Goal: Task Accomplishment & Management: Manage account settings

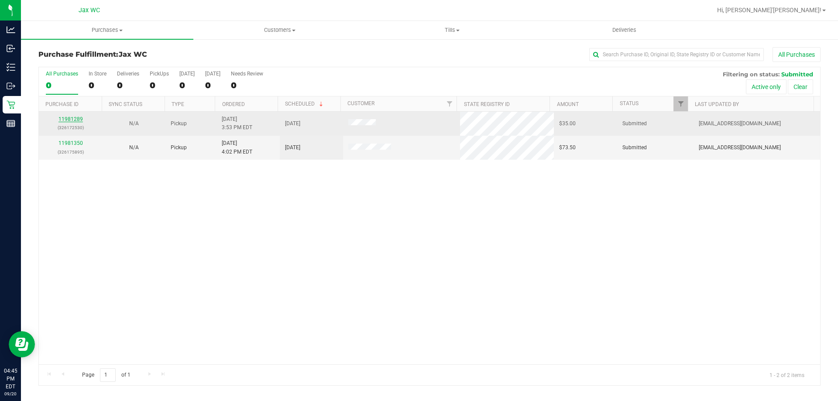
click at [79, 118] on link "11981289" at bounding box center [70, 119] width 24 height 6
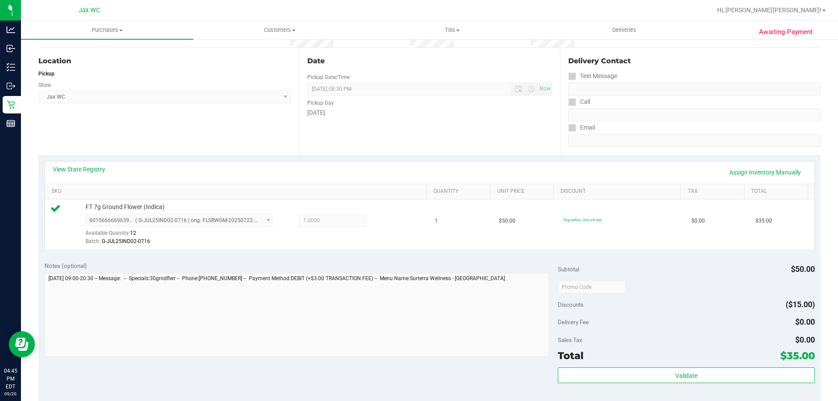
scroll to position [175, 0]
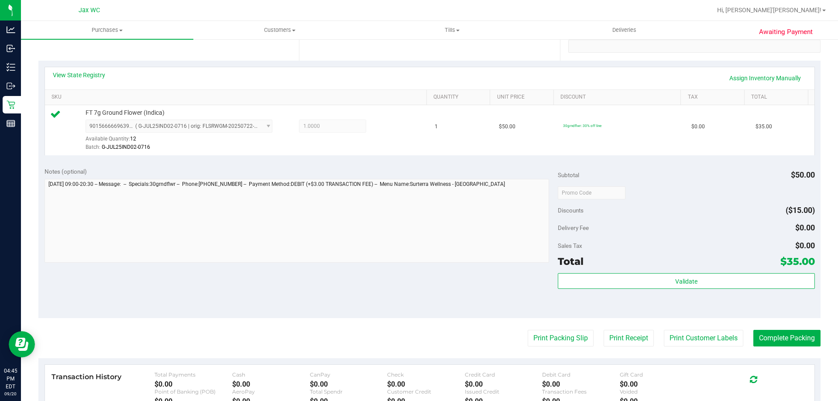
click at [667, 296] on div "Validate" at bounding box center [686, 292] width 257 height 39
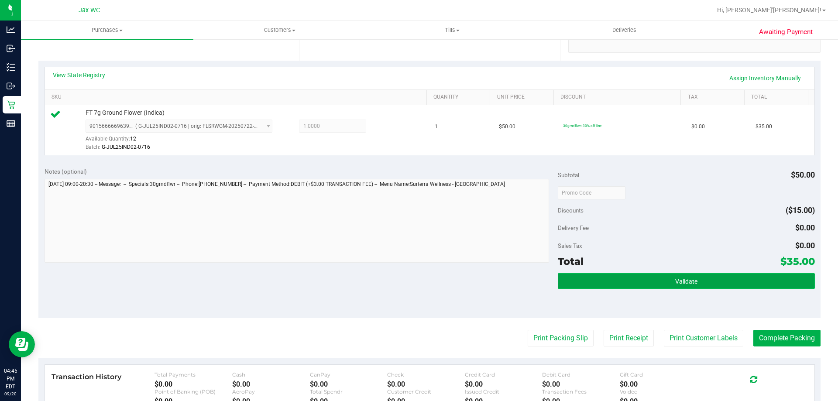
click at [664, 277] on button "Validate" at bounding box center [686, 281] width 257 height 16
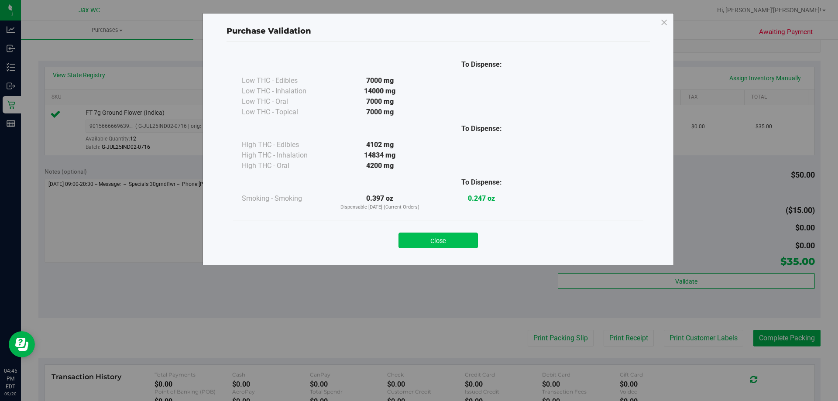
click at [468, 242] on button "Close" at bounding box center [438, 241] width 79 height 16
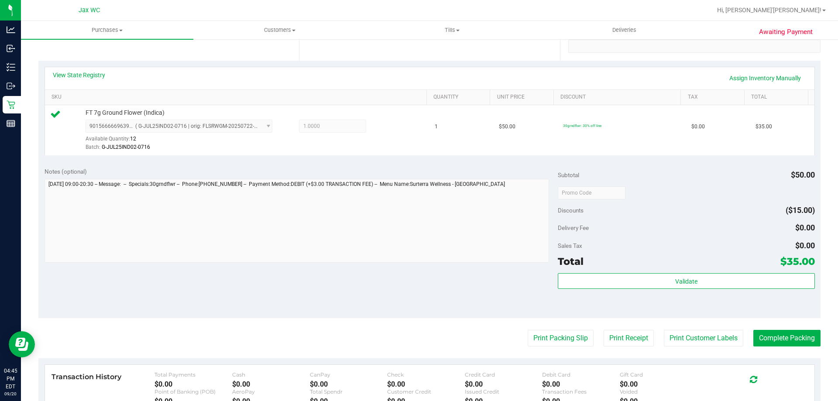
click at [550, 328] on purchase-details "Back Edit Purchase Cancel Purchase View Profile # 11981289 BioTrack ID: - Submi…" at bounding box center [429, 197] width 782 height 649
click at [552, 335] on button "Print Packing Slip" at bounding box center [561, 338] width 66 height 17
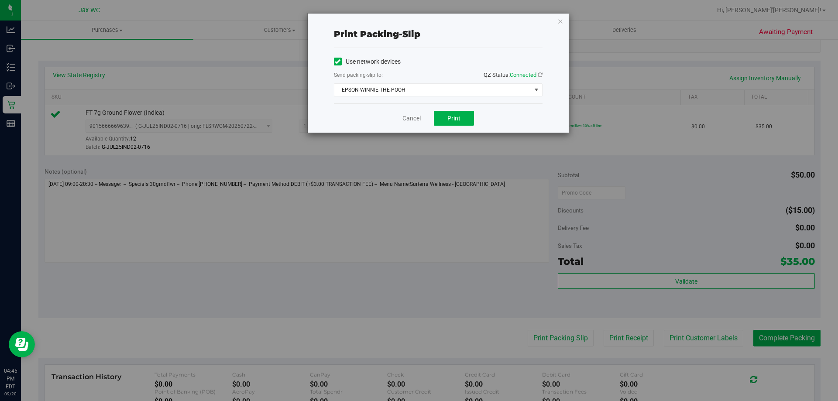
click at [447, 104] on div "Cancel Print" at bounding box center [438, 117] width 209 height 29
click at [454, 118] on span "Print" at bounding box center [453, 118] width 13 height 7
click at [562, 21] on icon "button" at bounding box center [560, 21] width 6 height 10
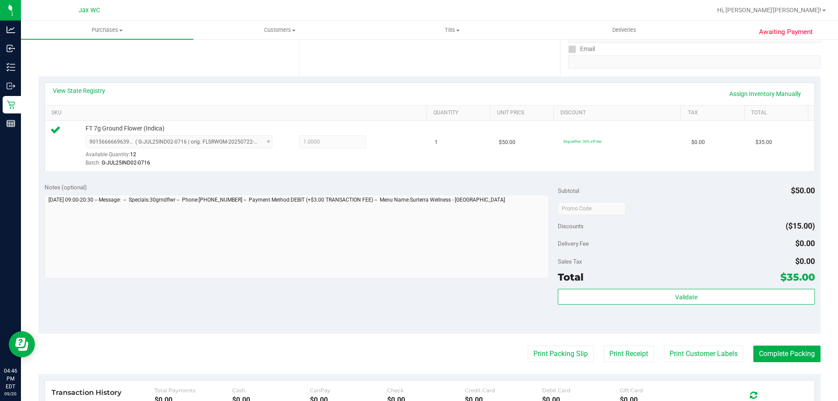
scroll to position [262, 0]
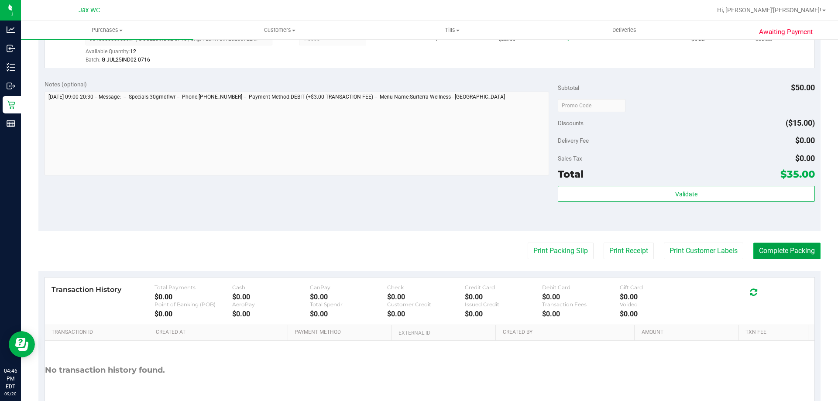
click at [787, 259] on button "Complete Packing" at bounding box center [786, 251] width 67 height 17
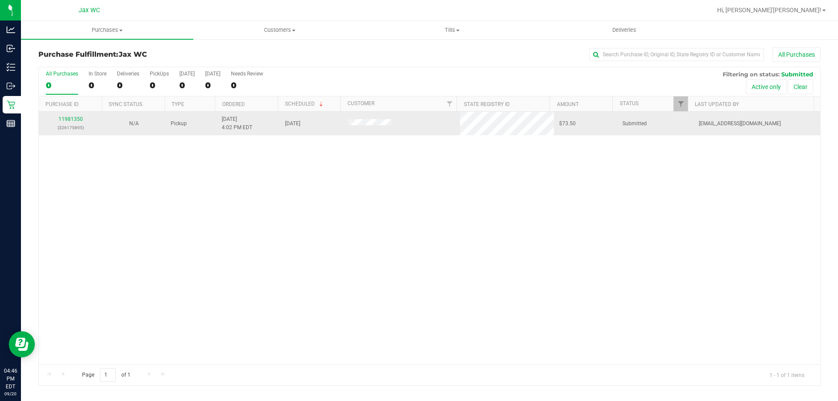
click at [72, 116] on div "11981350 (326175895)" at bounding box center [70, 123] width 53 height 17
click at [76, 121] on link "11981350" at bounding box center [70, 119] width 24 height 6
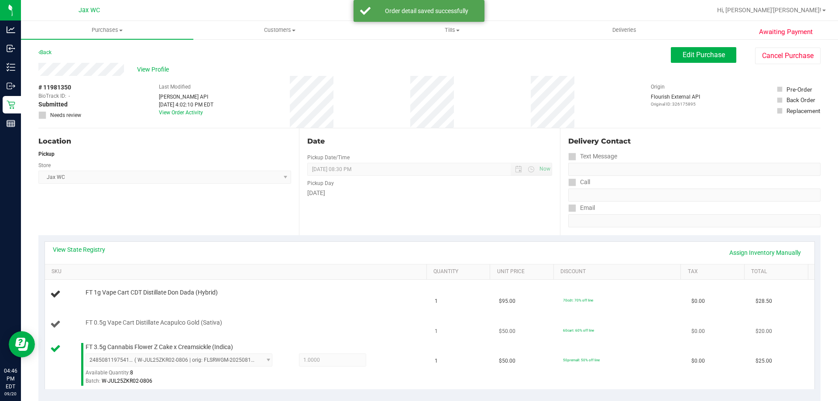
click at [312, 316] on td "FT 0.5g Vape Cart Distillate Acapulco Gold (Sativa)" at bounding box center [237, 325] width 385 height 30
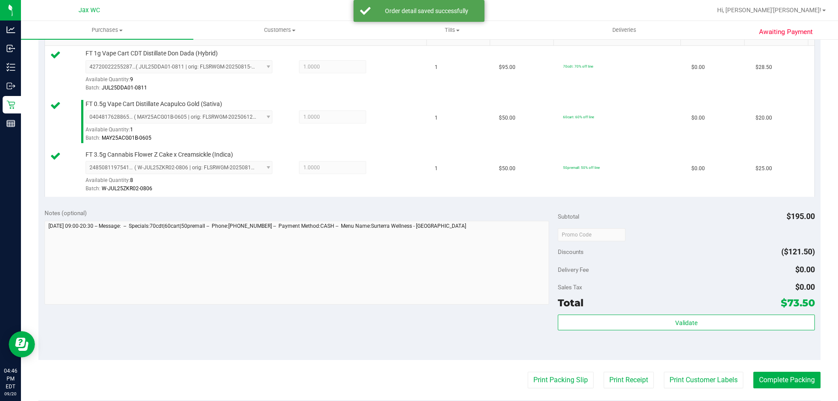
scroll to position [262, 0]
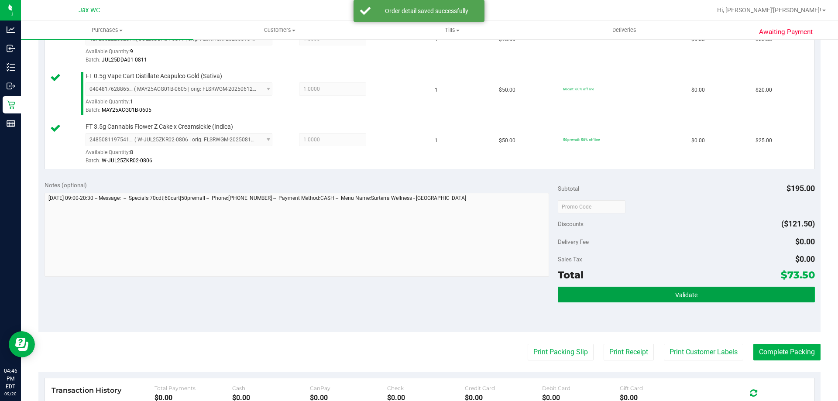
click at [660, 289] on button "Validate" at bounding box center [686, 295] width 257 height 16
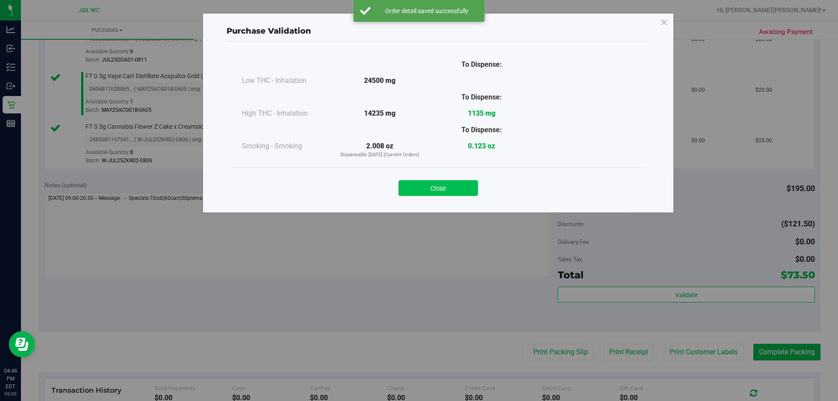
click at [430, 182] on button "Close" at bounding box center [438, 188] width 79 height 16
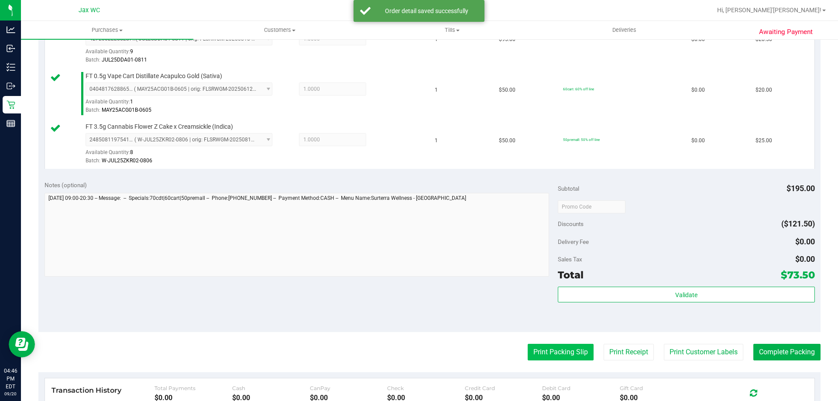
click at [564, 355] on button "Print Packing Slip" at bounding box center [561, 352] width 66 height 17
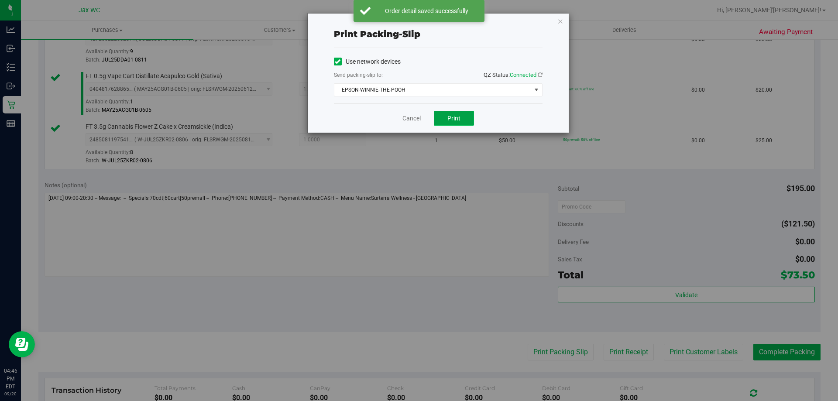
click at [461, 114] on button "Print" at bounding box center [454, 118] width 40 height 15
click at [558, 21] on icon "button" at bounding box center [560, 21] width 6 height 10
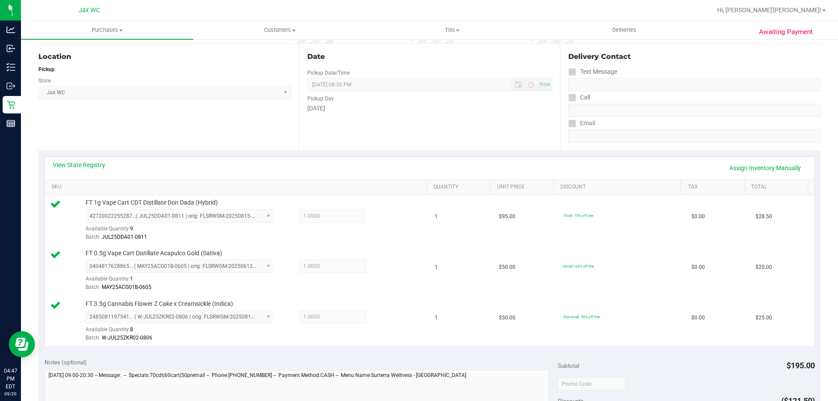
scroll to position [175, 0]
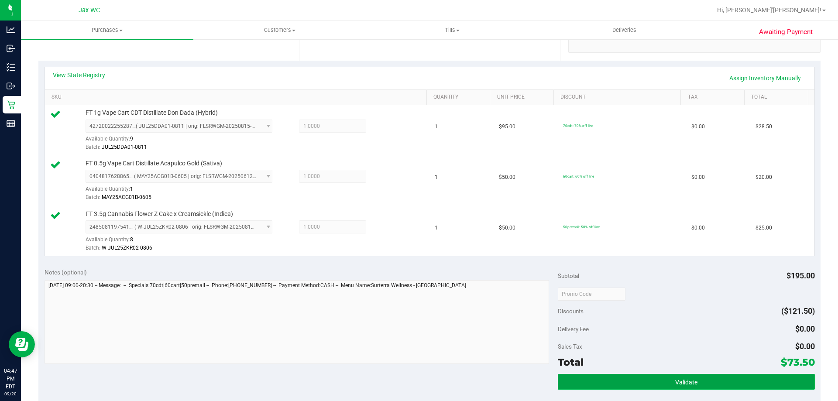
click at [690, 381] on span "Validate" at bounding box center [686, 382] width 22 height 7
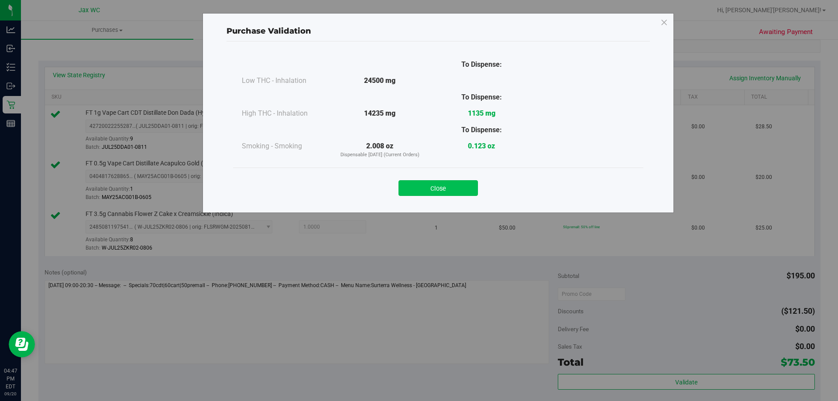
click at [440, 183] on button "Close" at bounding box center [438, 188] width 79 height 16
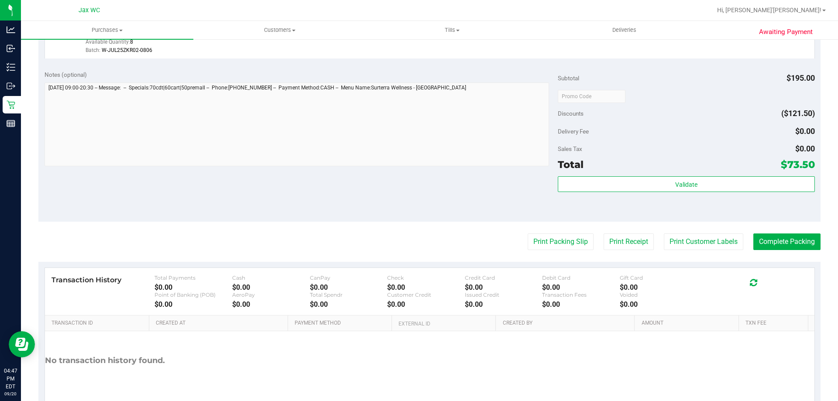
scroll to position [414, 0]
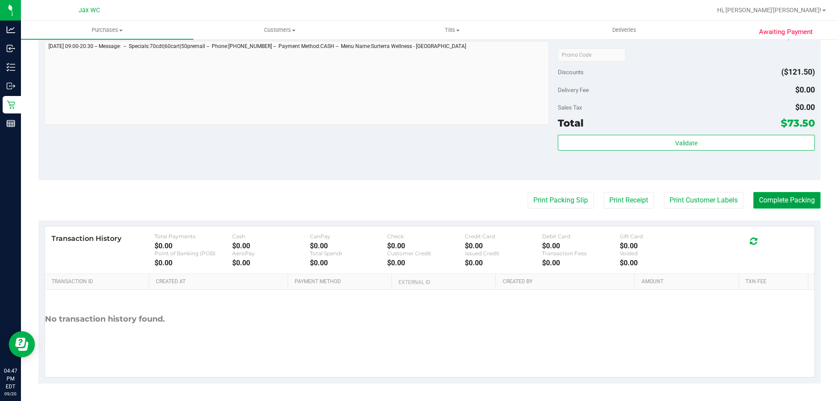
click at [761, 201] on button "Complete Packing" at bounding box center [786, 200] width 67 height 17
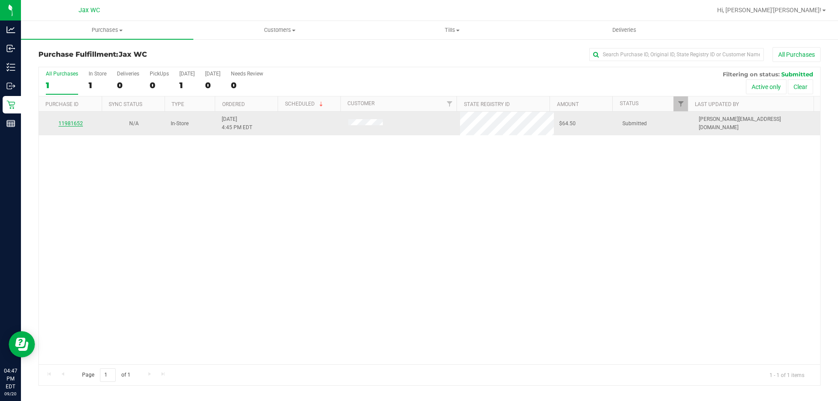
click at [71, 123] on link "11981652" at bounding box center [70, 123] width 24 height 6
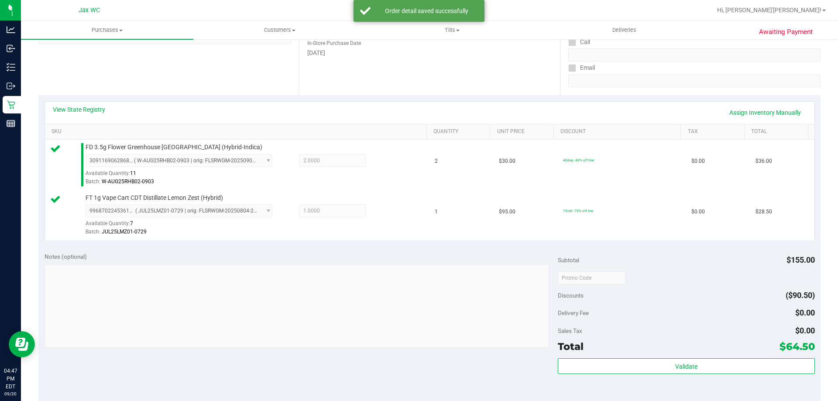
scroll to position [175, 0]
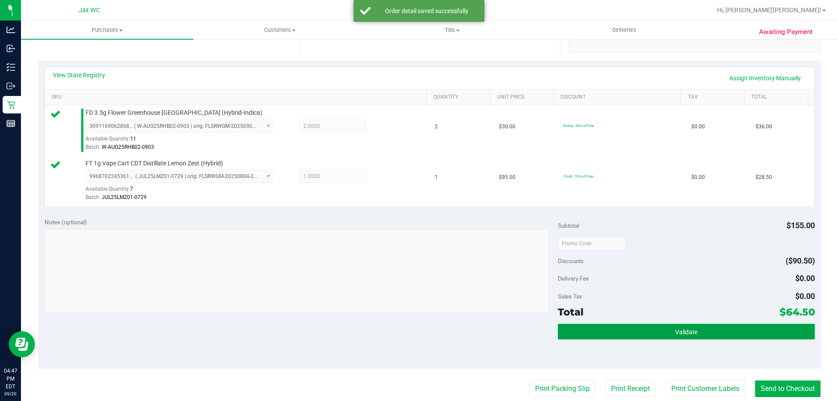
click at [641, 328] on button "Validate" at bounding box center [686, 332] width 257 height 16
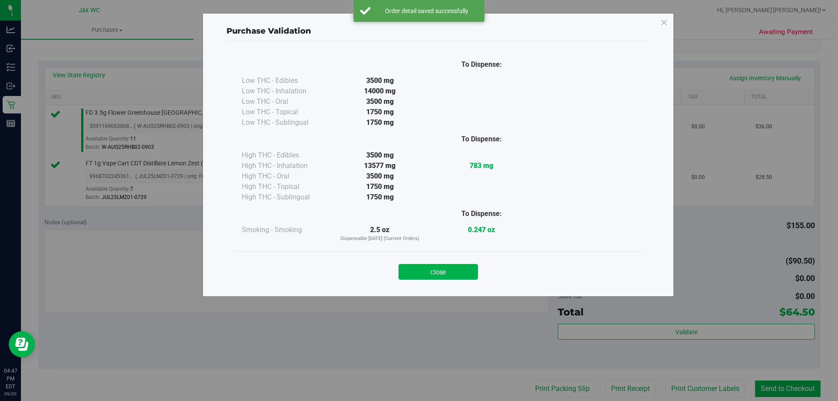
click at [454, 258] on div "Close" at bounding box center [438, 268] width 410 height 35
click at [450, 278] on button "Close" at bounding box center [438, 272] width 79 height 16
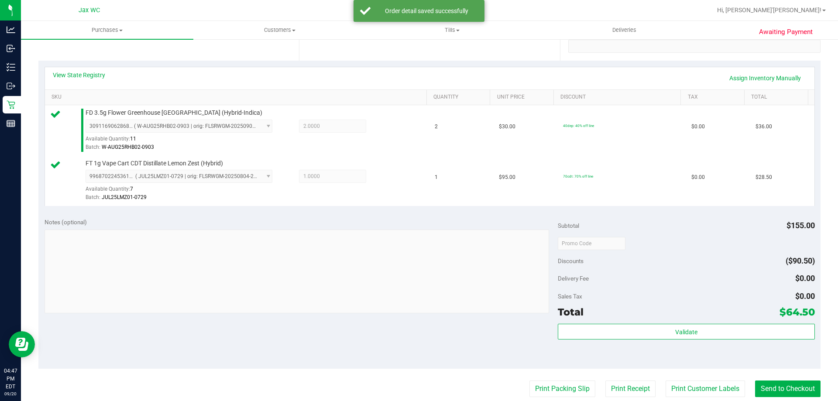
click at [538, 376] on purchase-details "Back Edit Purchase Cancel Purchase View Profile # 11981652 BioTrack ID: - Submi…" at bounding box center [429, 223] width 782 height 700
click at [542, 383] on button "Print Packing Slip" at bounding box center [563, 389] width 66 height 17
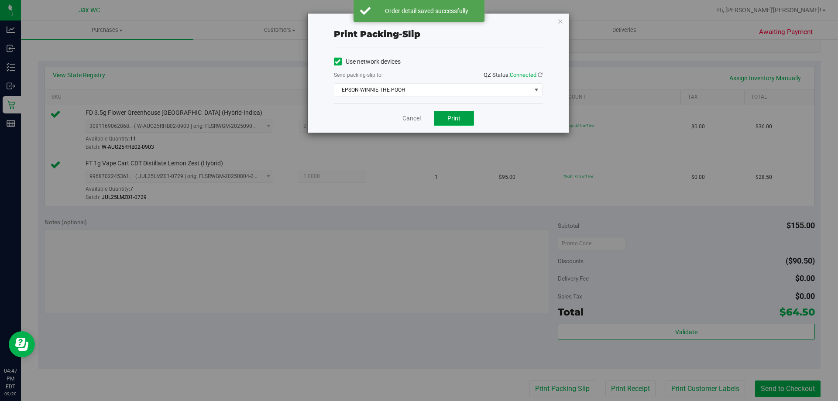
click at [452, 120] on span "Print" at bounding box center [453, 118] width 13 height 7
click at [559, 17] on icon "button" at bounding box center [560, 21] width 6 height 10
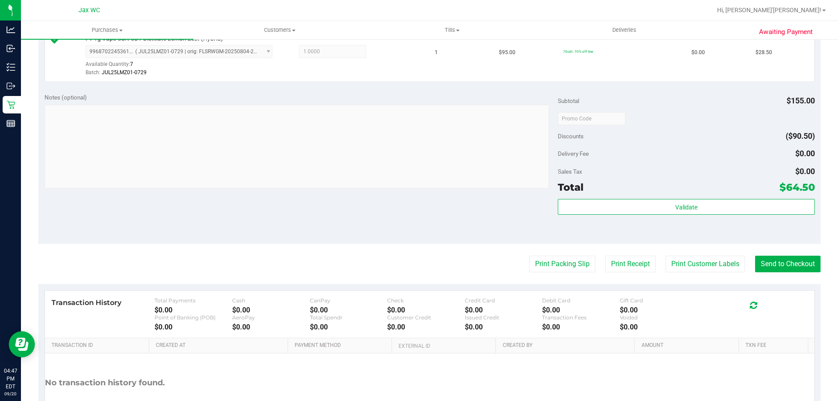
scroll to position [363, 0]
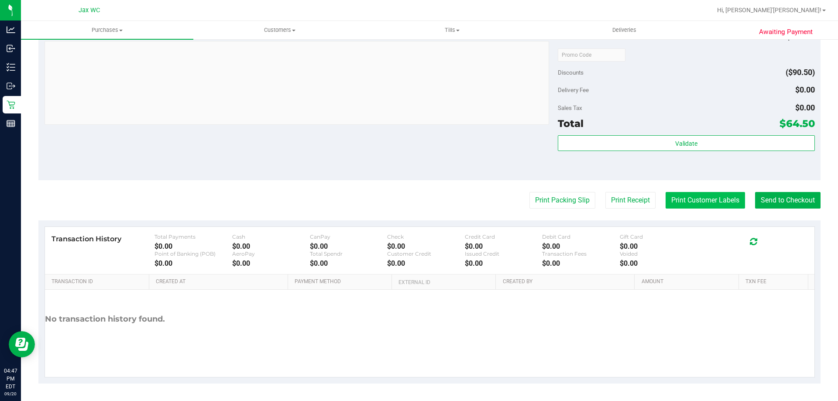
click at [695, 192] on button "Print Customer Labels" at bounding box center [705, 200] width 79 height 17
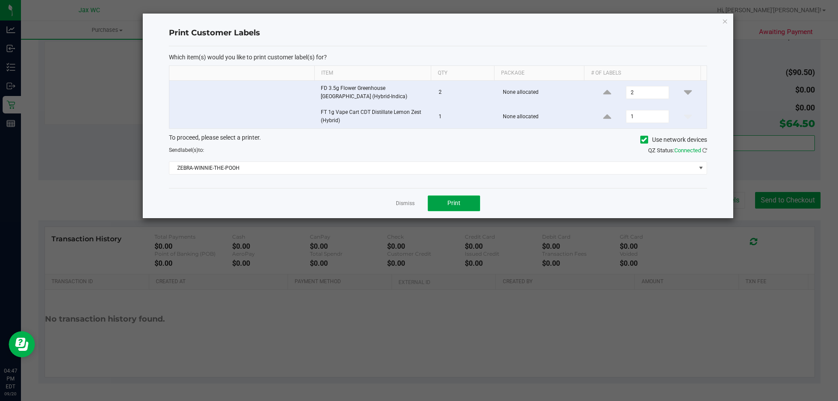
click at [478, 202] on button "Print" at bounding box center [454, 204] width 52 height 16
click at [730, 21] on div "Print Customer Labels Which item(s) would you like to print customer label(s) f…" at bounding box center [438, 116] width 591 height 205
click at [726, 21] on icon "button" at bounding box center [725, 21] width 6 height 10
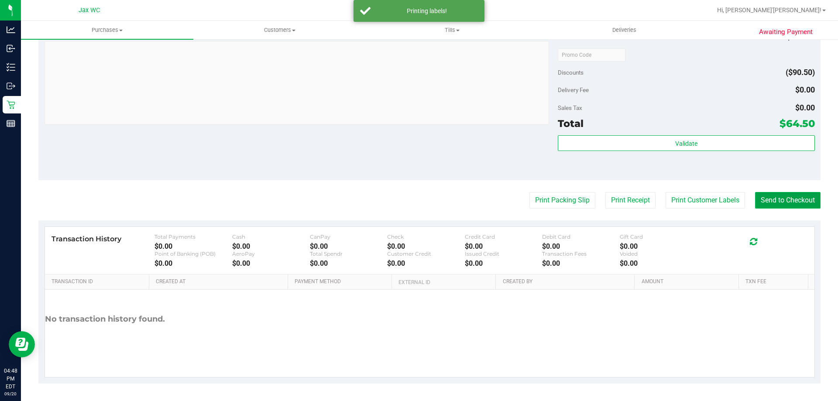
click at [803, 201] on button "Send to Checkout" at bounding box center [787, 200] width 65 height 17
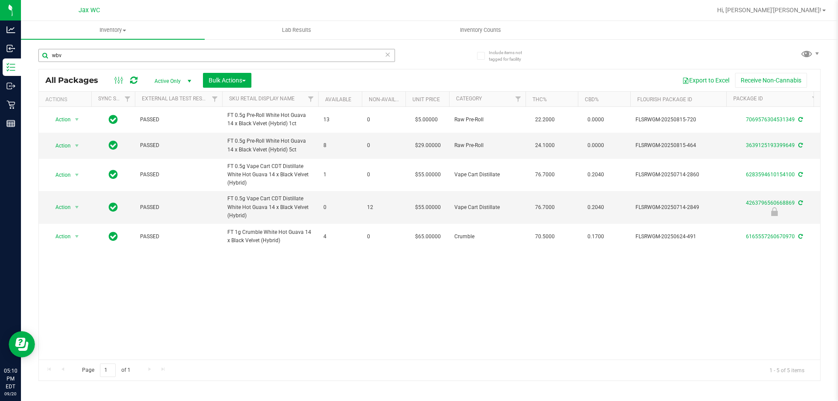
click at [93, 57] on input "wbv" at bounding box center [216, 55] width 357 height 13
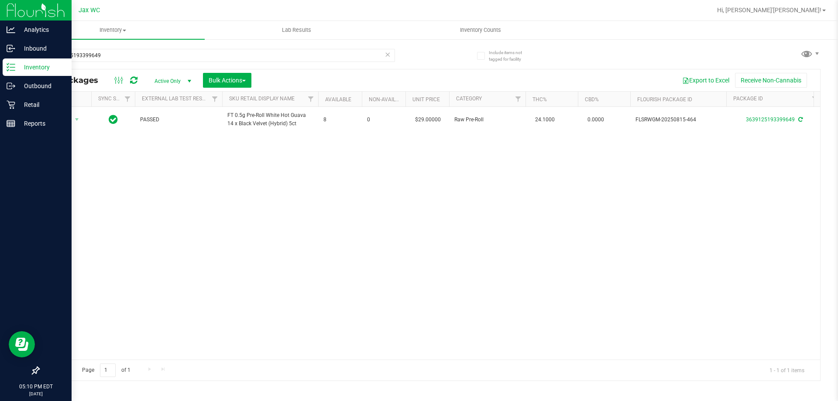
drag, startPoint x: 98, startPoint y: 55, endPoint x: 0, endPoint y: 62, distance: 98.4
click at [0, 62] on div "Analytics Inbound Inventory Outbound Retail Reports 05:10 PM EDT [DATE] 09/20 J…" at bounding box center [419, 200] width 838 height 401
type input "3639125193399649"
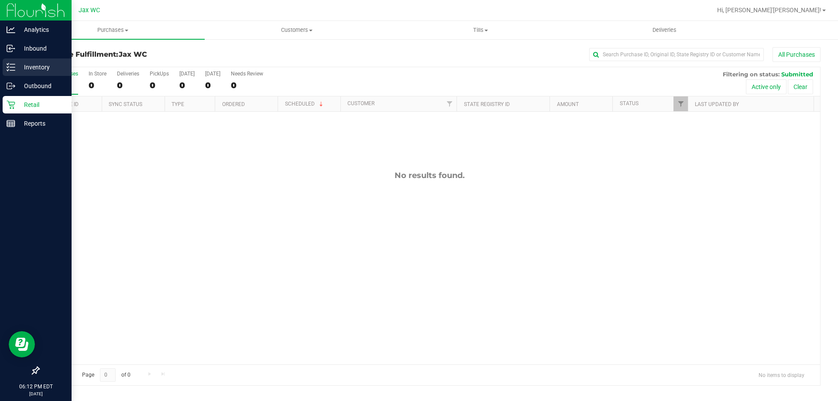
click at [52, 65] on p "Inventory" at bounding box center [41, 67] width 52 height 10
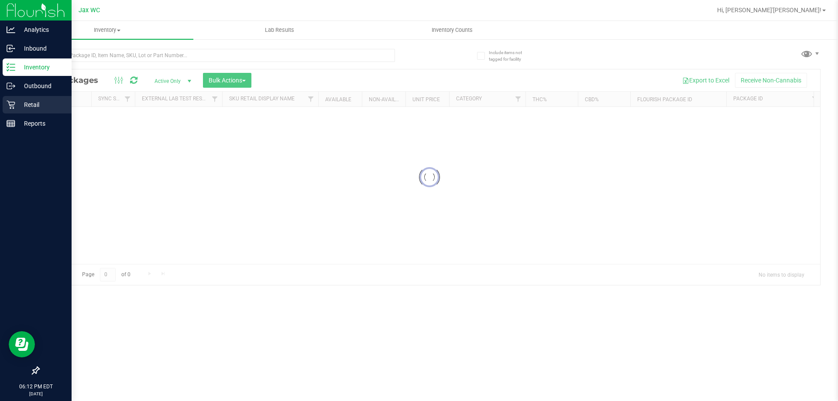
click at [49, 103] on p "Retail" at bounding box center [41, 105] width 52 height 10
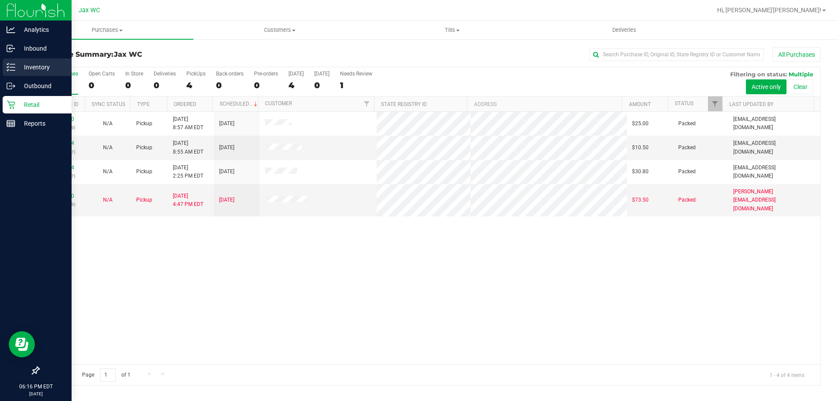
click at [5, 73] on div "Inventory" at bounding box center [37, 66] width 69 height 17
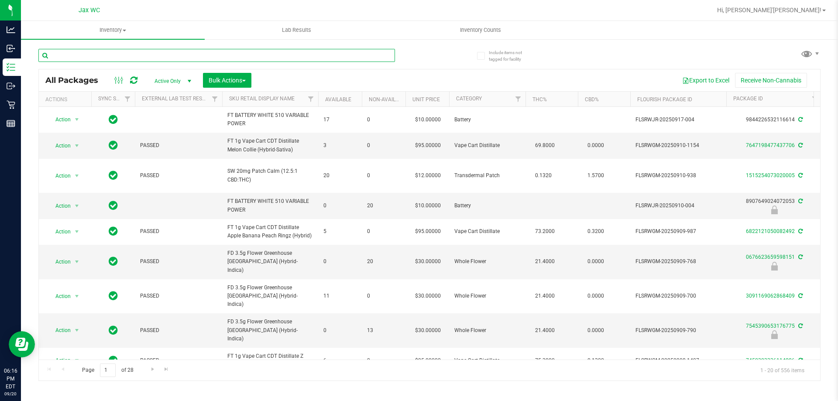
click at [125, 58] on input "text" at bounding box center [216, 55] width 357 height 13
type input "3672496764862103"
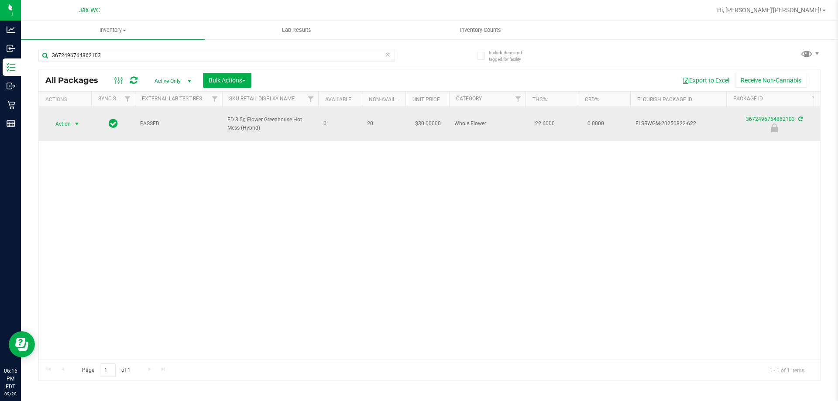
click at [78, 120] on span "select" at bounding box center [76, 123] width 7 height 7
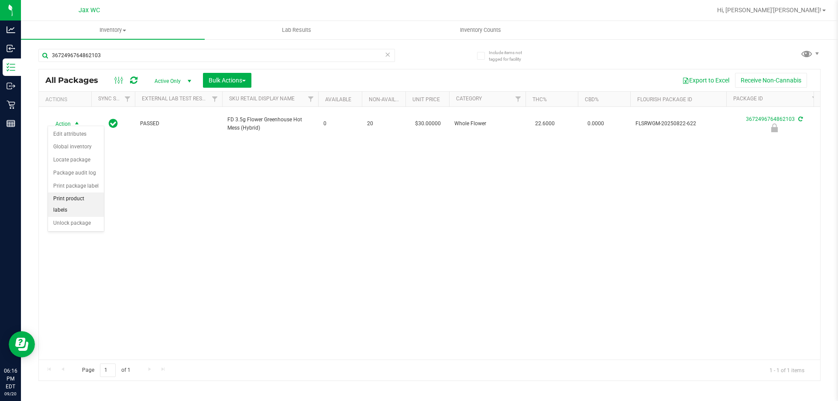
click at [94, 193] on li "Print product labels" at bounding box center [76, 205] width 56 height 24
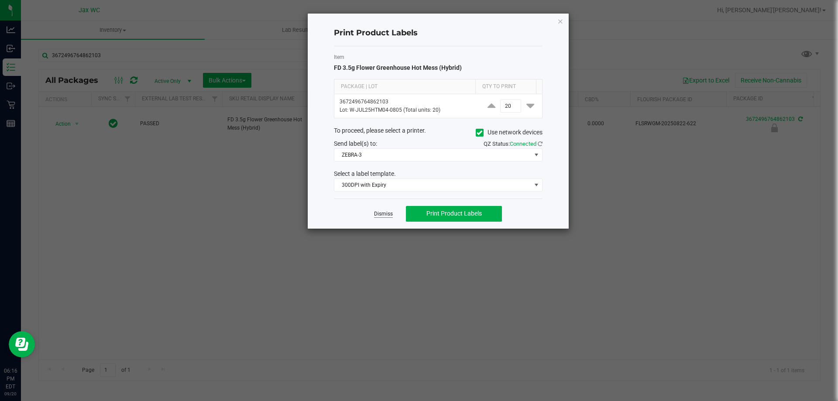
click at [385, 213] on link "Dismiss" at bounding box center [383, 213] width 19 height 7
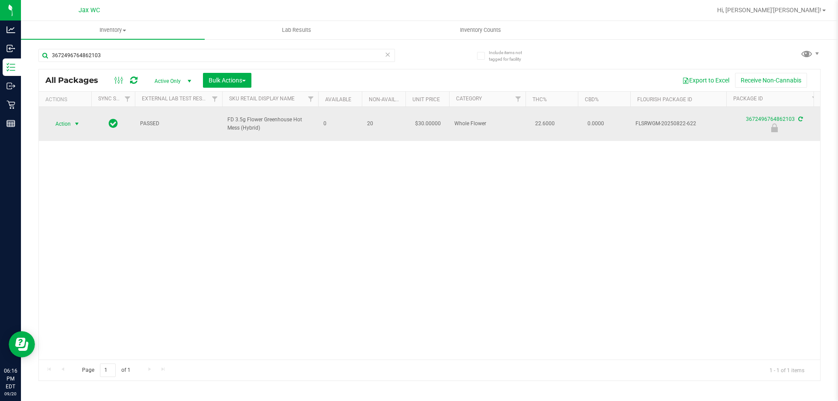
click at [74, 120] on span "select" at bounding box center [76, 123] width 7 height 7
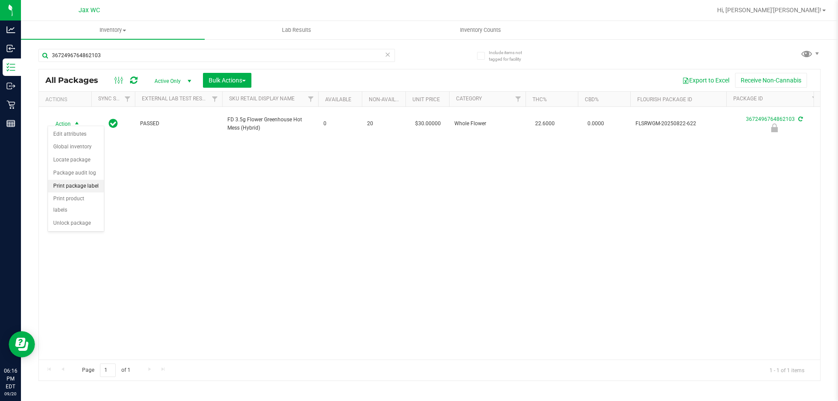
click at [83, 191] on li "Print package label" at bounding box center [76, 186] width 56 height 13
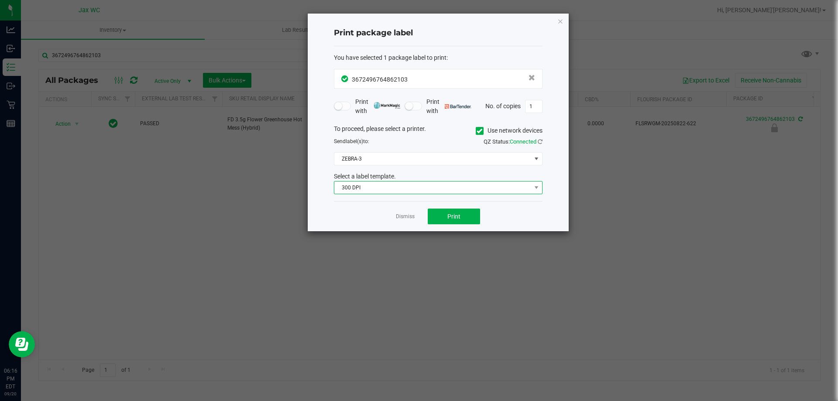
click at [429, 190] on span "300 DPI" at bounding box center [432, 188] width 197 height 12
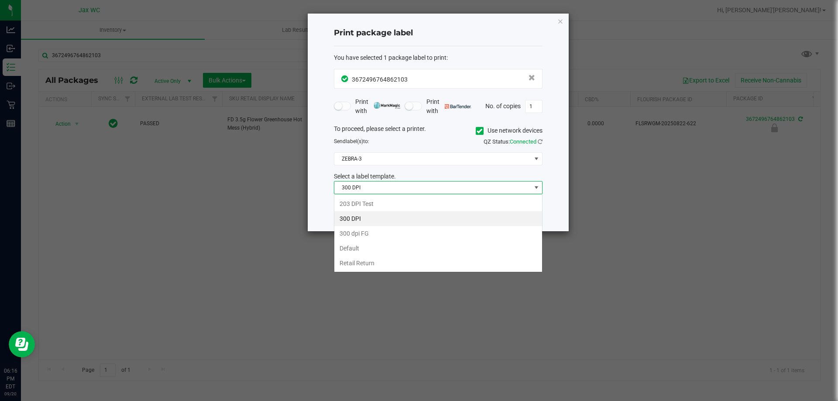
scroll to position [13, 209]
click at [409, 203] on li "203 DPI Test" at bounding box center [438, 203] width 208 height 15
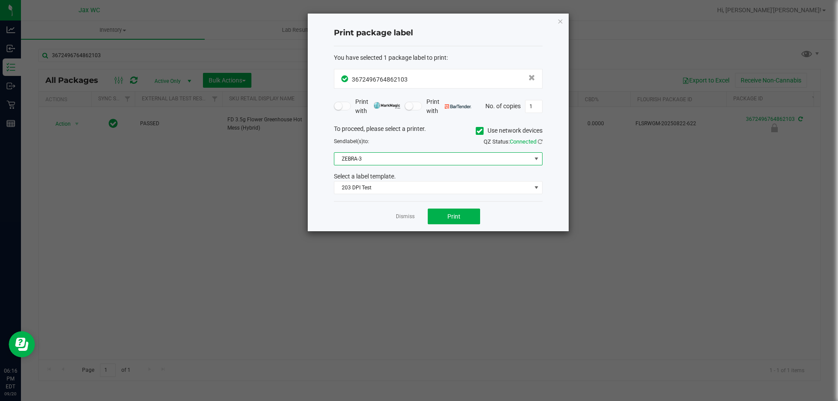
click at [421, 159] on span "ZEBRA-3" at bounding box center [432, 159] width 197 height 12
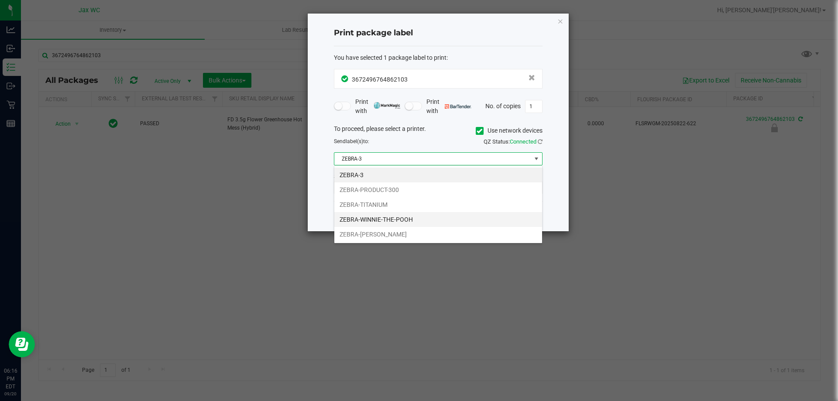
click at [415, 217] on li "ZEBRA-WINNIE-THE-POOH" at bounding box center [438, 219] width 208 height 15
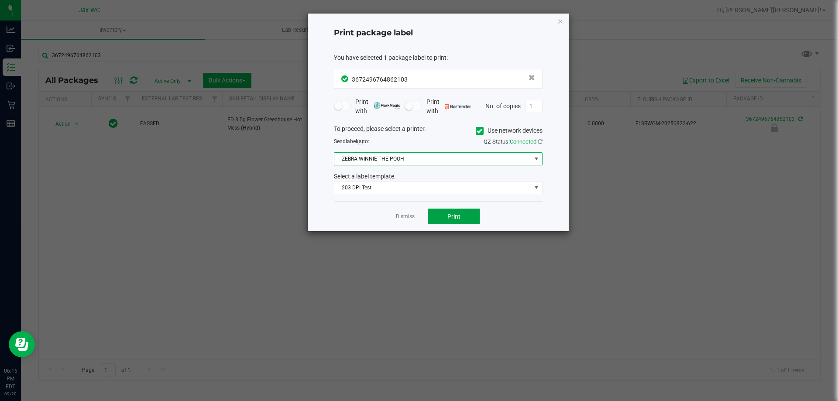
click at [463, 217] on button "Print" at bounding box center [454, 217] width 52 height 16
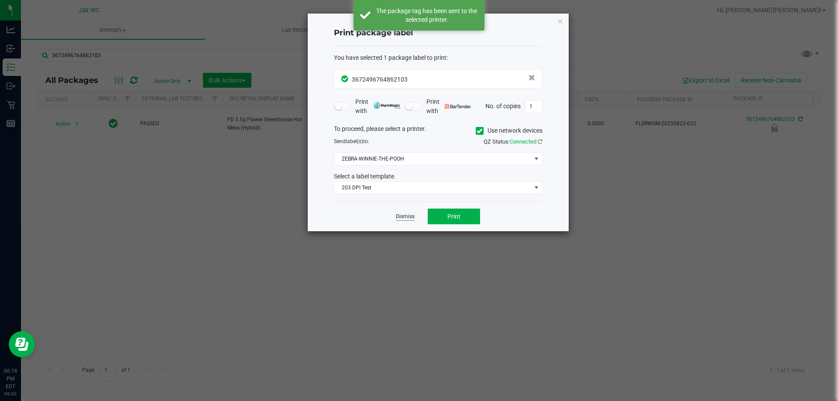
click at [406, 217] on link "Dismiss" at bounding box center [405, 216] width 19 height 7
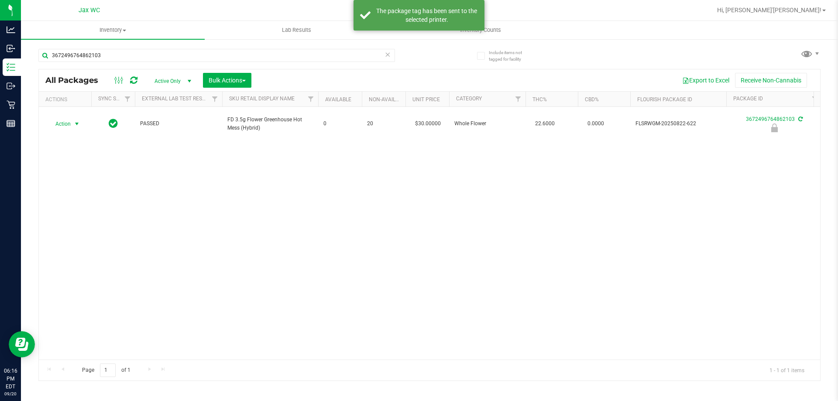
drag, startPoint x: 65, startPoint y: 115, endPoint x: 84, endPoint y: 139, distance: 30.1
click at [66, 118] on span "Action" at bounding box center [60, 124] width 24 height 12
click at [85, 217] on li "Unlock package" at bounding box center [76, 223] width 56 height 13
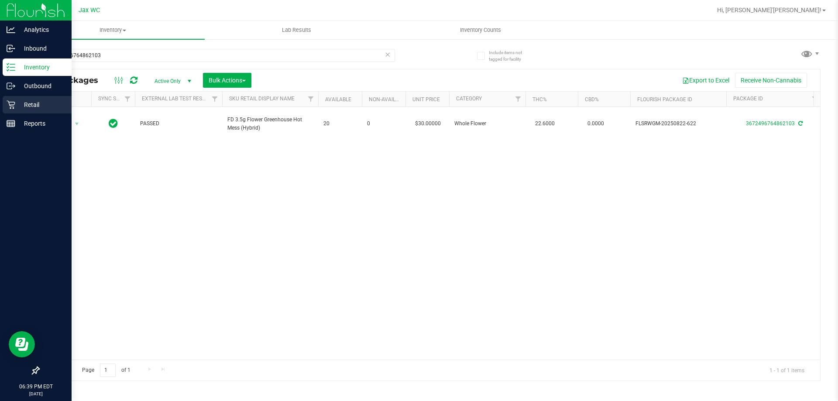
click at [14, 105] on icon at bounding box center [11, 104] width 9 height 9
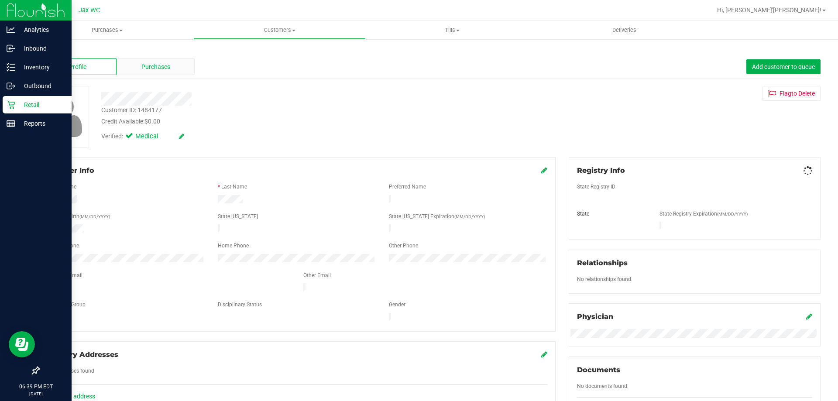
click at [162, 62] on span "Purchases" at bounding box center [155, 66] width 29 height 9
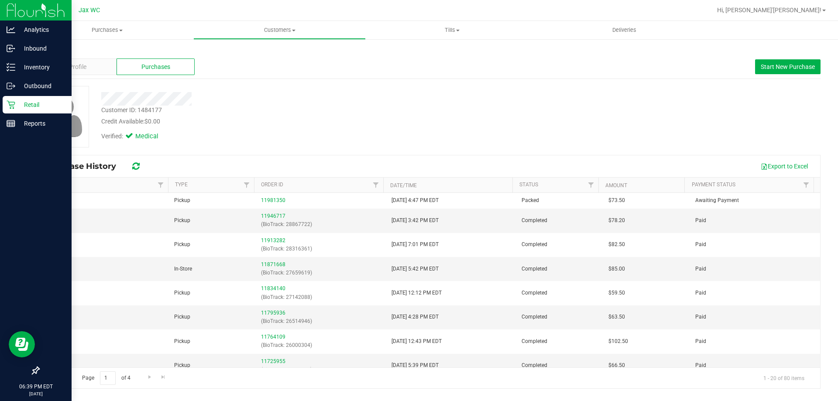
click at [14, 98] on div "Retail" at bounding box center [37, 104] width 69 height 17
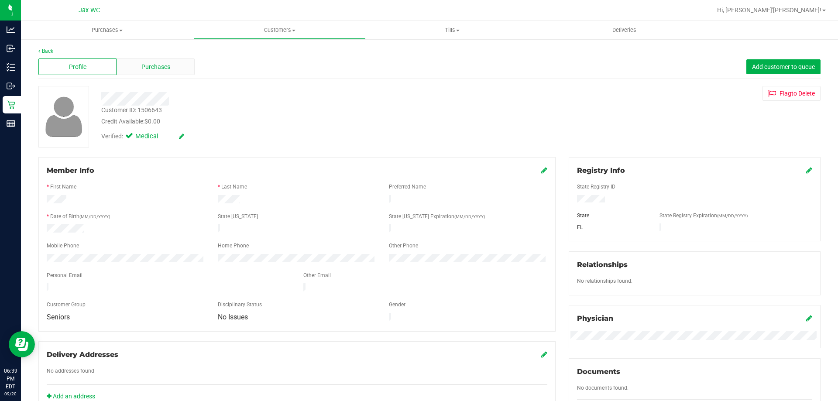
click at [170, 72] on div "Purchases" at bounding box center [156, 66] width 78 height 17
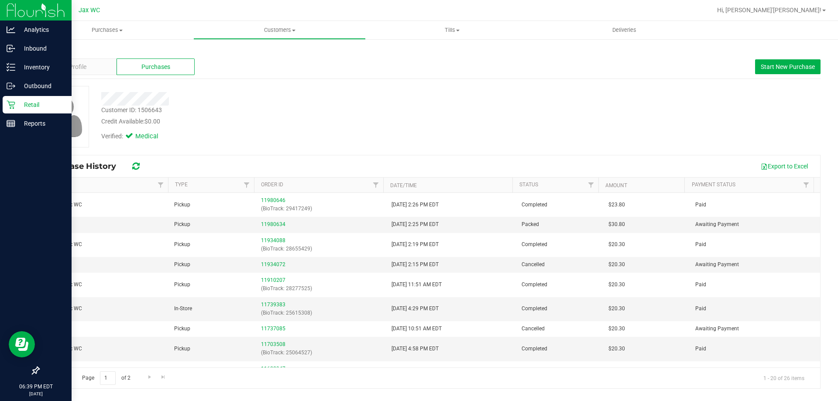
click at [12, 99] on div "Retail" at bounding box center [37, 104] width 69 height 17
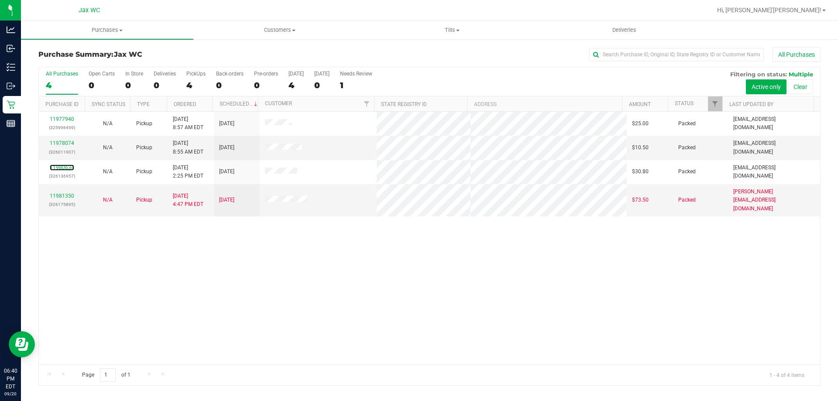
click at [63, 170] on link "11980634" at bounding box center [62, 168] width 24 height 6
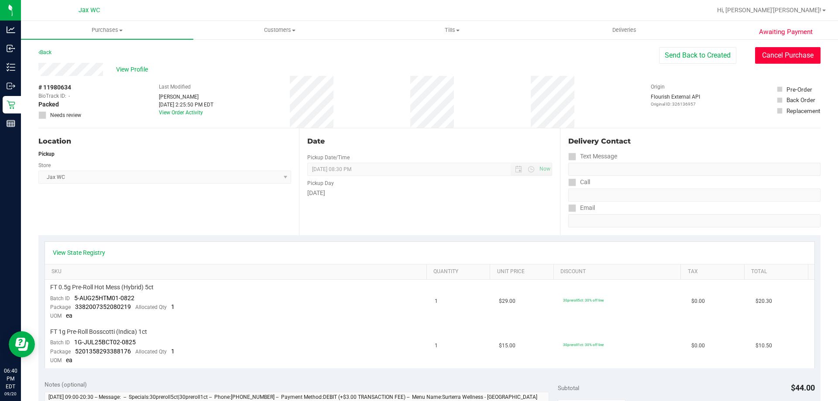
click at [766, 58] on button "Cancel Purchase" at bounding box center [787, 55] width 65 height 17
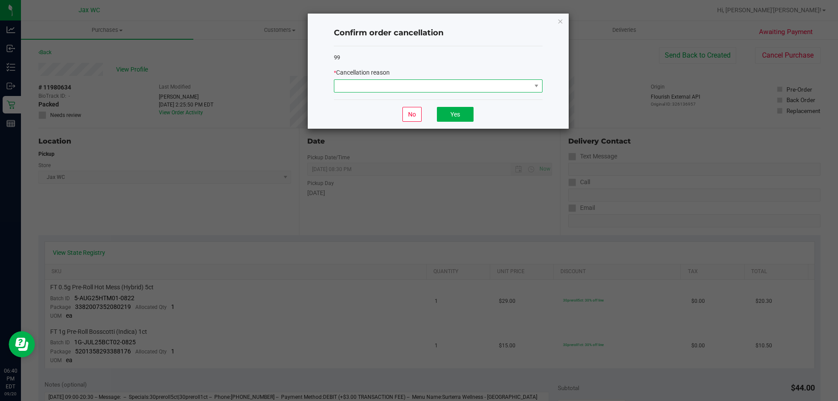
click at [439, 90] on span at bounding box center [432, 86] width 197 height 12
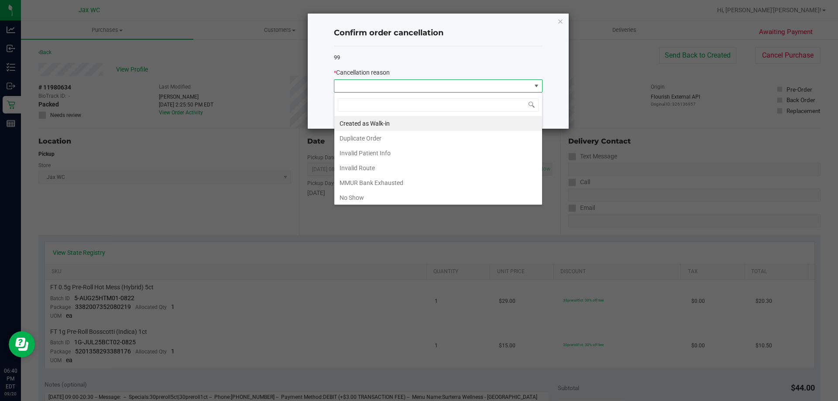
scroll to position [13, 209]
click at [398, 139] on li "Duplicate Order" at bounding box center [438, 138] width 208 height 15
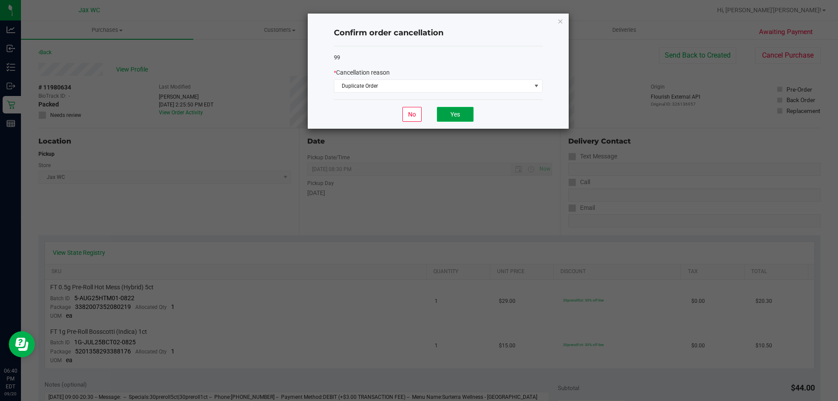
click at [462, 113] on button "Yes" at bounding box center [455, 114] width 37 height 15
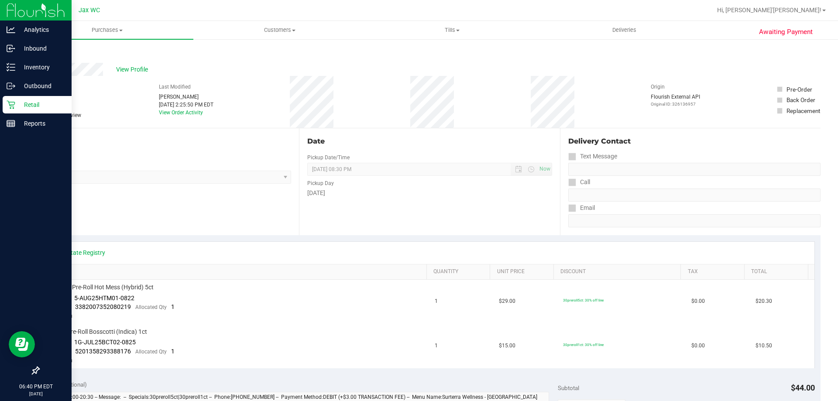
click at [25, 101] on p "Retail" at bounding box center [41, 105] width 52 height 10
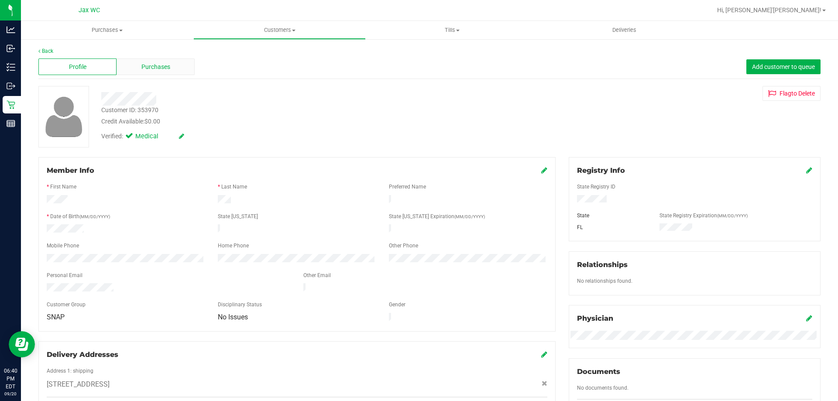
click at [166, 69] on span "Purchases" at bounding box center [155, 66] width 29 height 9
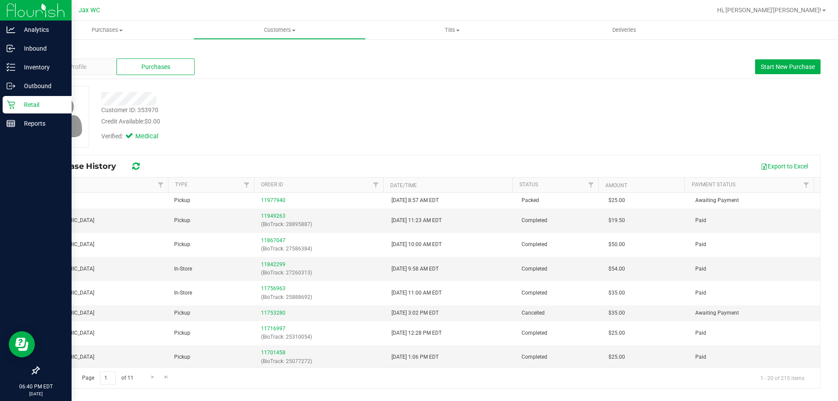
click at [14, 100] on div "Retail" at bounding box center [37, 104] width 69 height 17
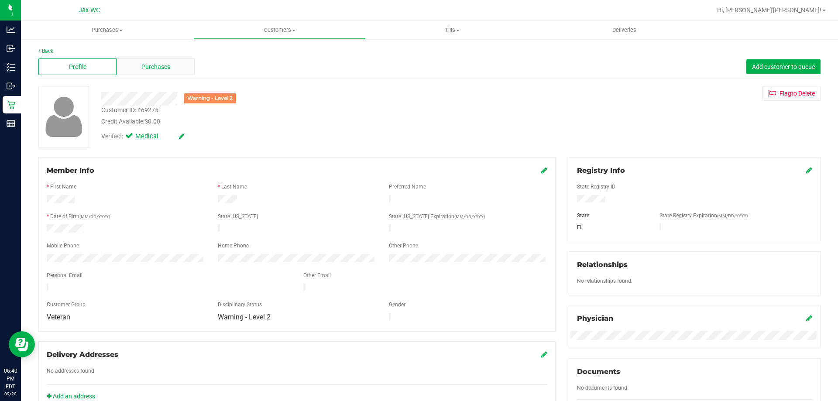
click at [180, 66] on div "Purchases" at bounding box center [156, 66] width 78 height 17
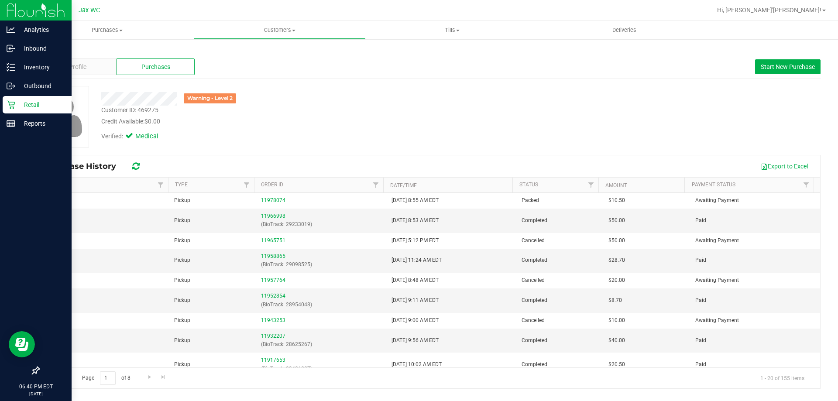
click at [9, 102] on icon at bounding box center [11, 105] width 8 height 8
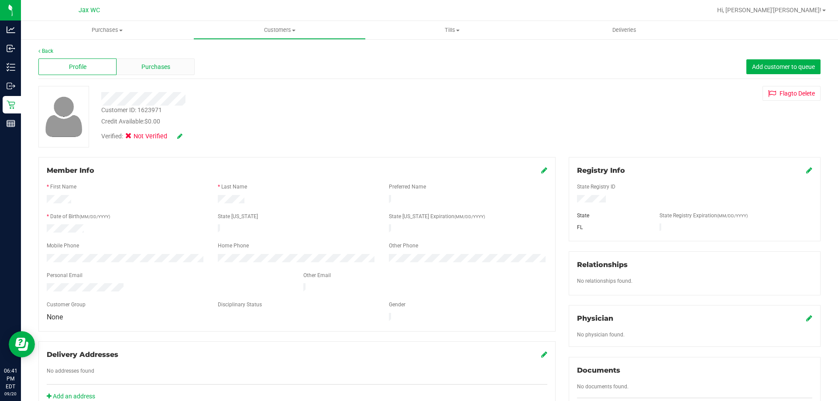
click at [158, 72] on div "Purchases" at bounding box center [156, 66] width 78 height 17
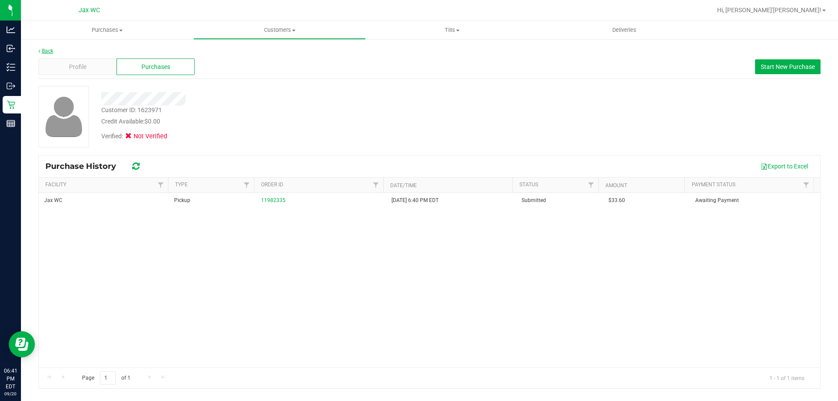
click at [47, 54] on link "Back" at bounding box center [45, 51] width 15 height 6
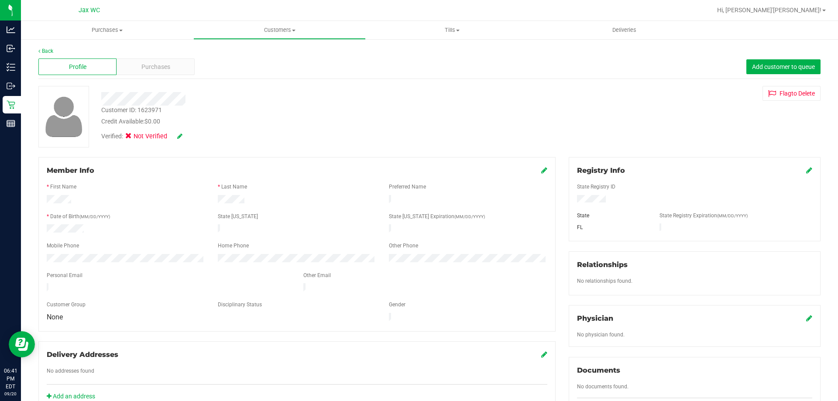
click at [541, 172] on icon at bounding box center [544, 170] width 6 height 7
click at [180, 138] on icon at bounding box center [179, 136] width 5 height 6
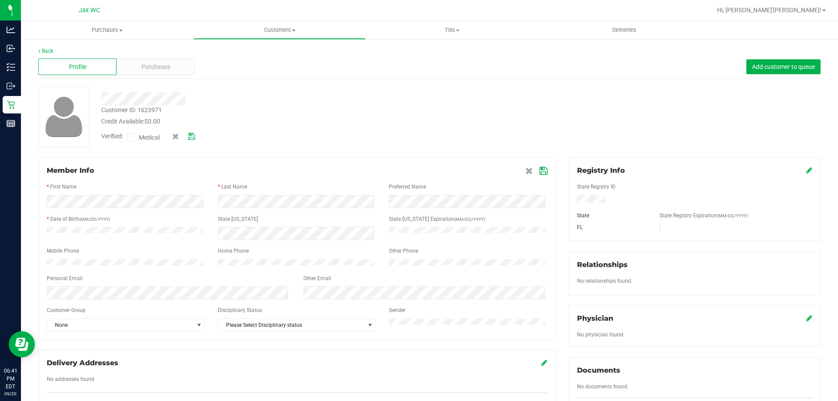
drag, startPoint x: 130, startPoint y: 137, endPoint x: 172, endPoint y: 141, distance: 42.1
click at [130, 138] on icon at bounding box center [131, 138] width 6 height 0
click at [0, 0] on input "Medical" at bounding box center [0, 0] width 0 height 0
click at [540, 171] on icon at bounding box center [544, 171] width 8 height 7
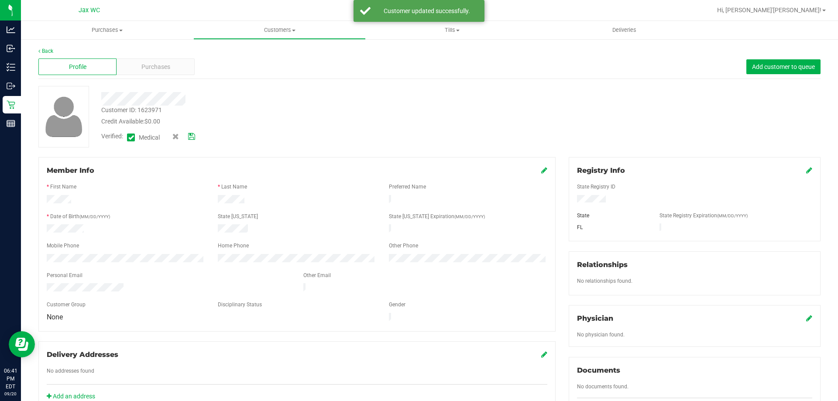
click at [194, 138] on icon at bounding box center [191, 137] width 7 height 6
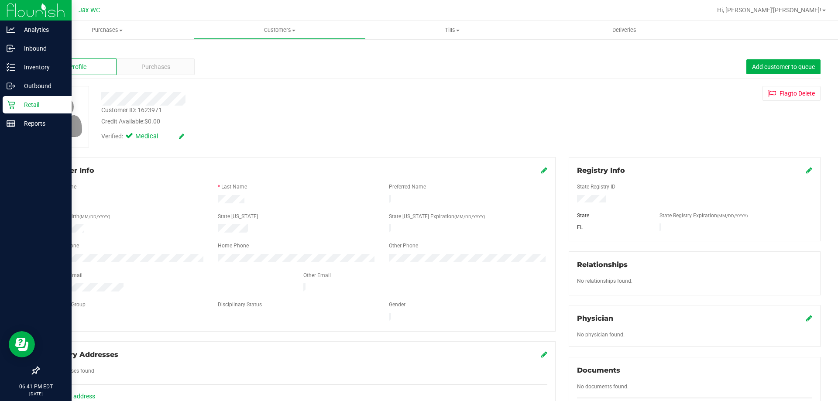
click at [18, 101] on p "Retail" at bounding box center [41, 105] width 52 height 10
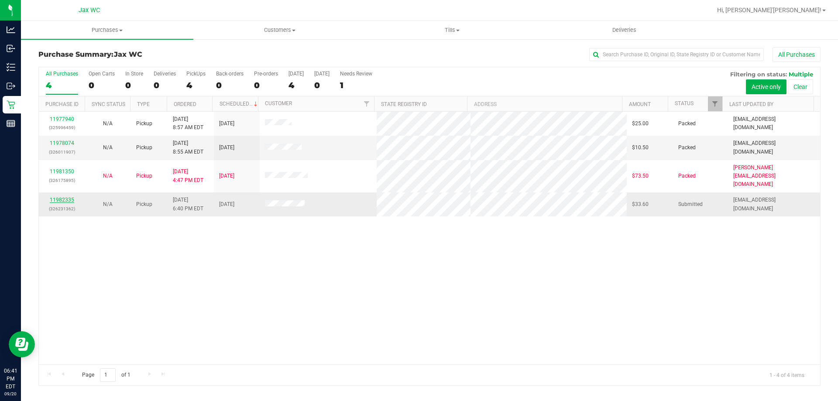
click at [69, 197] on link "11982335" at bounding box center [62, 200] width 24 height 6
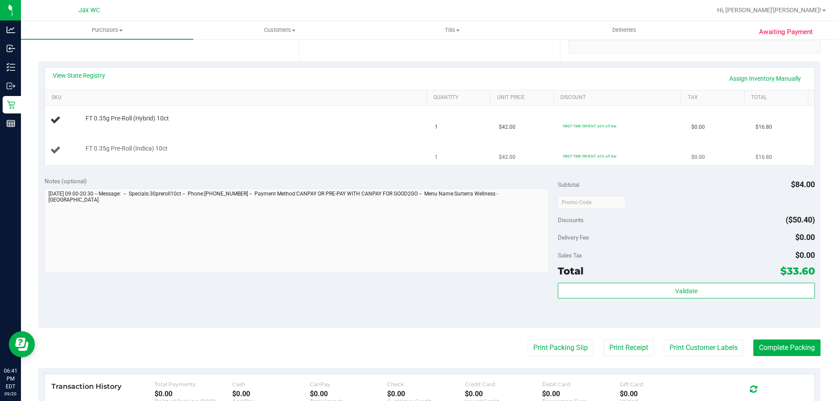
scroll to position [175, 0]
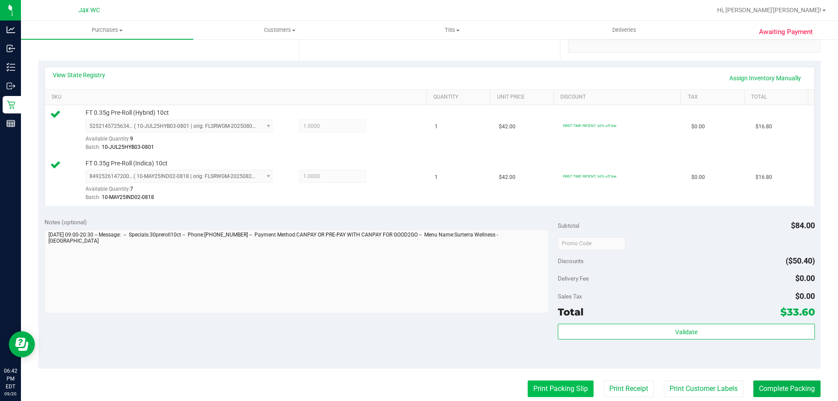
click at [562, 388] on button "Print Packing Slip" at bounding box center [561, 389] width 66 height 17
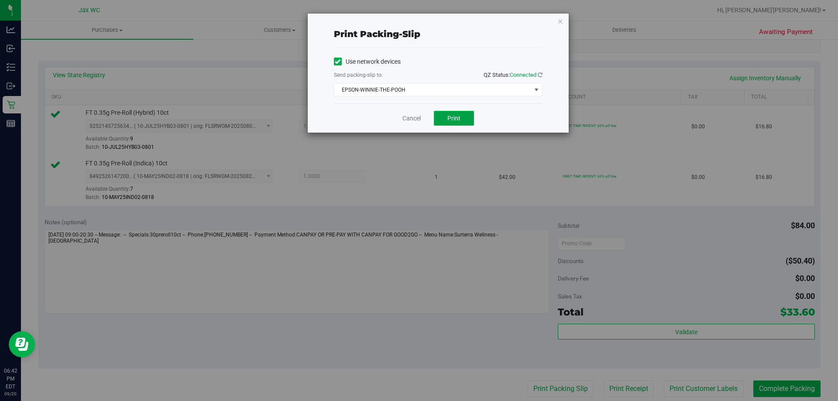
click at [459, 115] on span "Print" at bounding box center [453, 118] width 13 height 7
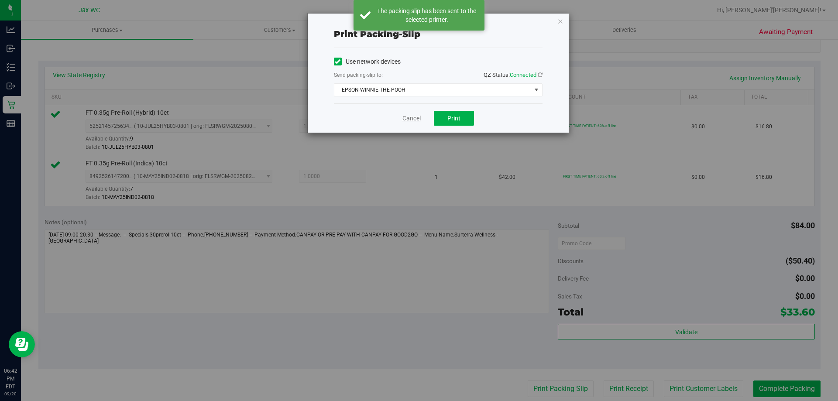
click at [408, 116] on link "Cancel" at bounding box center [411, 118] width 18 height 9
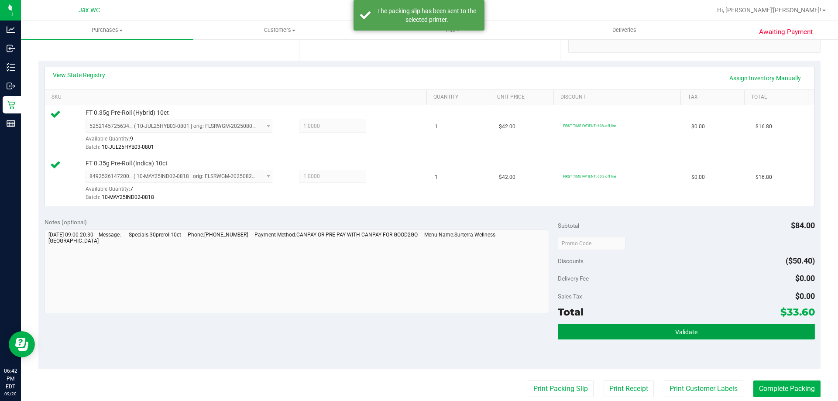
click at [675, 335] on span "Validate" at bounding box center [686, 332] width 22 height 7
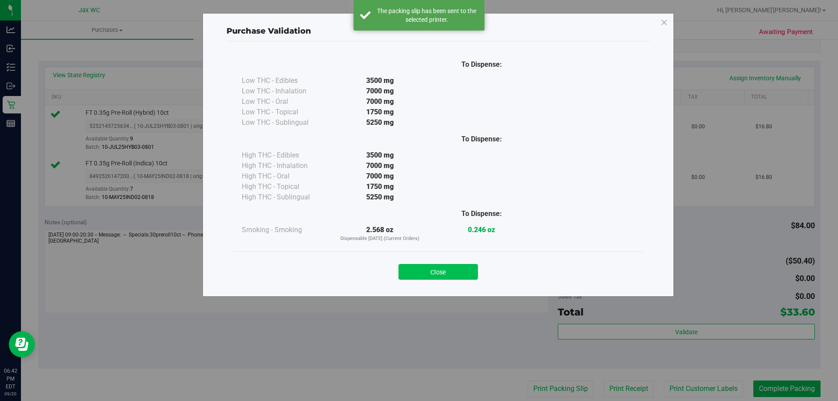
click at [449, 272] on button "Close" at bounding box center [438, 272] width 79 height 16
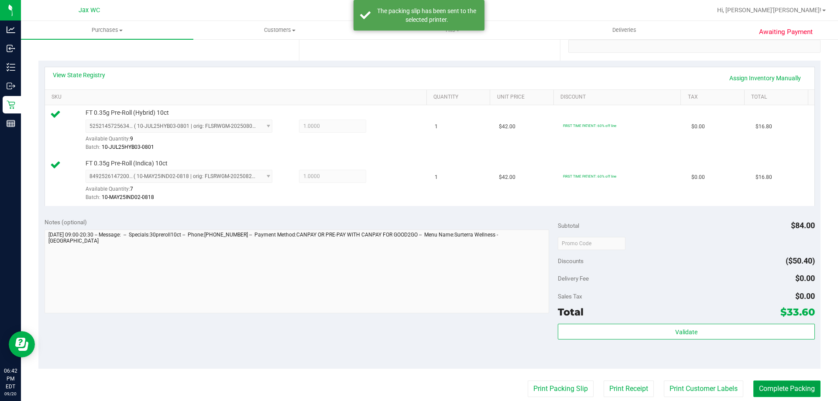
click at [772, 392] on button "Complete Packing" at bounding box center [786, 389] width 67 height 17
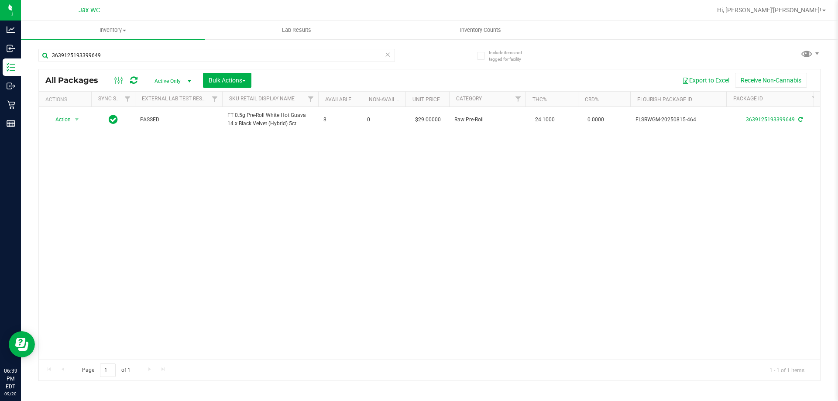
click at [389, 59] on icon at bounding box center [388, 54] width 6 height 10
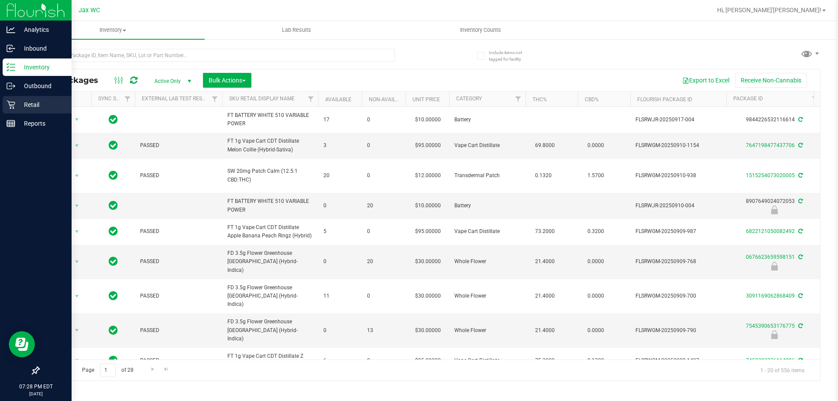
click at [19, 107] on p "Retail" at bounding box center [41, 105] width 52 height 10
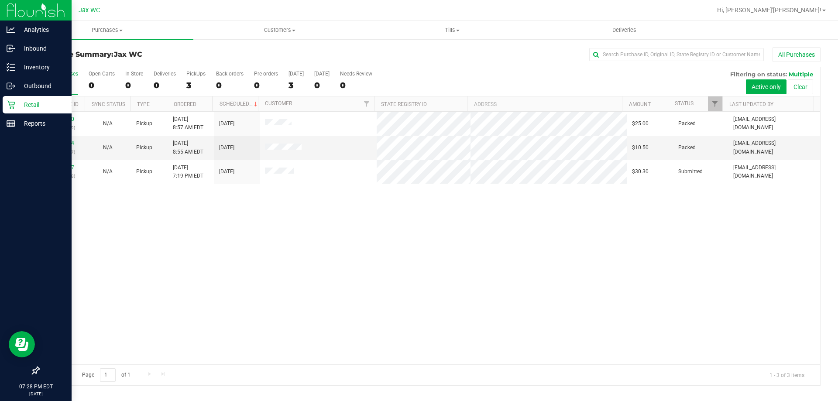
click at [273, 19] on nav "Jax WC Hi, Jo'Cori!" at bounding box center [429, 10] width 817 height 21
click at [275, 31] on span "Customers" at bounding box center [280, 30] width 172 height 8
click at [245, 54] on span "All customers" at bounding box center [224, 52] width 63 height 7
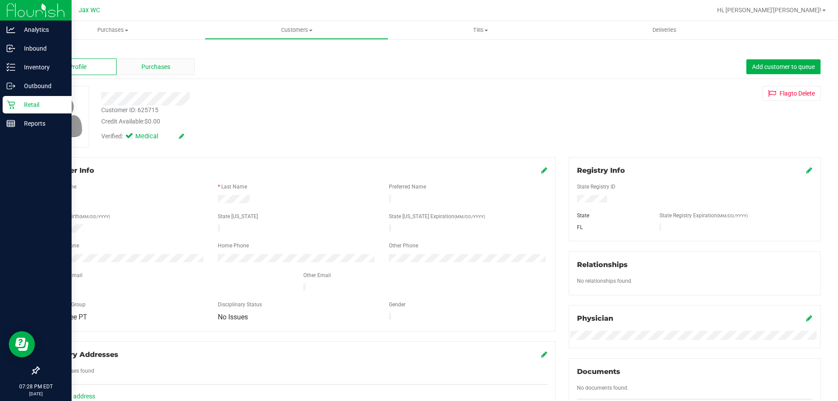
click at [147, 61] on div "Purchases" at bounding box center [156, 66] width 78 height 17
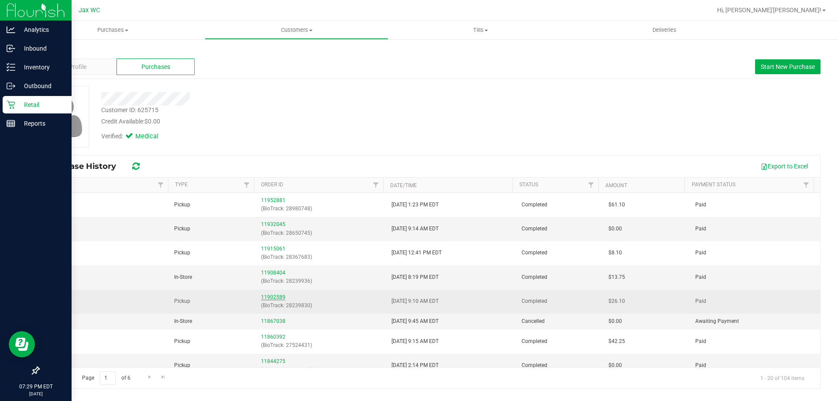
click at [276, 298] on link "11902589" at bounding box center [273, 297] width 24 height 6
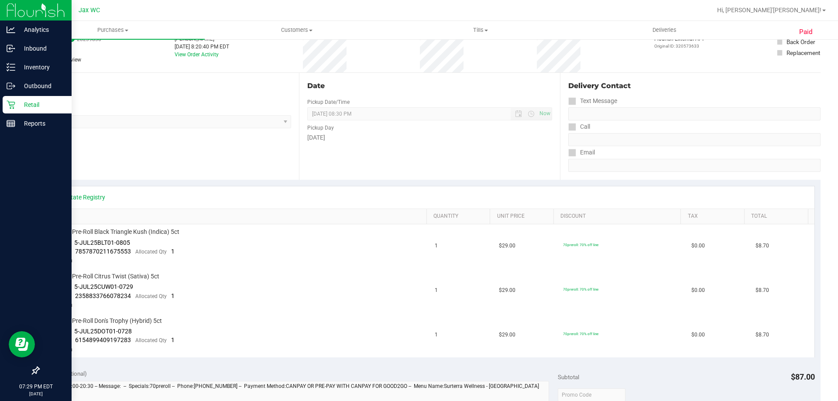
scroll to position [87, 0]
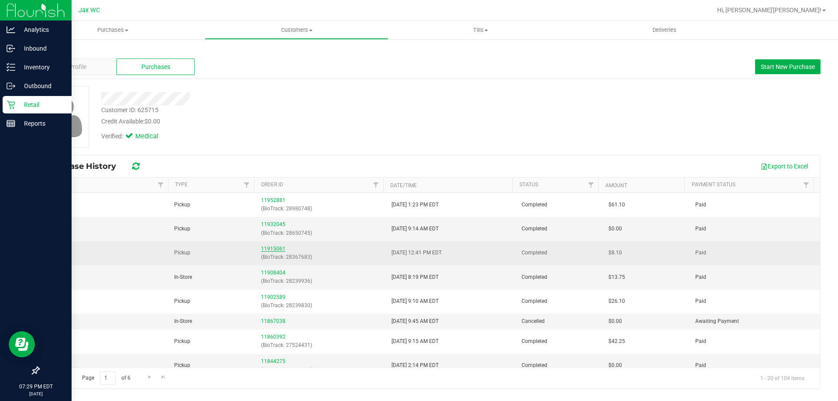
click at [266, 248] on link "11915061" at bounding box center [273, 249] width 24 height 6
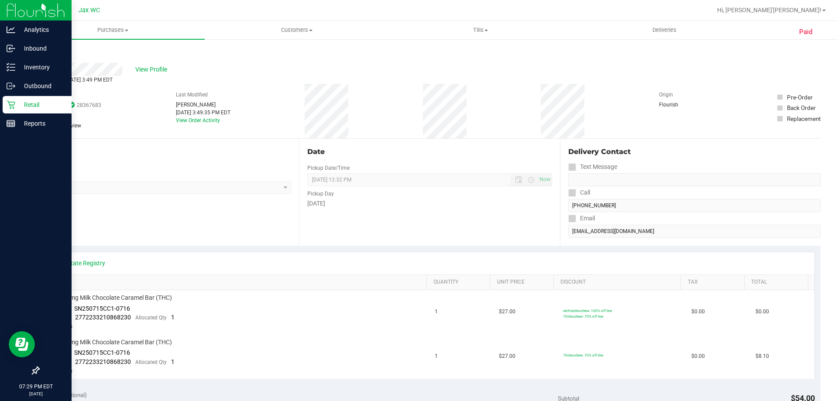
scroll to position [87, 0]
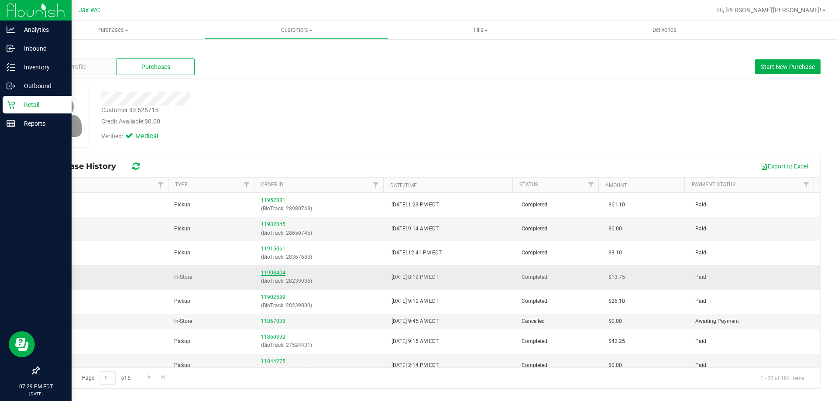
click at [272, 274] on link "11908404" at bounding box center [273, 273] width 24 height 6
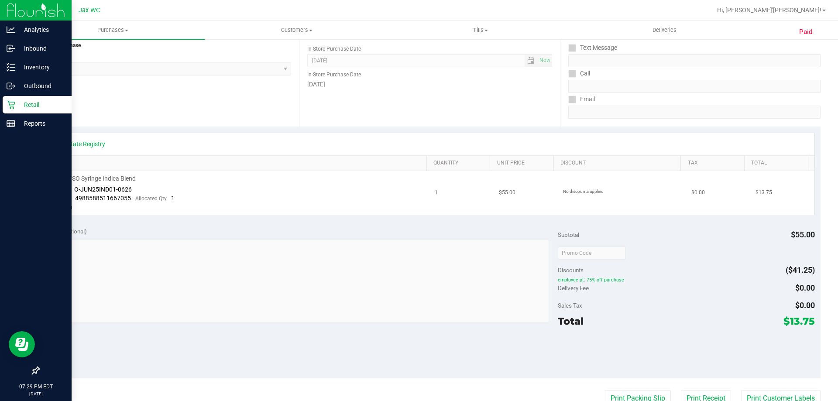
scroll to position [175, 0]
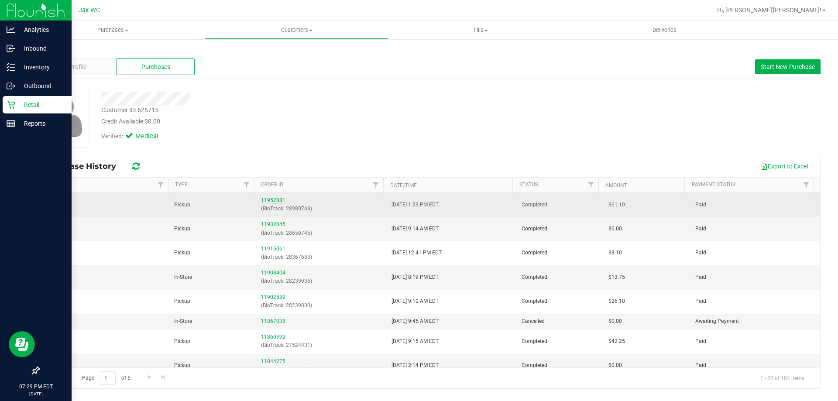
click at [268, 201] on link "11952881" at bounding box center [273, 200] width 24 height 6
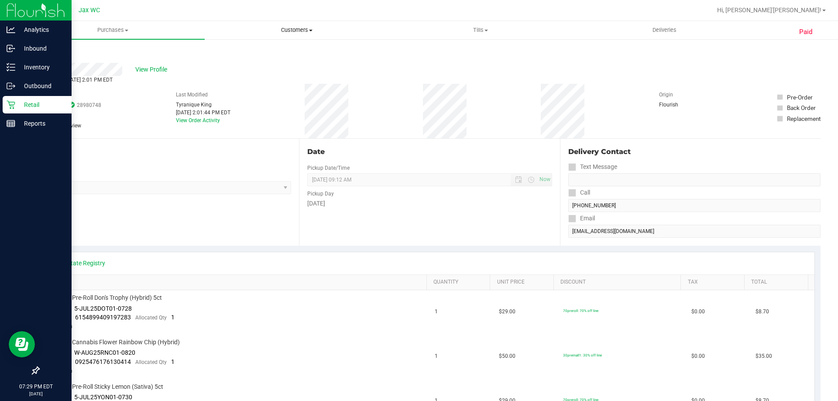
click at [299, 34] on span "Customers" at bounding box center [296, 30] width 183 height 8
click at [242, 175] on div "Store" at bounding box center [164, 175] width 253 height 13
click at [50, 58] on div "Back" at bounding box center [429, 55] width 782 height 16
click at [56, 51] on div "Back" at bounding box center [429, 55] width 782 height 16
click at [49, 51] on link "Back" at bounding box center [44, 52] width 13 height 6
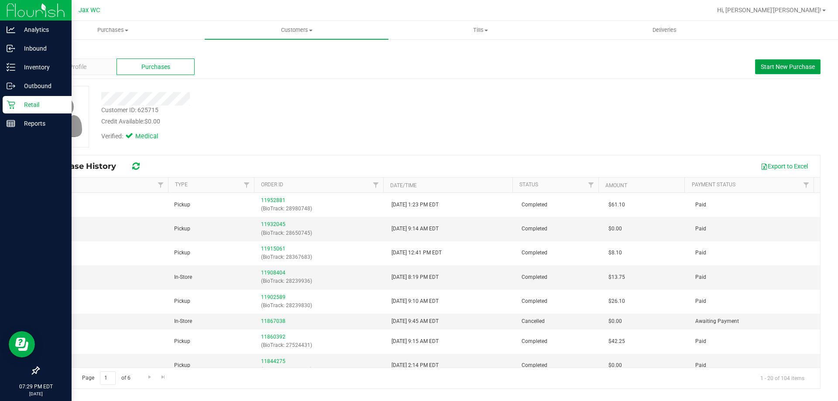
click at [805, 72] on button "Start New Purchase" at bounding box center [787, 66] width 65 height 15
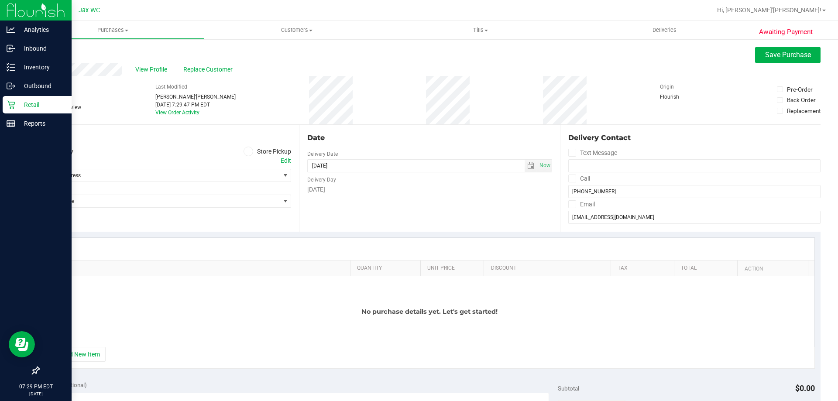
click at [255, 151] on label "Store Pickup" at bounding box center [268, 152] width 48 height 10
click at [0, 0] on input "Store Pickup" at bounding box center [0, 0] width 0 height 0
click at [227, 169] on span "Select Store" at bounding box center [164, 175] width 253 height 13
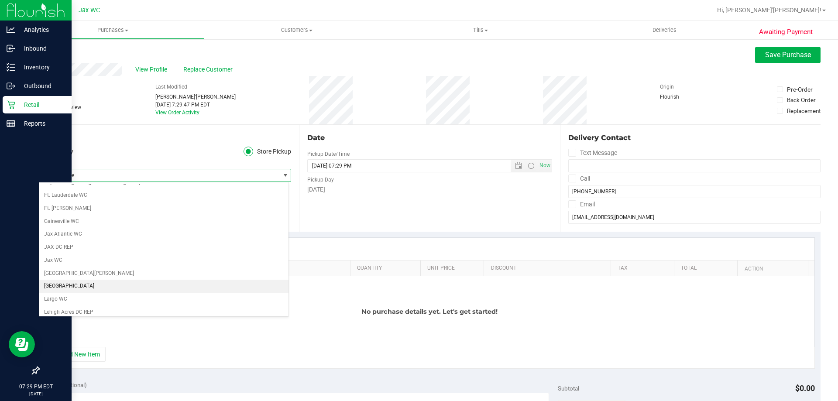
scroll to position [175, 0]
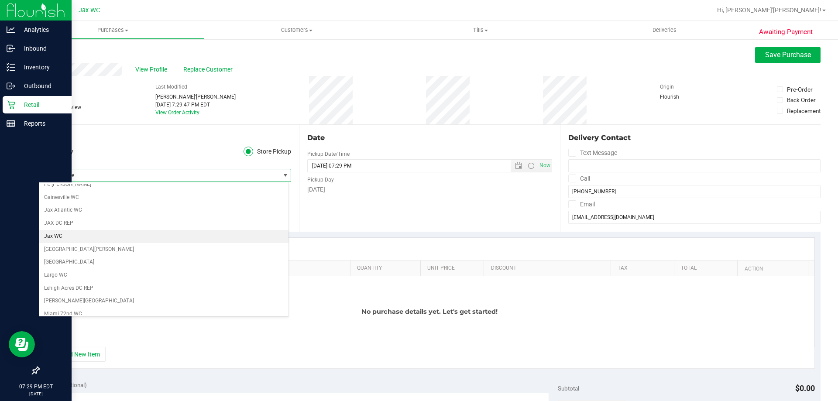
click at [117, 237] on li "Jax WC" at bounding box center [164, 236] width 250 height 13
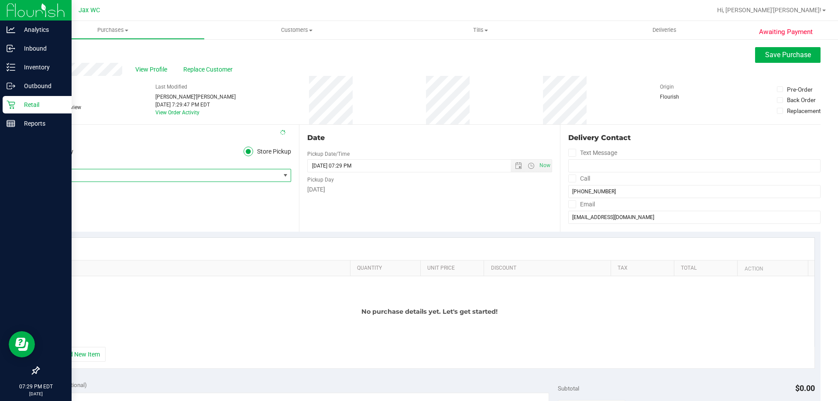
click at [134, 213] on div "Location Delivery Store Pickup Store Jax WC Select Store Bonita Springs WC Boyn…" at bounding box center [168, 178] width 261 height 107
click at [72, 349] on button "+ Add New Item" at bounding box center [79, 354] width 54 height 15
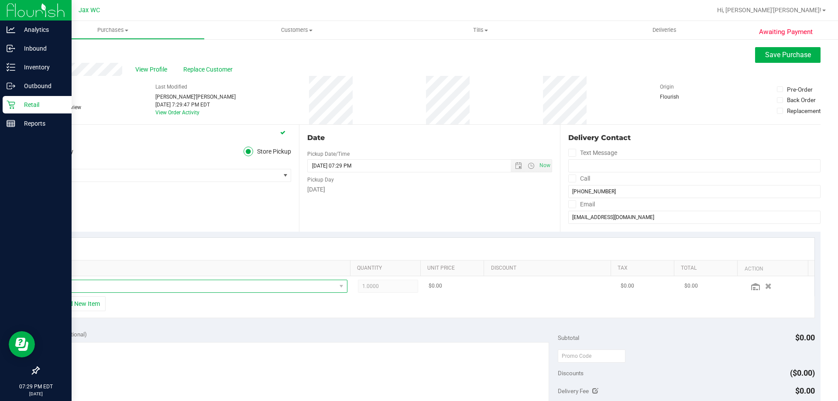
click at [193, 286] on span "NO DATA FOUND" at bounding box center [194, 286] width 286 height 12
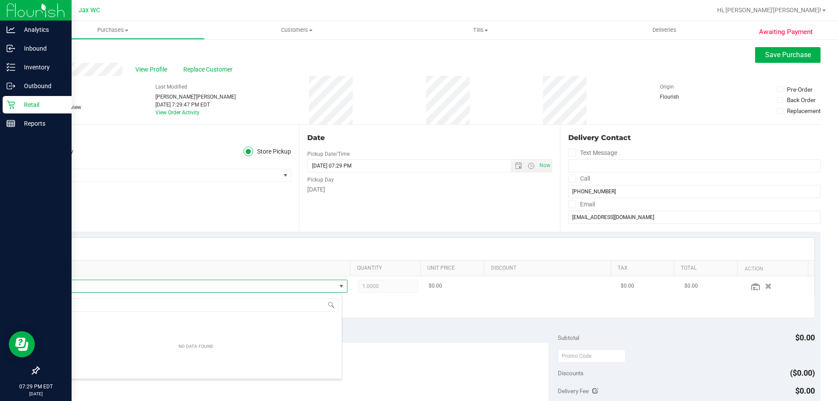
scroll to position [13, 289]
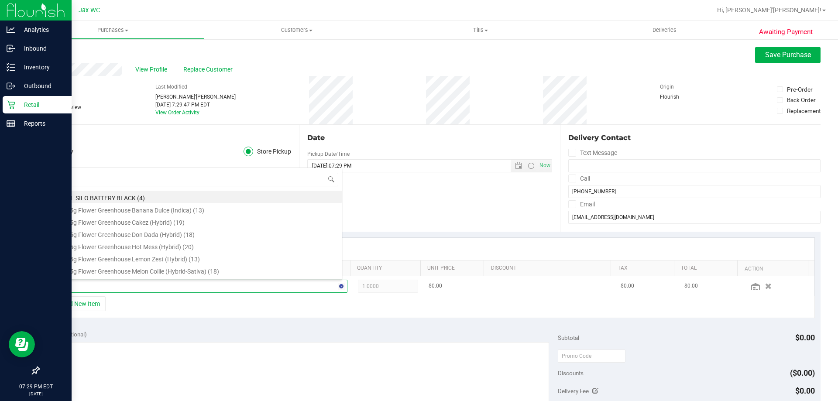
type input "rhb"
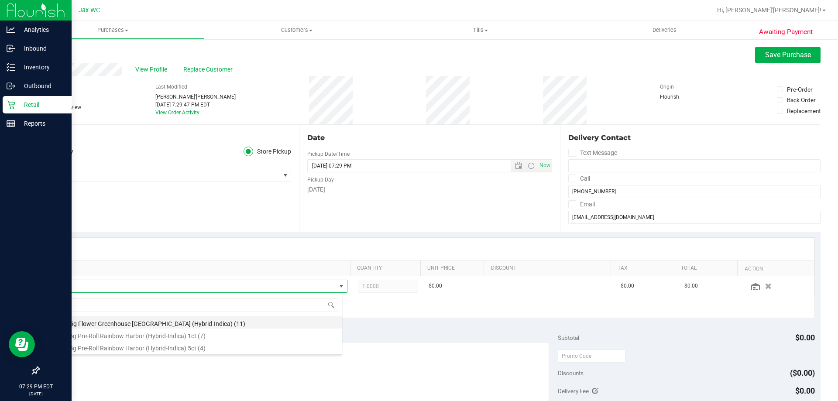
click at [179, 323] on li "FD 3.5g Flower Greenhouse Rainbow Harbor (Hybrid-Indica) (11)" at bounding box center [196, 322] width 291 height 12
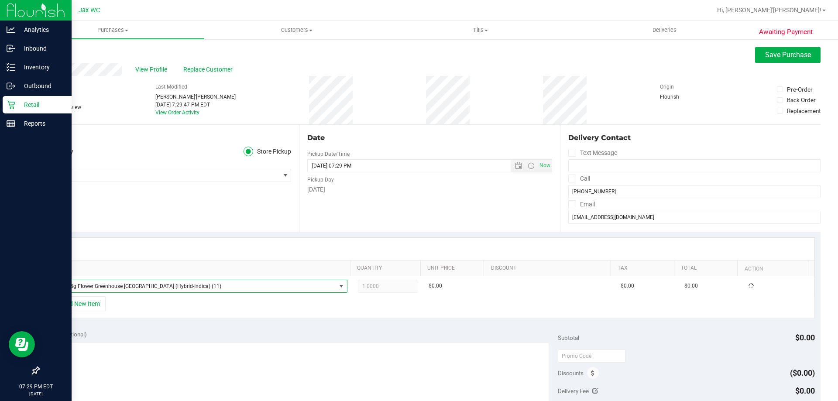
click at [132, 308] on div "+ Add New Item" at bounding box center [430, 307] width 771 height 22
click at [87, 304] on button "+ Add New Item" at bounding box center [79, 303] width 54 height 15
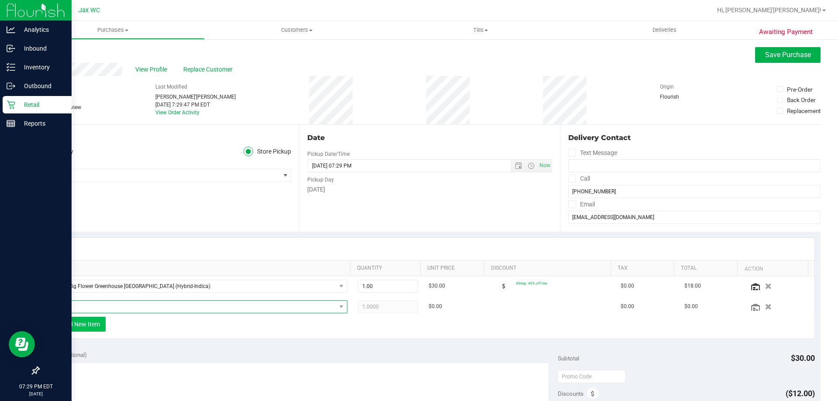
click at [87, 304] on span "NO DATA FOUND" at bounding box center [194, 307] width 286 height 12
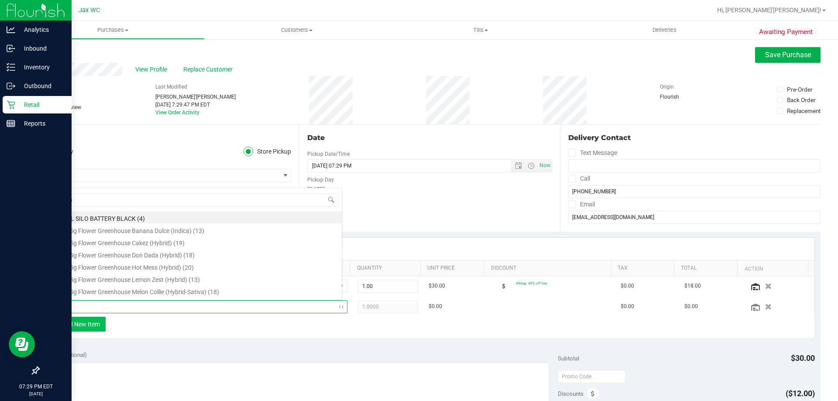
type input "caram"
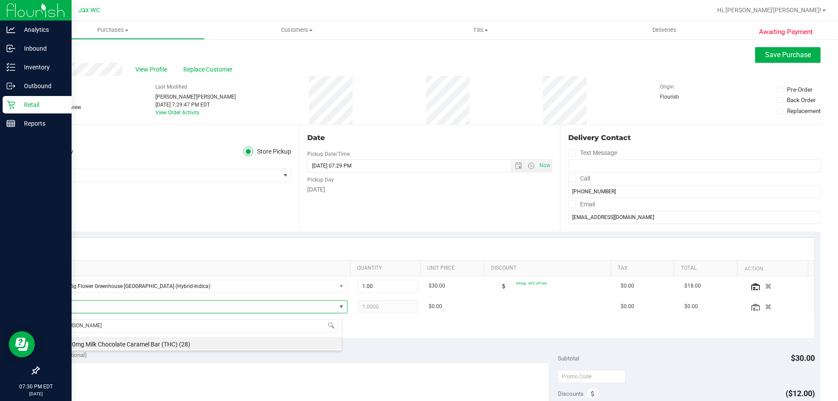
click at [164, 350] on div "caram HT 100mg Milk Chocolate Caramel Bar (THC) (28)" at bounding box center [196, 332] width 292 height 38
click at [164, 346] on li "HT 100mg Milk Chocolate Caramel Bar (THC) (28)" at bounding box center [196, 343] width 291 height 12
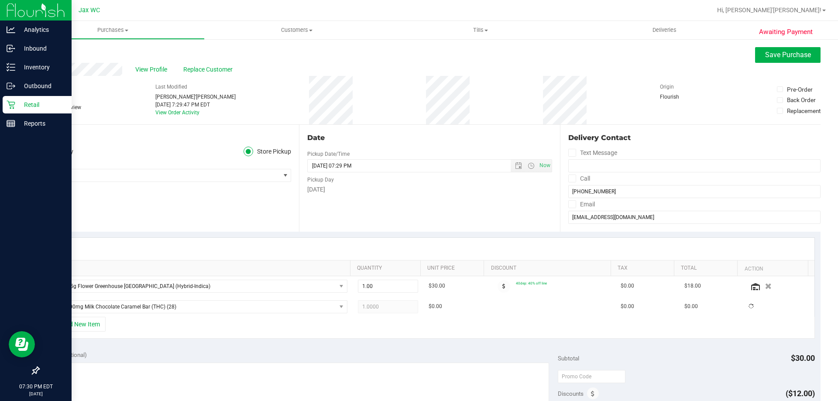
click at [215, 331] on div "+ Add New Item" at bounding box center [430, 328] width 771 height 22
click at [769, 64] on div "View Profile Replace Customer" at bounding box center [429, 69] width 782 height 13
click at [769, 55] on span "Save Purchase" at bounding box center [788, 55] width 46 height 8
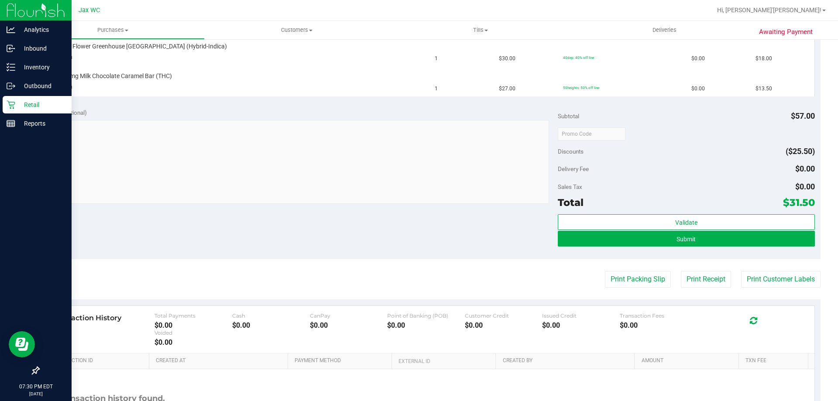
scroll to position [322, 0]
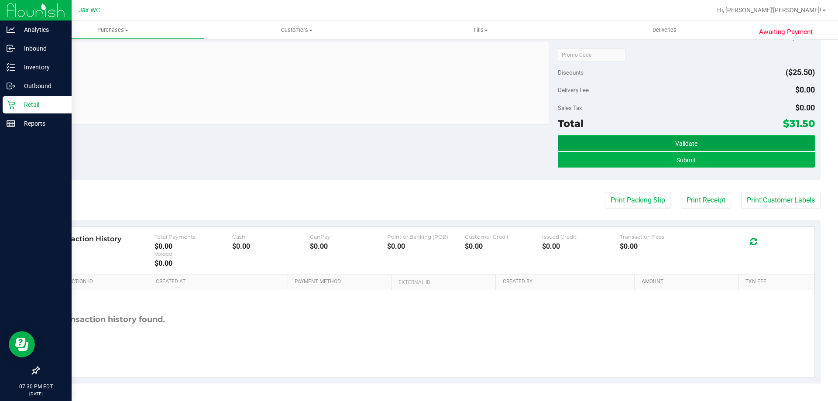
click at [688, 144] on span "Validate" at bounding box center [686, 143] width 22 height 7
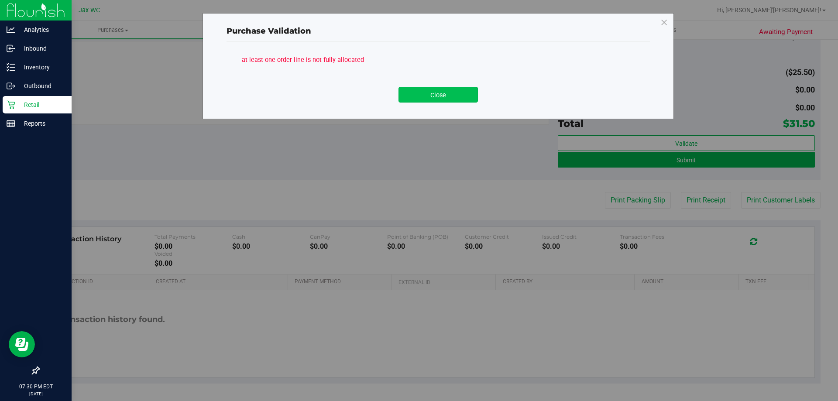
click at [416, 96] on button "Close" at bounding box center [438, 95] width 79 height 16
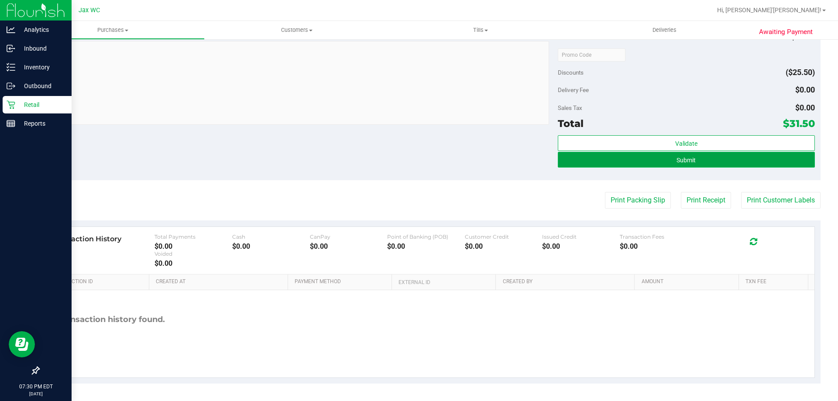
click at [619, 163] on button "Submit" at bounding box center [686, 160] width 257 height 16
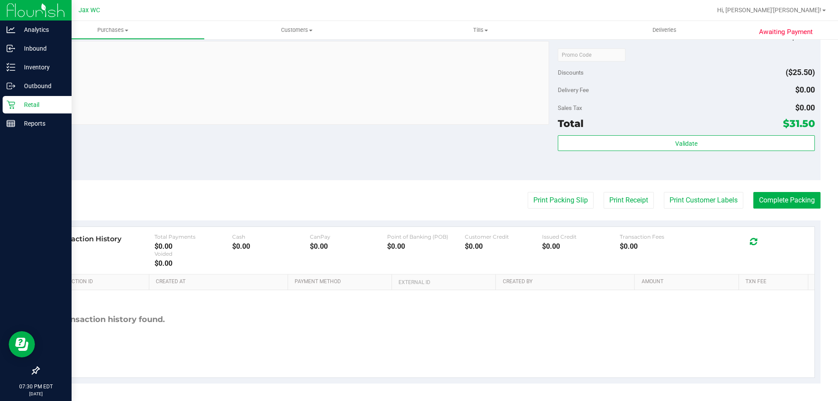
scroll to position [147, 0]
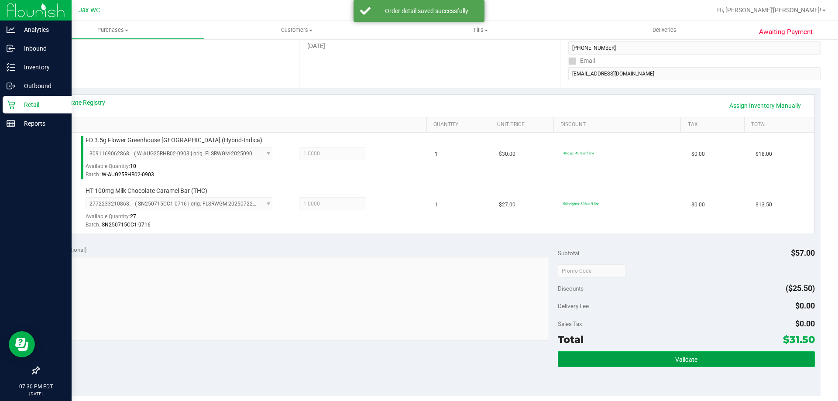
click at [686, 360] on span "Validate" at bounding box center [686, 359] width 22 height 7
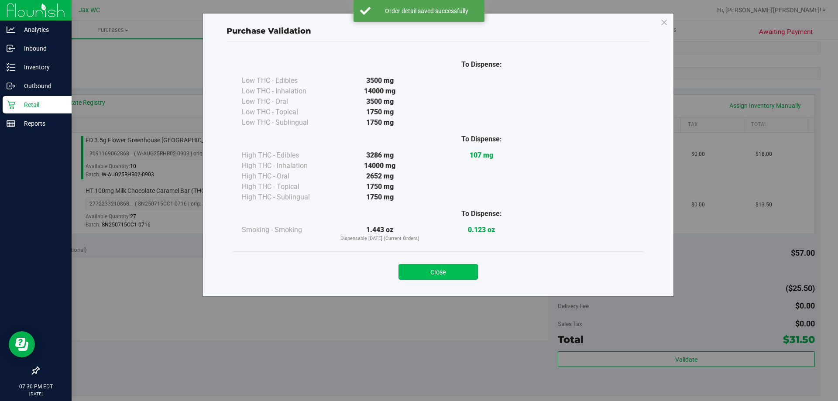
click at [451, 270] on button "Close" at bounding box center [438, 272] width 79 height 16
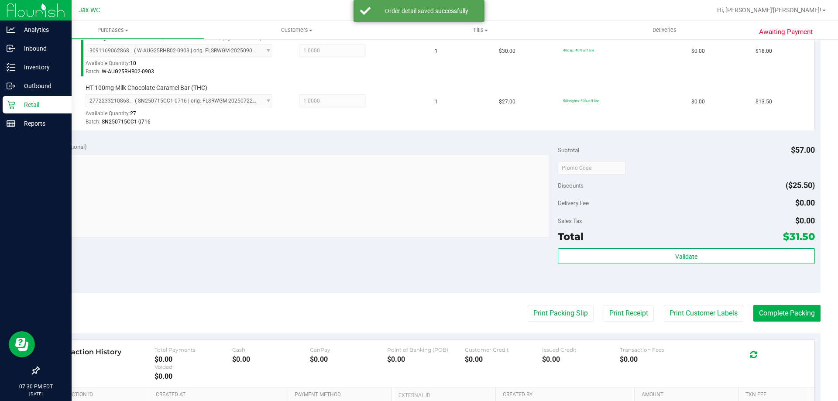
scroll to position [363, 0]
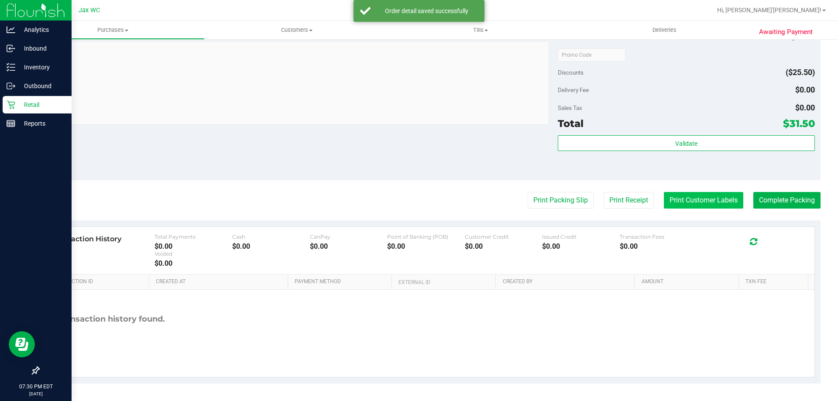
click at [672, 207] on button "Print Customer Labels" at bounding box center [703, 200] width 79 height 17
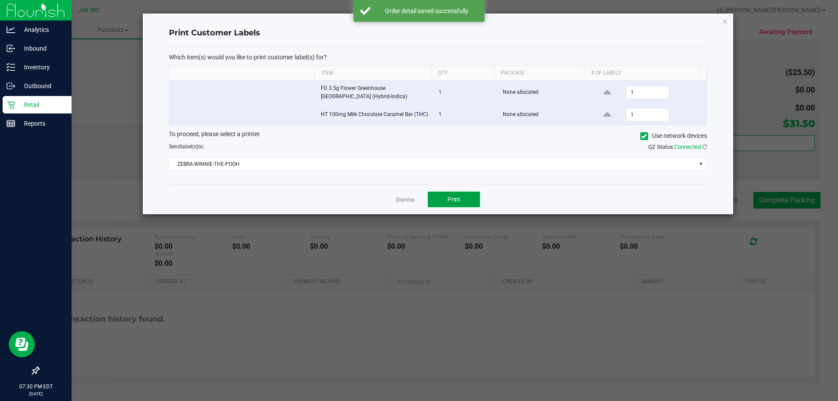
click at [457, 194] on button "Print" at bounding box center [454, 200] width 52 height 16
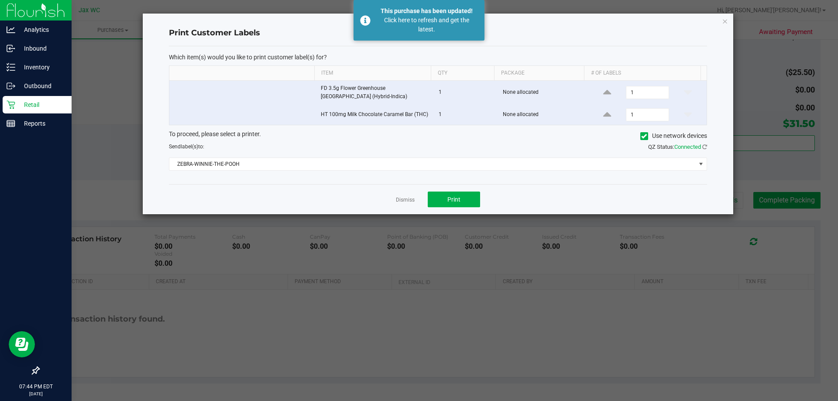
click at [722, 21] on div "Print Customer Labels Which item(s) would you like to print customer label(s) f…" at bounding box center [438, 114] width 591 height 201
click at [727, 24] on icon "button" at bounding box center [725, 21] width 6 height 10
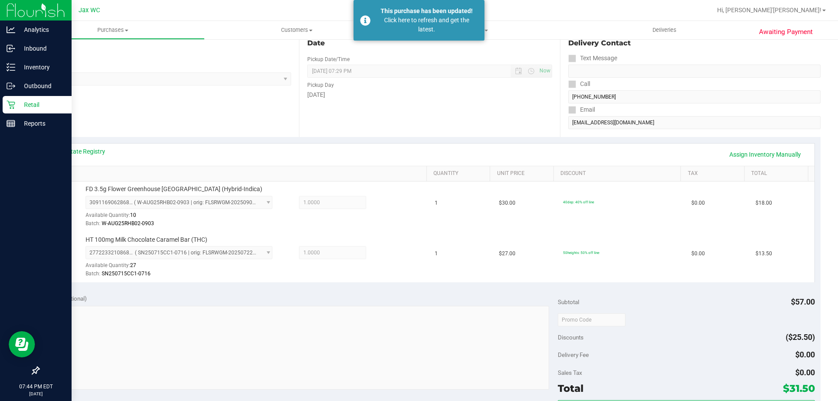
scroll to position [14, 0]
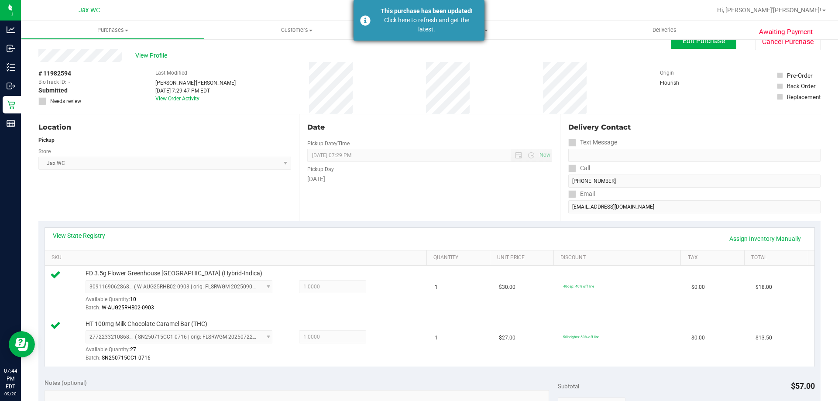
click at [436, 31] on div "Click here to refresh and get the latest." at bounding box center [426, 25] width 103 height 18
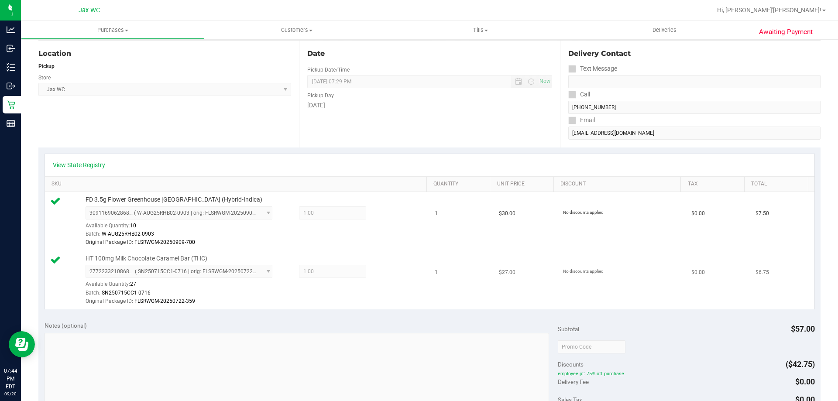
scroll to position [175, 0]
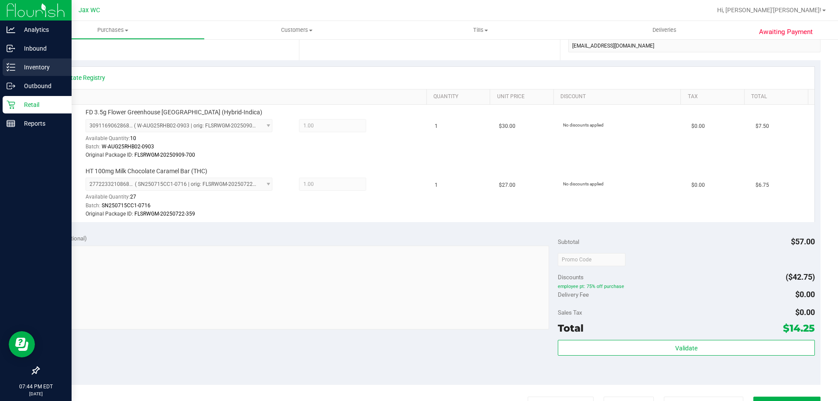
click at [30, 69] on p "Inventory" at bounding box center [41, 67] width 52 height 10
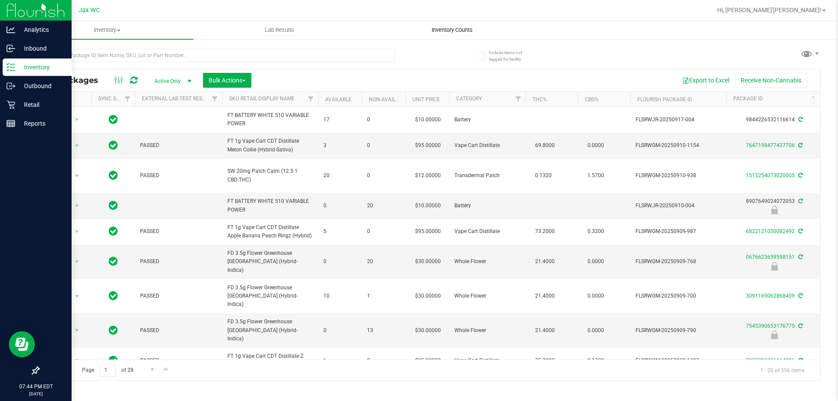
click at [470, 34] on uib-tab-heading "Inventory Counts" at bounding box center [452, 29] width 172 height 17
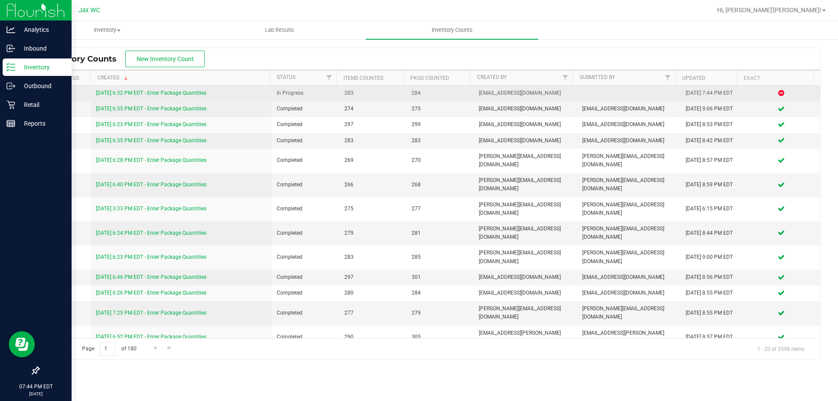
click at [180, 94] on link "9/20/25 6:32 PM EDT - Enter Package Quantities" at bounding box center [151, 93] width 110 height 6
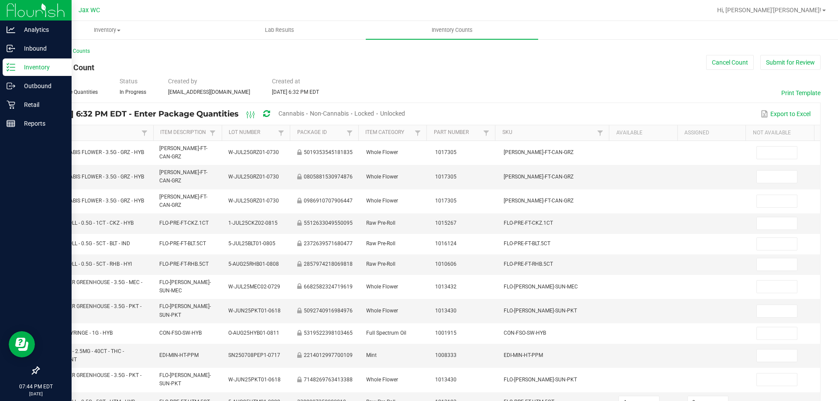
click at [304, 111] on span "Cannabis" at bounding box center [292, 113] width 26 height 7
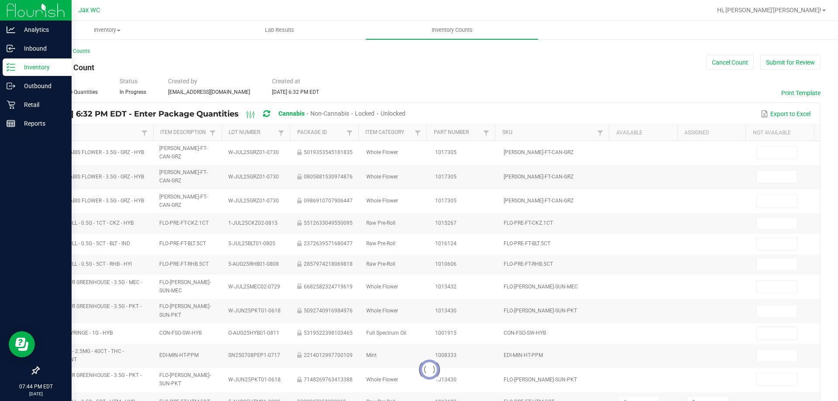
type input "9"
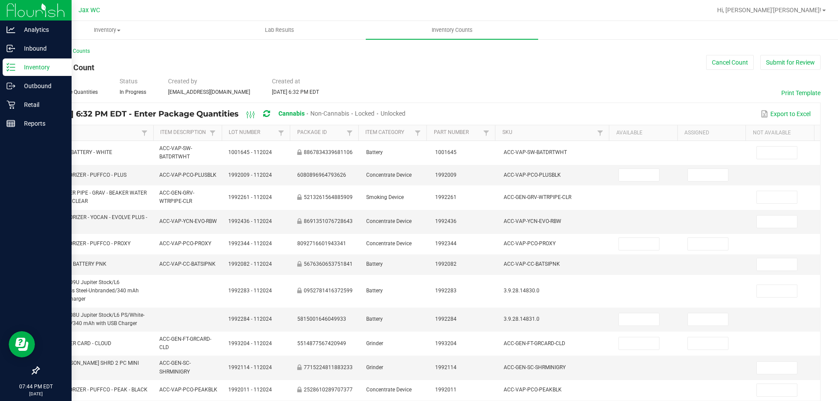
click at [406, 111] on span "Unlocked" at bounding box center [393, 113] width 25 height 7
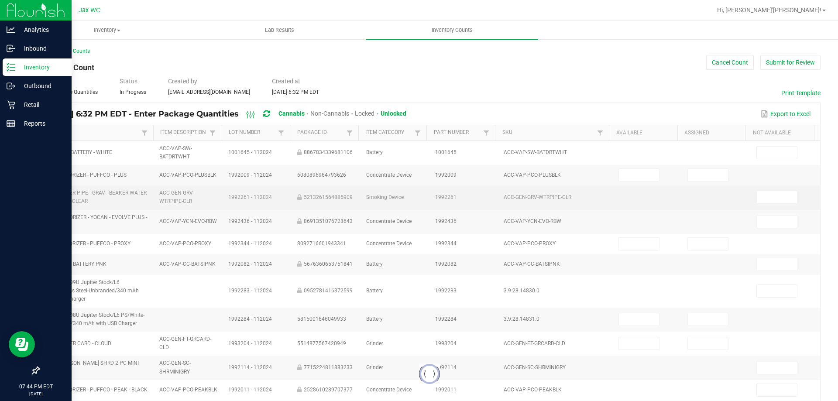
type input "6"
type input "0"
type input "7"
type input "0"
type input "3"
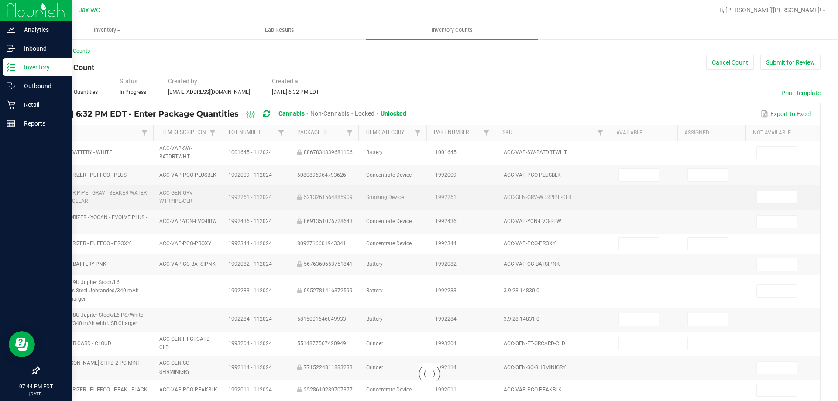
type input "9"
type input "0"
type input "1"
type input "0"
type input "3"
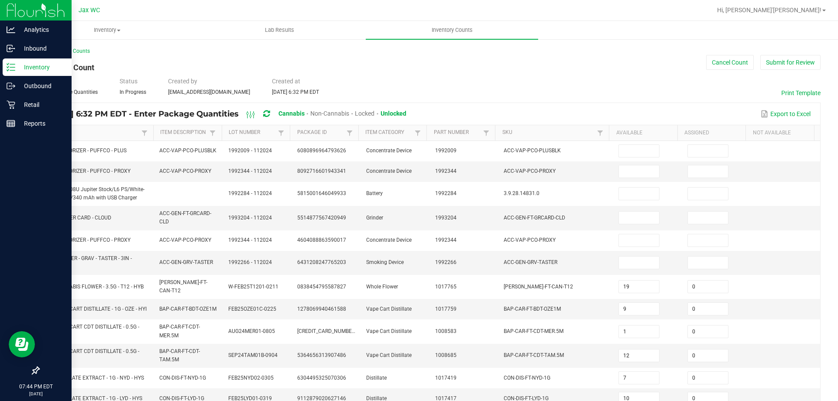
click at [111, 134] on link "Item" at bounding box center [92, 132] width 93 height 7
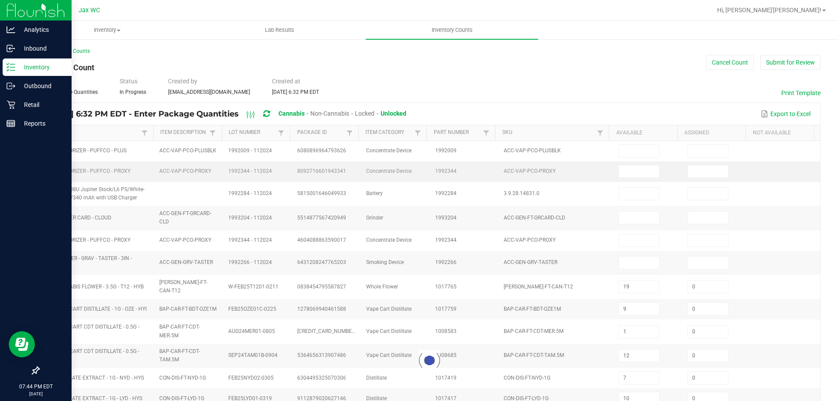
type input "8"
type input "3"
type input "7"
type input "13"
type input "0"
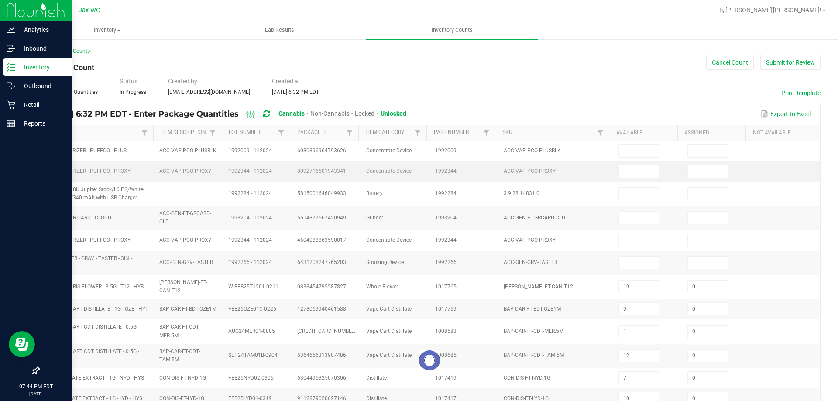
type input "20"
type input "0"
type input "20"
type input "2"
type input "19"
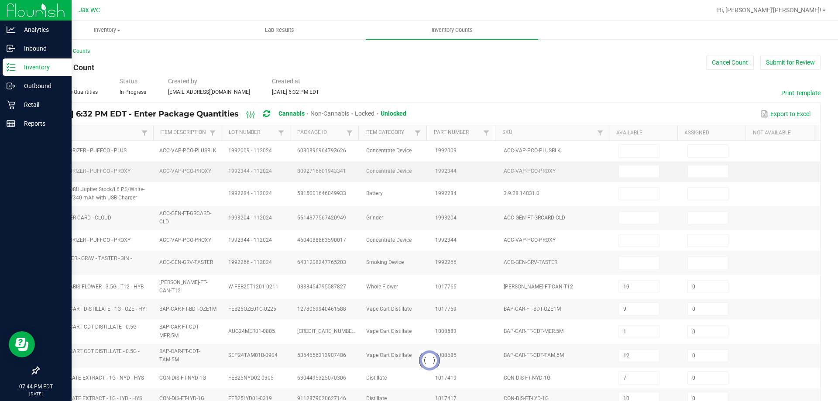
type input "0"
type input "18"
type input "0"
type input "13"
type input "0"
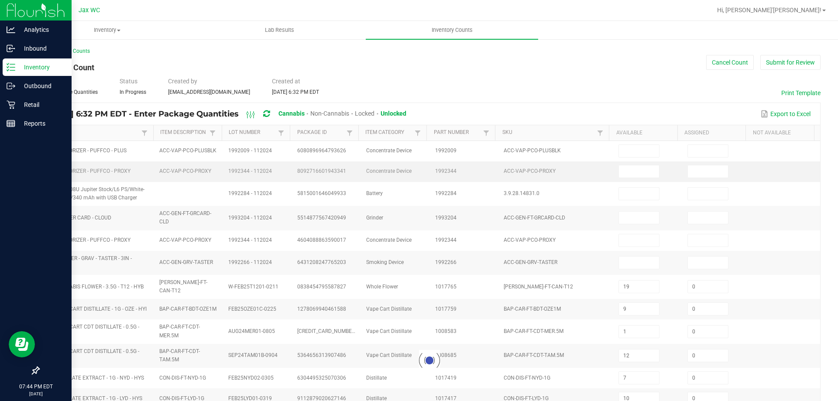
type input "17"
type input "10"
type input "2"
type input "17"
type input "10"
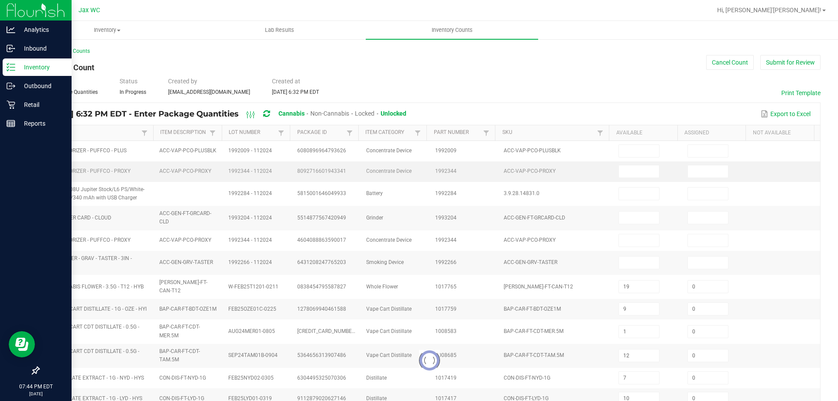
type input "9"
type input "16"
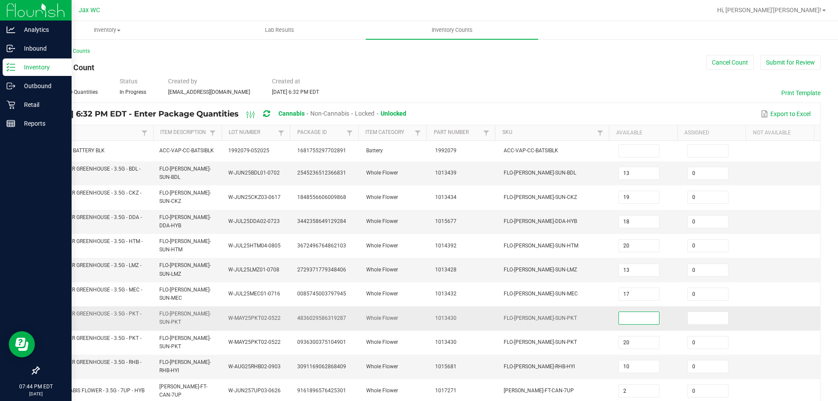
click at [619, 313] on input at bounding box center [639, 318] width 40 height 12
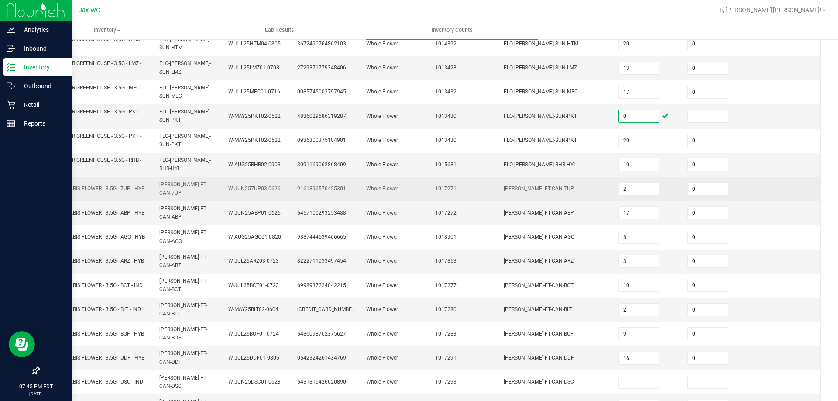
scroll to position [214, 0]
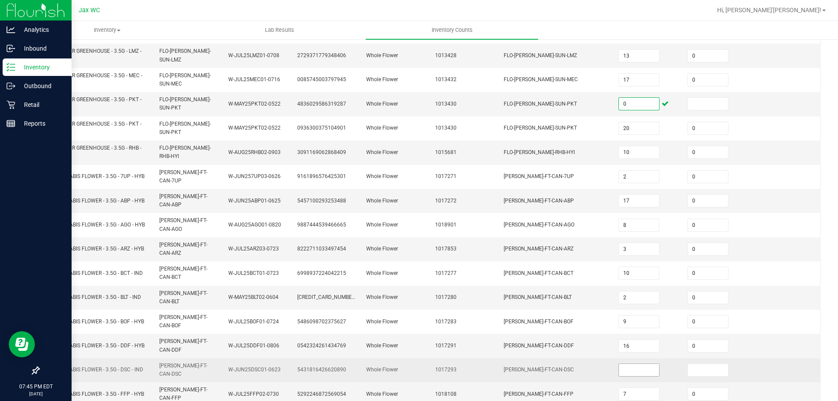
type input "0"
click at [635, 364] on input at bounding box center [639, 370] width 40 height 12
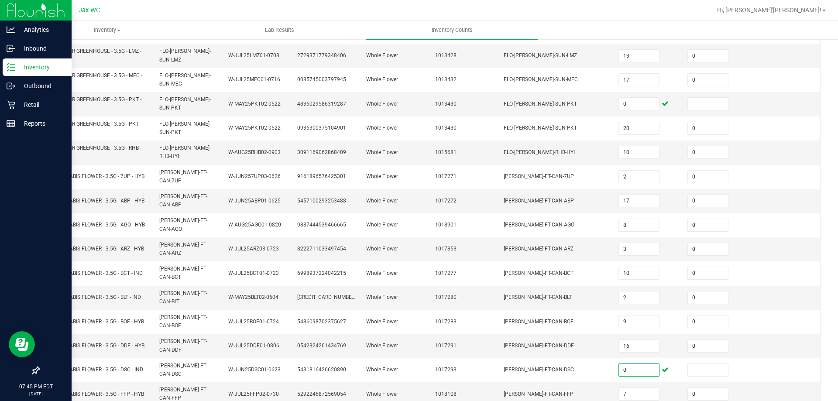
type input "0"
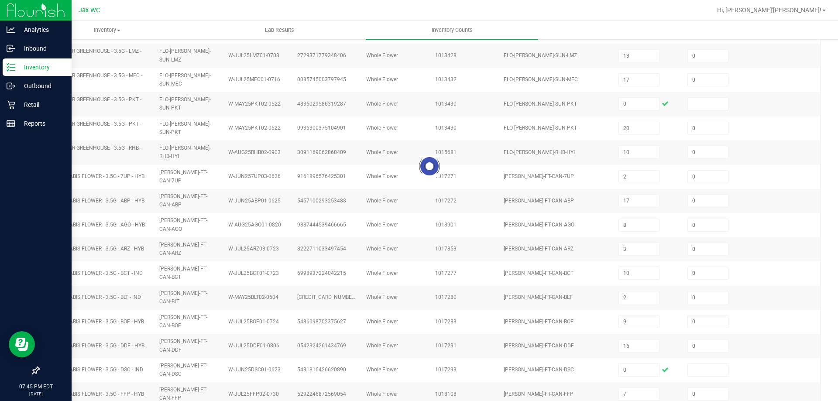
type input "14"
type input "1"
type input "15"
type input "9"
type input "10"
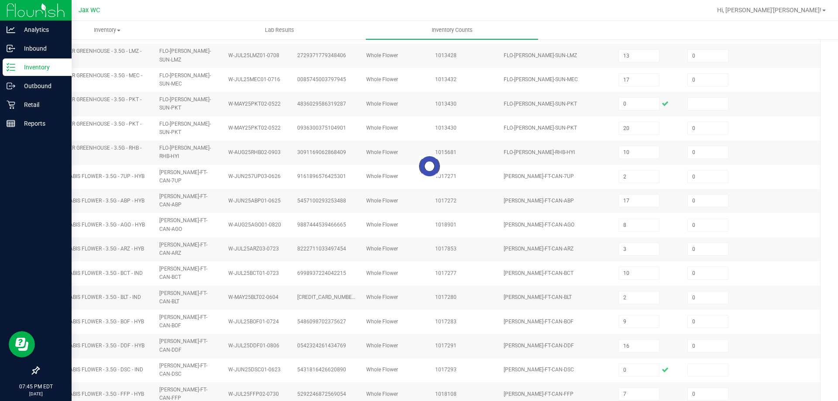
type input "8"
type input "0"
type input "7"
type input "4"
type input "0"
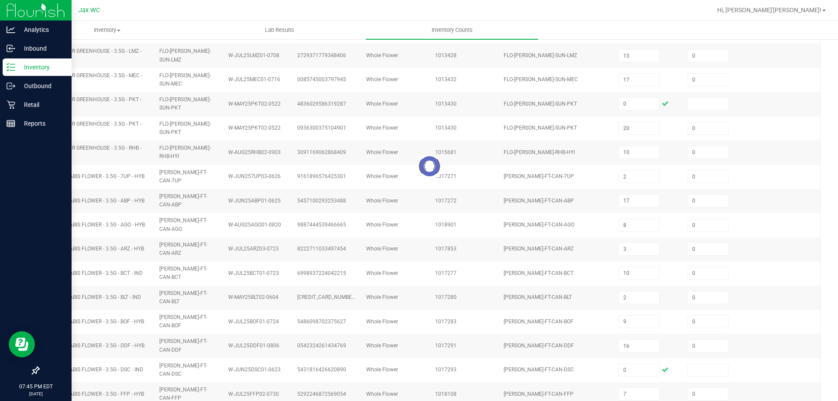
type input "3"
type input "7"
type input "10"
type input "7"
type input "4"
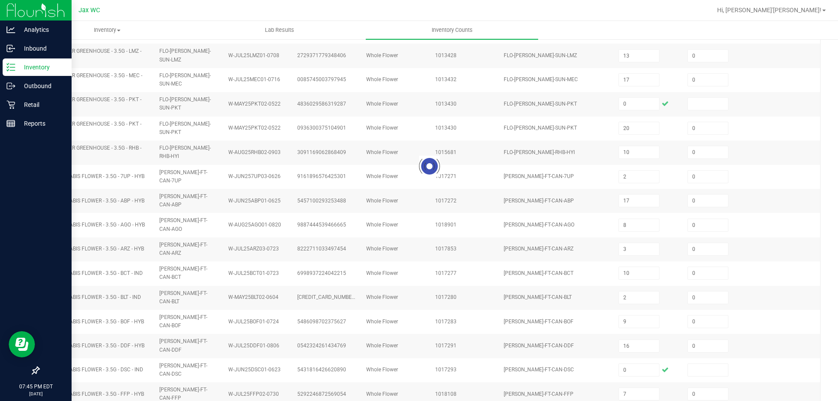
type input "10"
type input "19"
type input "8"
type input "4"
type input "5"
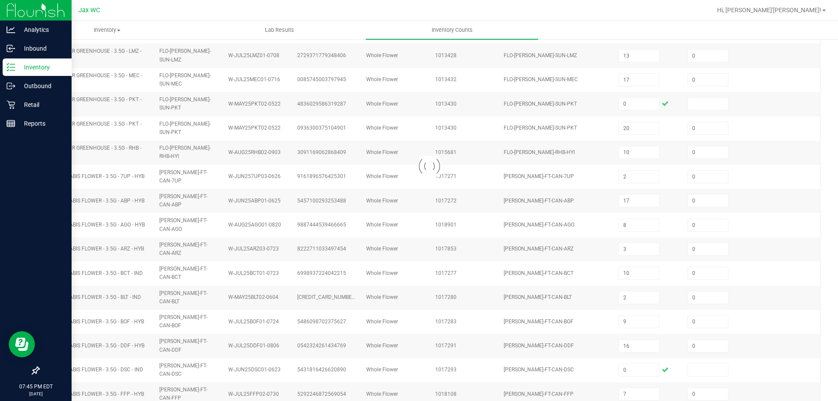
type input "0"
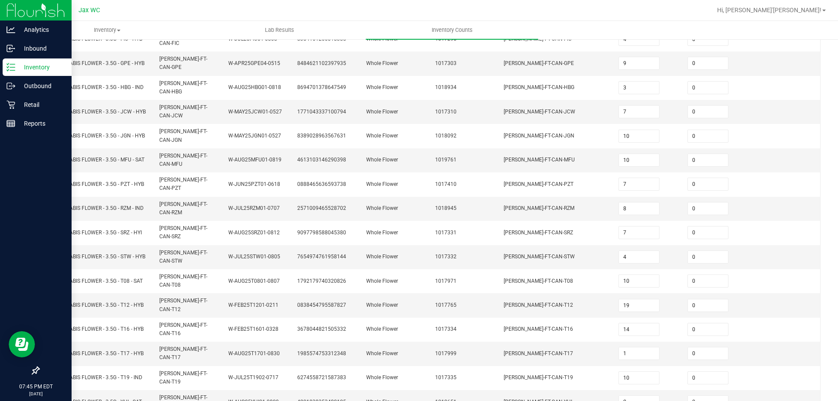
scroll to position [181, 0]
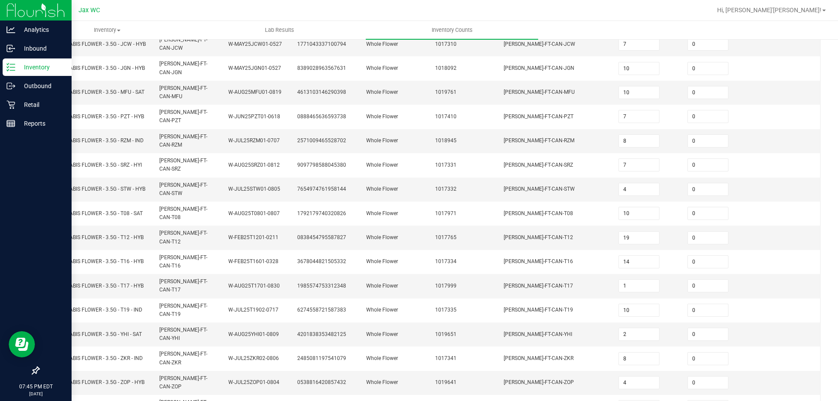
type input "6"
type input "11"
type input "1"
type input "12"
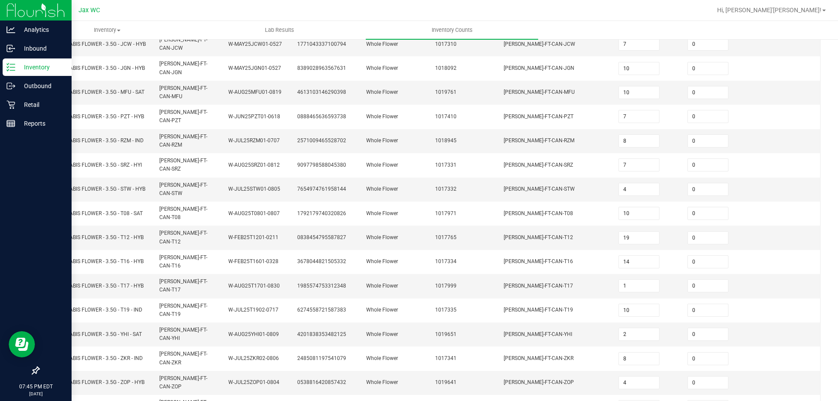
type input "2"
type input "5"
type input "3"
type input "1"
type input "17"
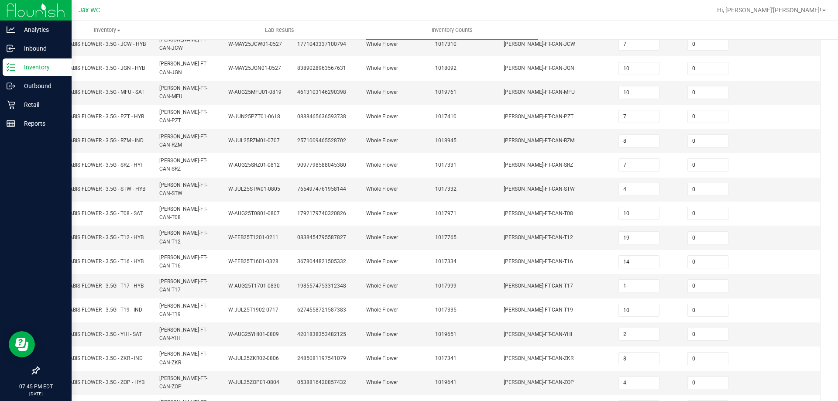
type input "8"
type input "3"
type input "1"
type input "4"
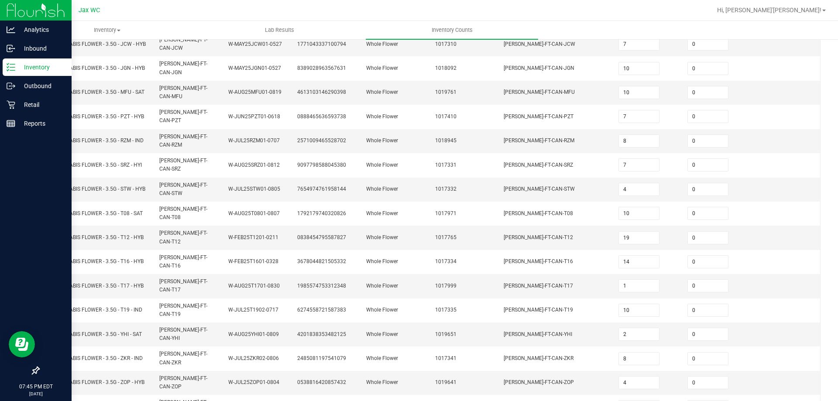
type input "9"
type input "12"
type input "10"
type input "11"
type input "7"
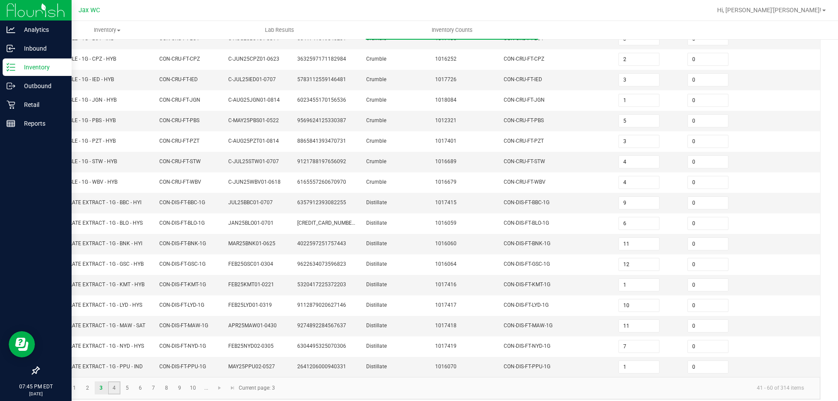
click at [120, 382] on link "4" at bounding box center [114, 388] width 13 height 13
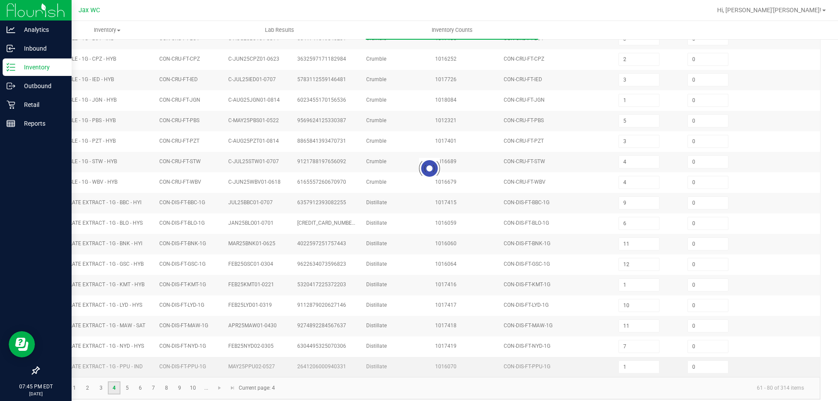
type input "5"
type input "7"
type input "22"
type input "12"
type input "3"
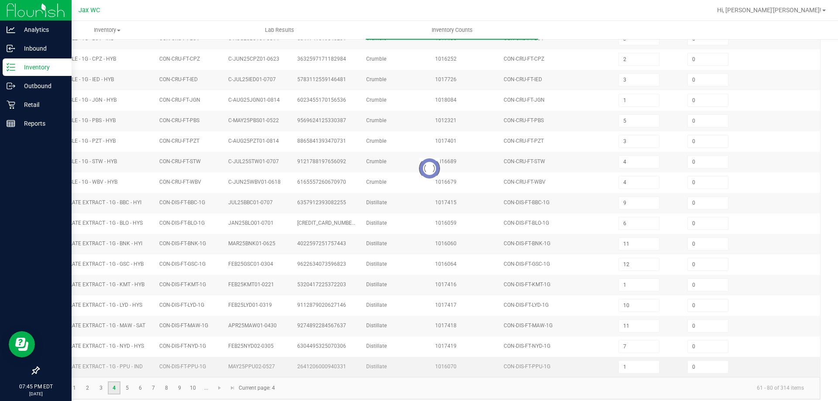
type input "6"
type input "9"
type input "11"
type input "1"
type input "4"
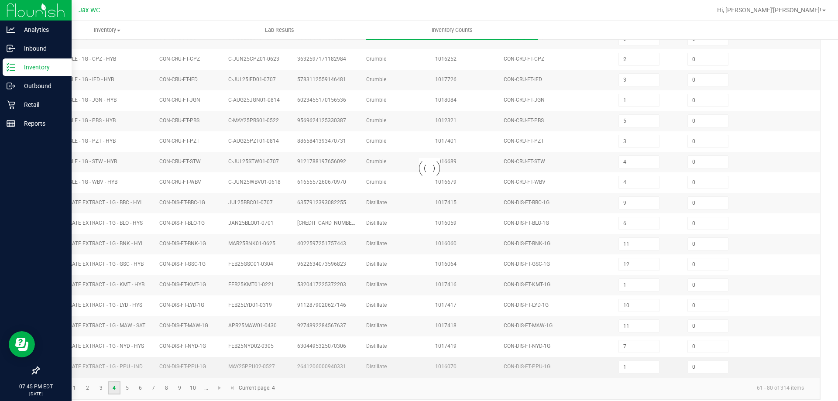
type input "6"
type input "1"
type input "4"
type input "8"
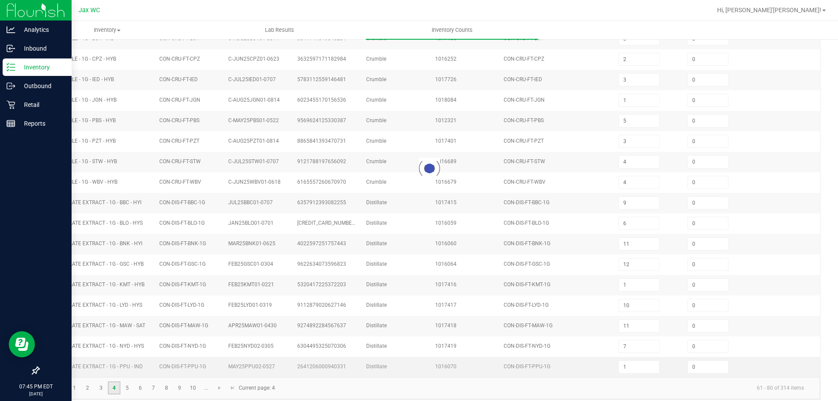
type input "7"
type input "4"
type input "3"
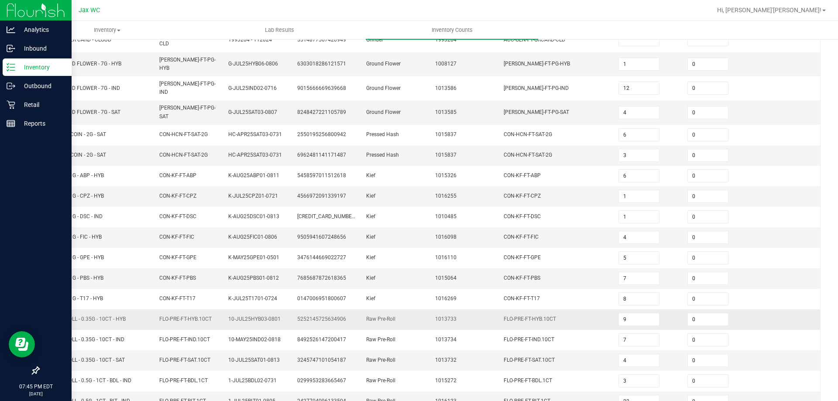
scroll to position [189, 0]
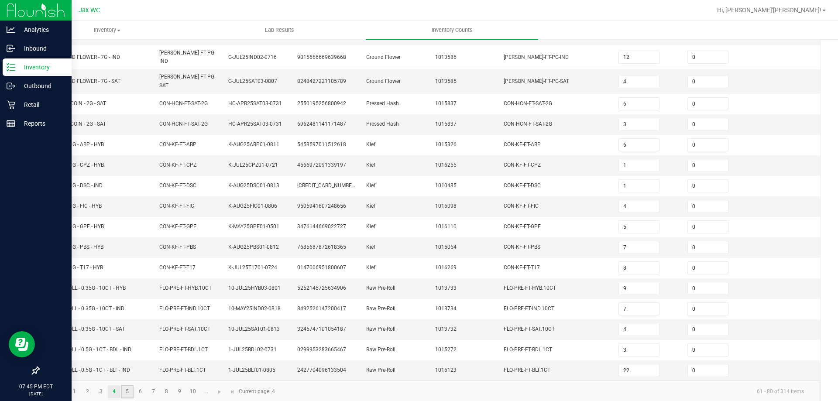
click at [126, 385] on link "5" at bounding box center [127, 391] width 13 height 13
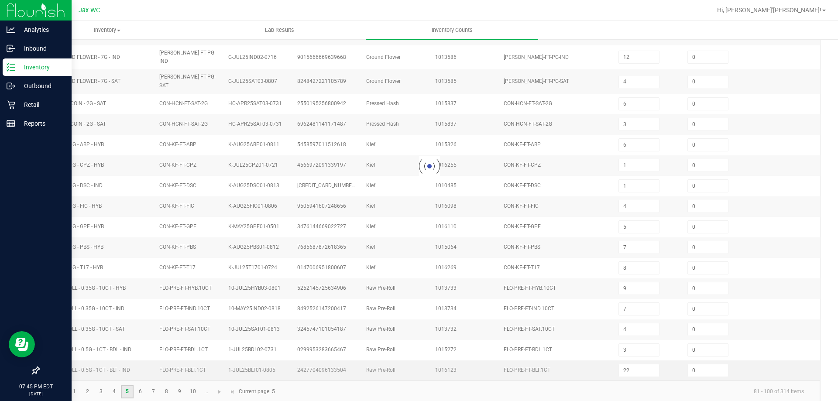
type input "7"
type input "6"
type input "18"
type input "0"
type input "7"
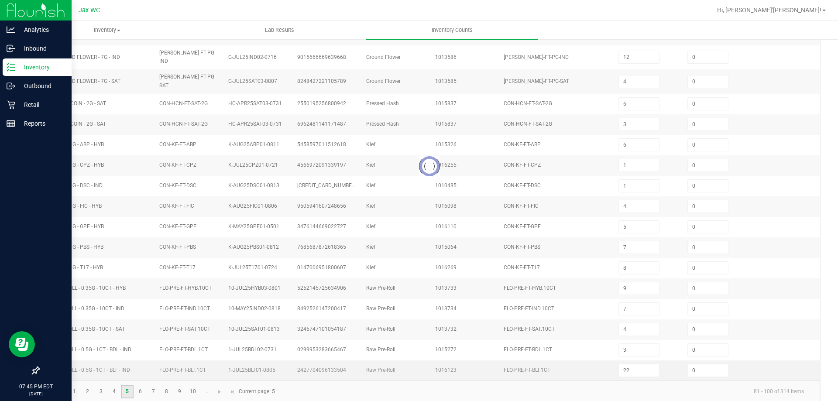
type input "13"
type input "5"
type input "21"
type input "16"
type input "0"
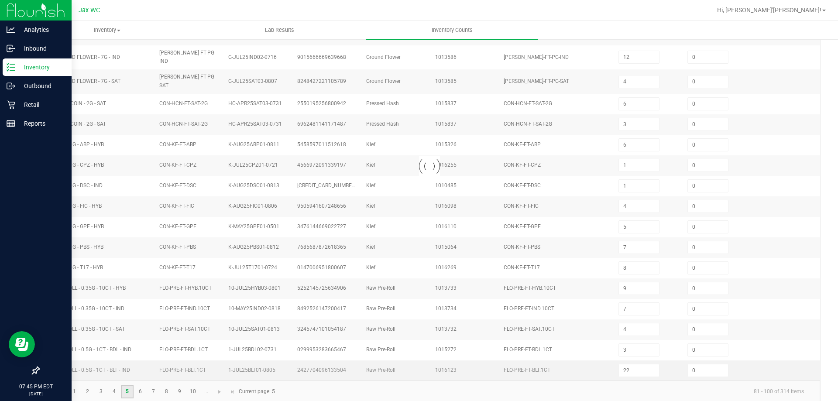
type input "2"
type input "7"
type input "20"
type input "5"
type input "2"
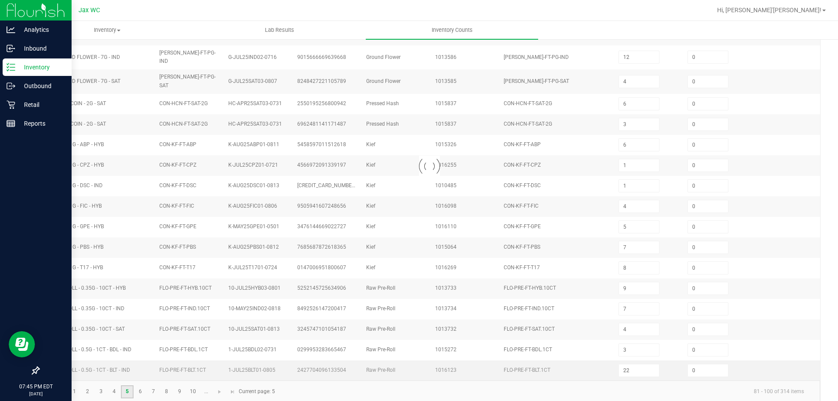
type input "4"
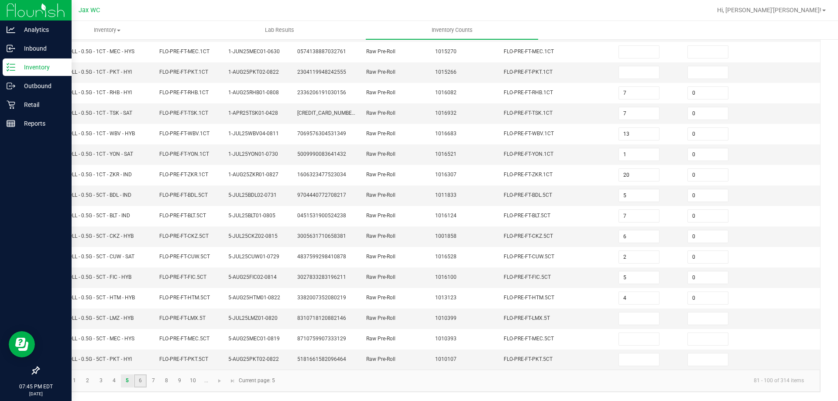
click at [140, 380] on link "6" at bounding box center [140, 381] width 13 height 13
type input "3"
type input "2"
type input "3"
type input "0"
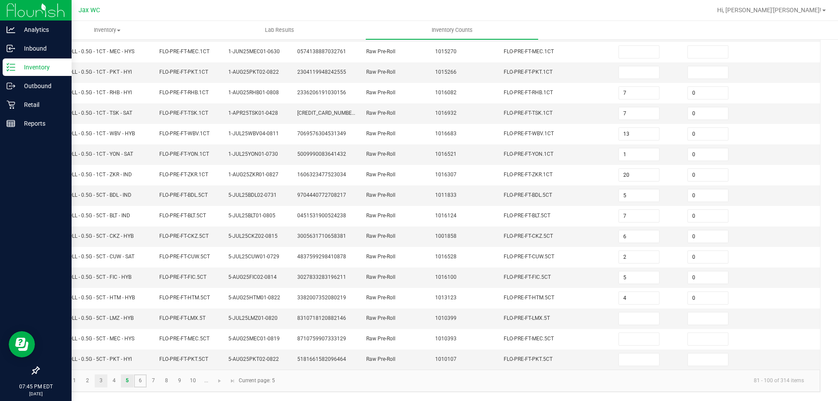
type input "8"
type input "20"
type input "0"
type input "6"
type input "3"
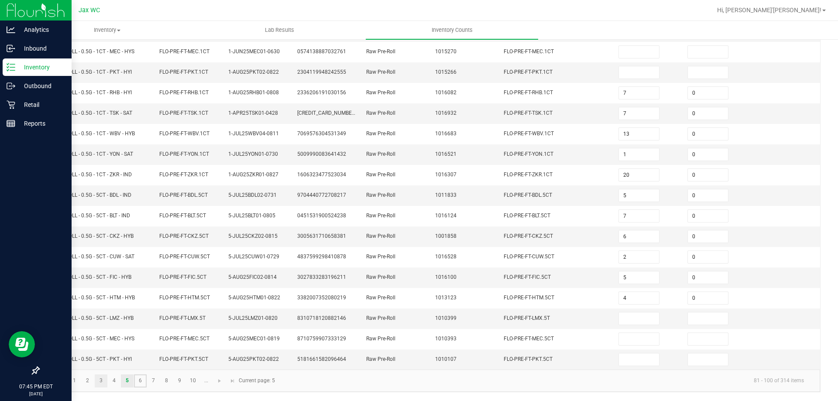
type input "2"
type input "4"
type input "17"
type input "25"
type input "20"
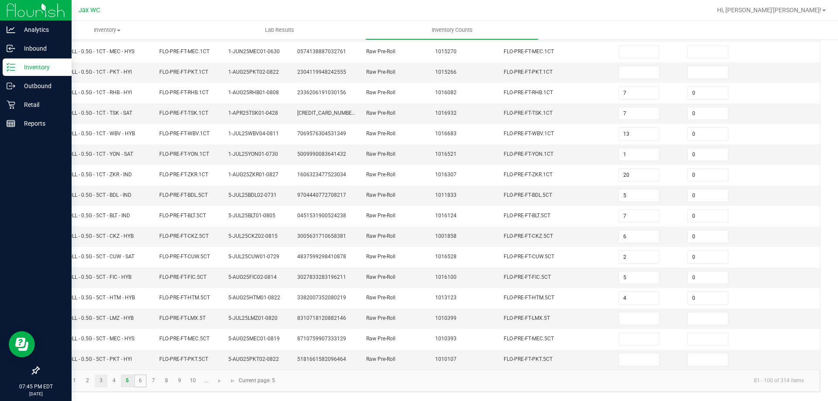
type input "0"
type input "13"
type input "3"
type input "2"
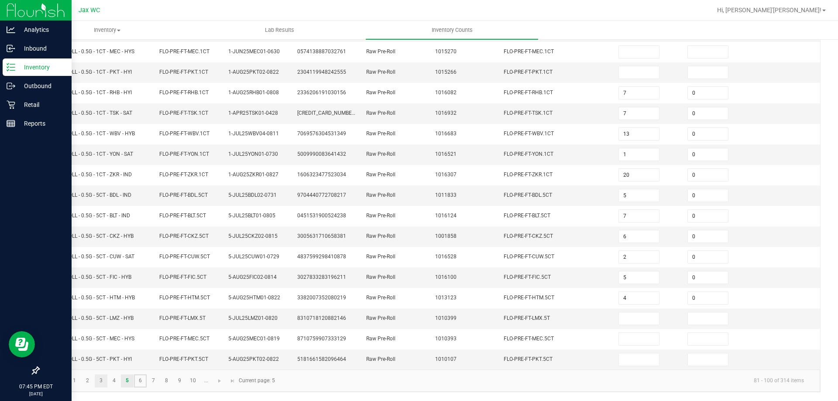
type input "3"
type input "1"
type input "0"
type input "3"
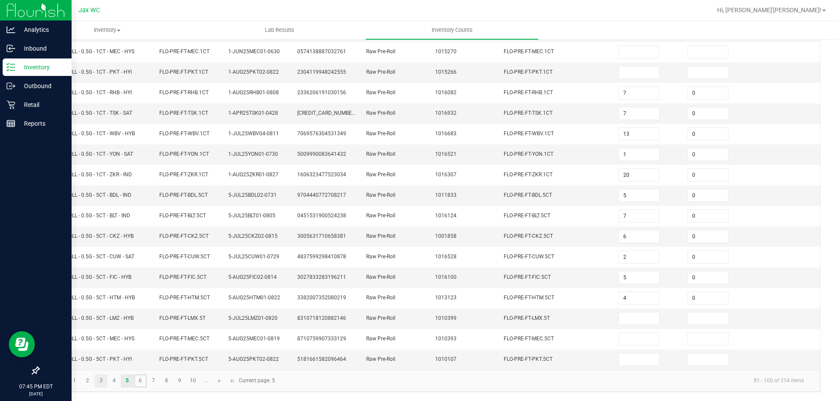
type input "0"
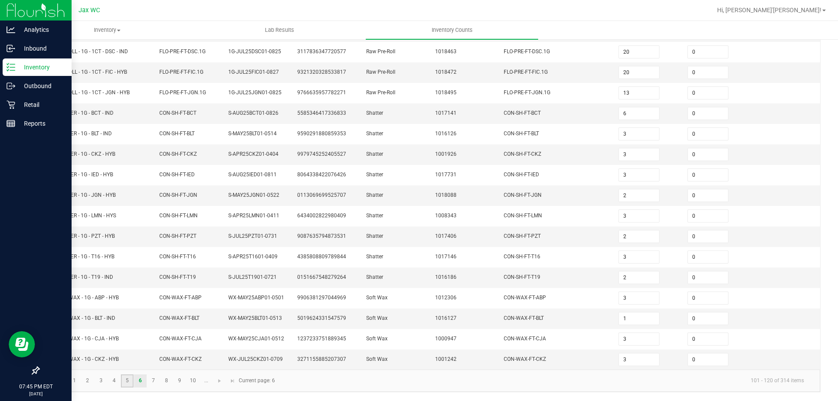
click at [123, 383] on link "5" at bounding box center [127, 381] width 13 height 13
type input "7"
type input "6"
type input "18"
type input "7"
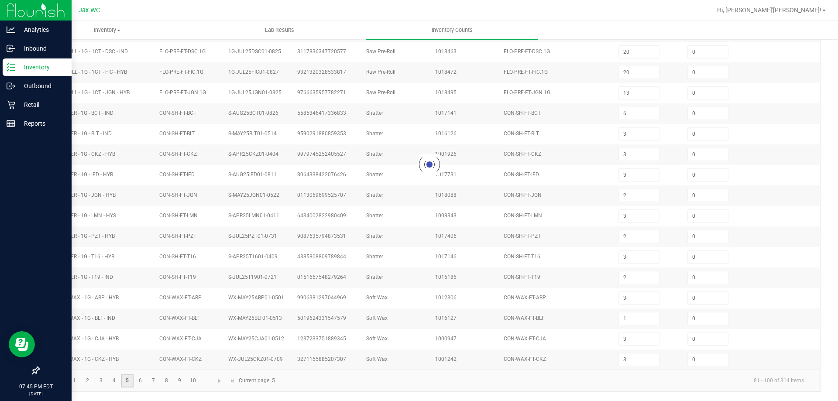
type input "13"
type input "5"
type input "21"
type input "16"
type input "2"
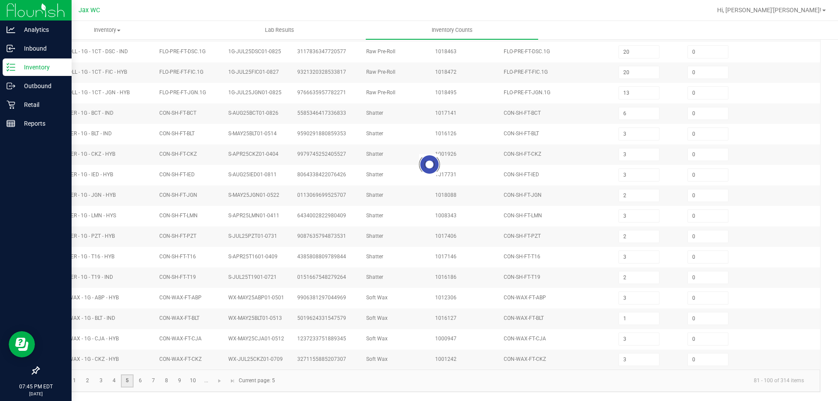
type input "7"
type input "1"
type input "20"
type input "5"
type input "2"
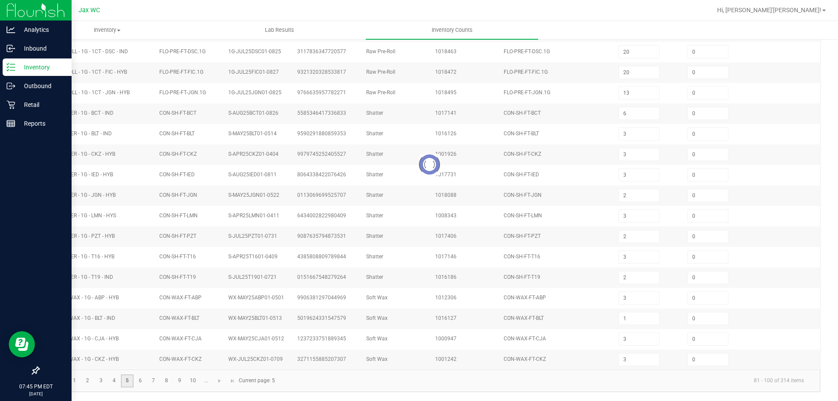
type input "4"
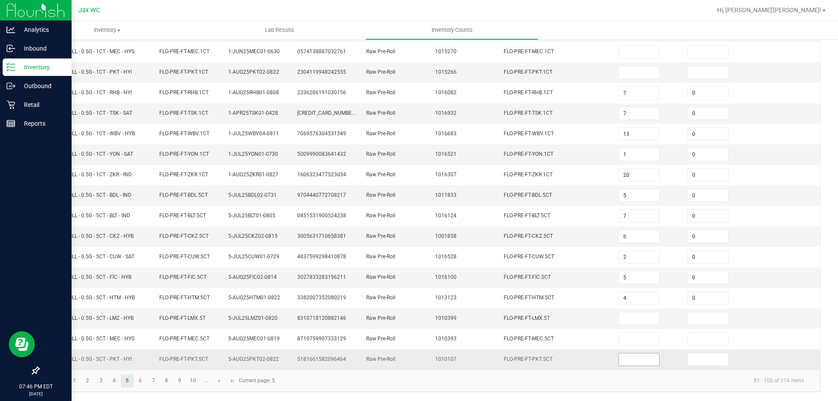
click at [619, 363] on input at bounding box center [639, 360] width 40 height 12
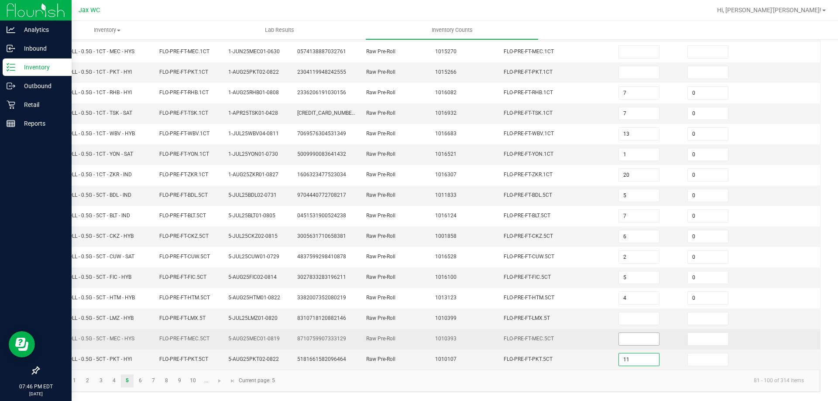
type input "11"
click at [619, 342] on input at bounding box center [639, 339] width 40 height 12
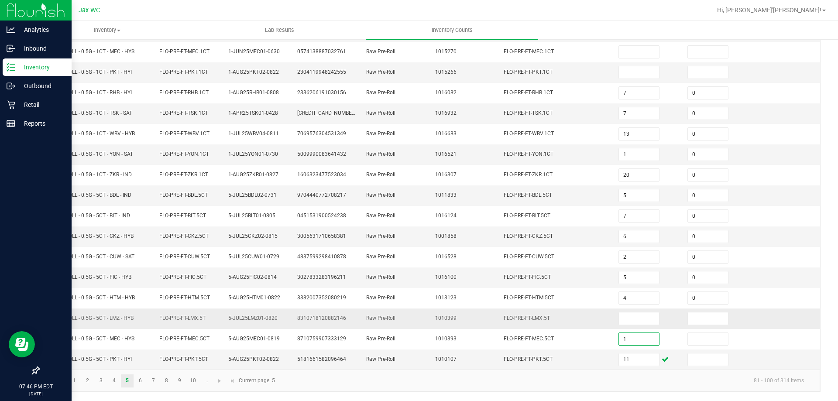
type input "1"
click at [620, 309] on td at bounding box center [647, 319] width 69 height 21
click at [620, 315] on input at bounding box center [639, 319] width 40 height 12
type input "8"
click at [337, 384] on kendo-pager-info "81 - 100 of 314 items" at bounding box center [545, 381] width 531 height 14
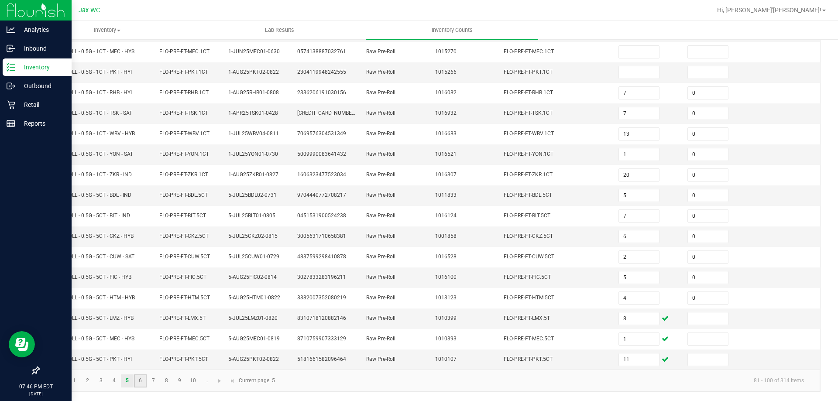
click at [143, 377] on link "6" at bounding box center [140, 381] width 13 height 13
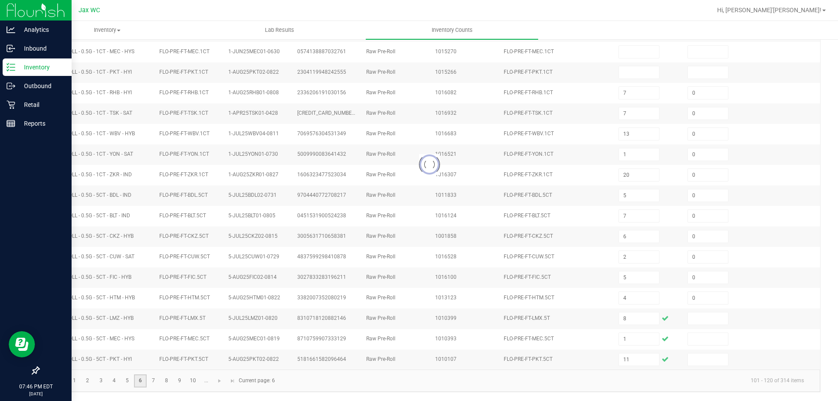
type input "3"
type input "2"
type input "3"
type input "0"
type input "8"
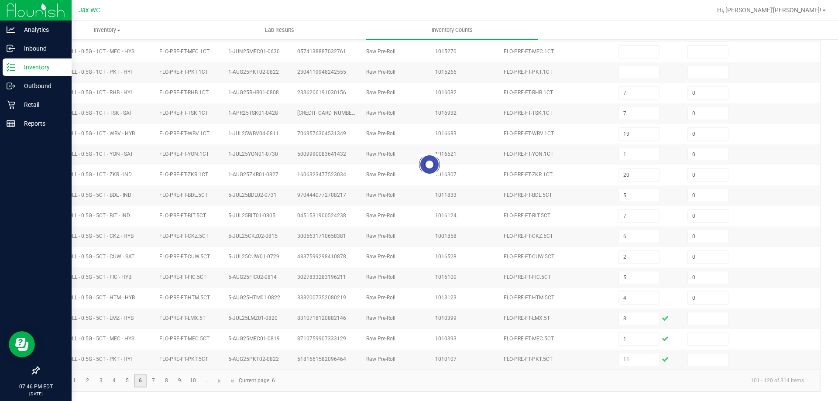
type input "20"
type input "0"
type input "6"
type input "3"
type input "2"
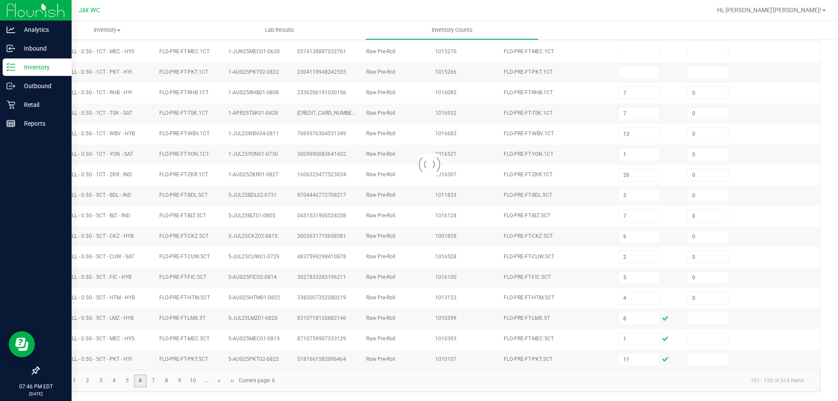
type input "4"
type input "17"
type input "25"
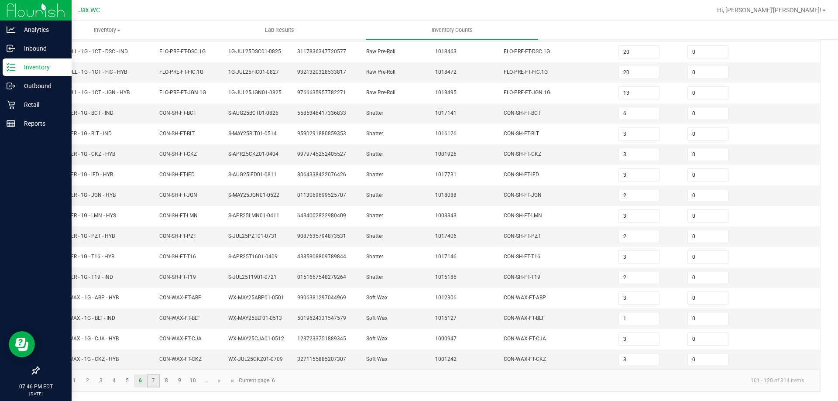
click at [158, 380] on link "7" at bounding box center [153, 381] width 13 height 13
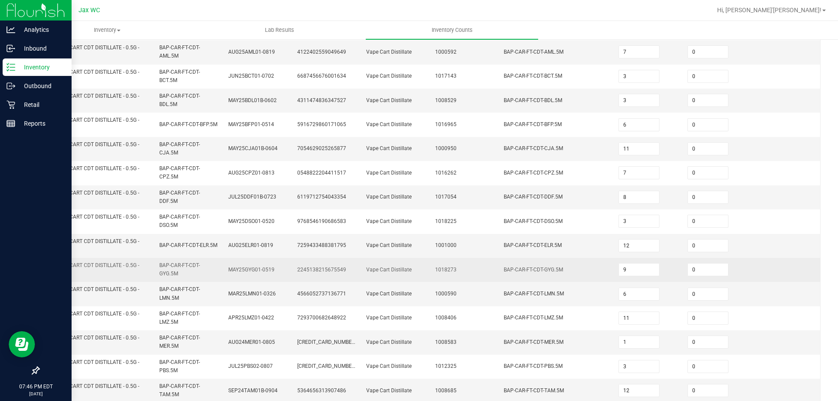
scroll to position [240, 0]
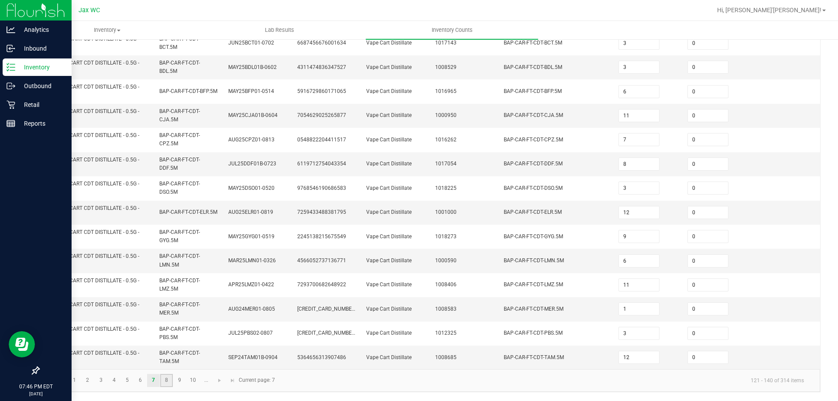
click at [165, 380] on link "8" at bounding box center [166, 380] width 13 height 13
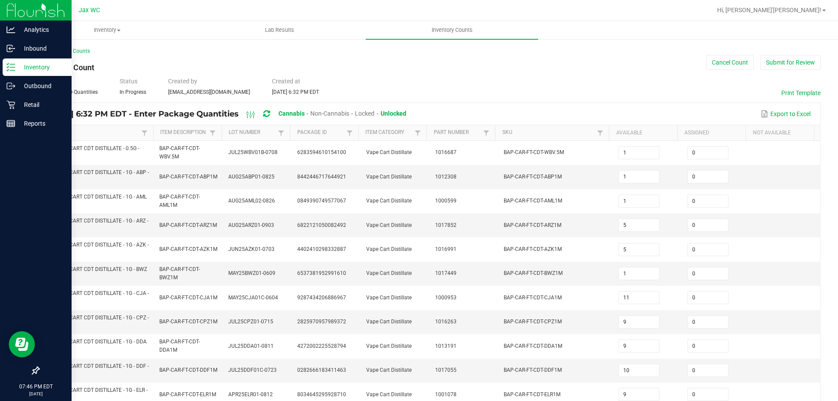
scroll to position [255, 0]
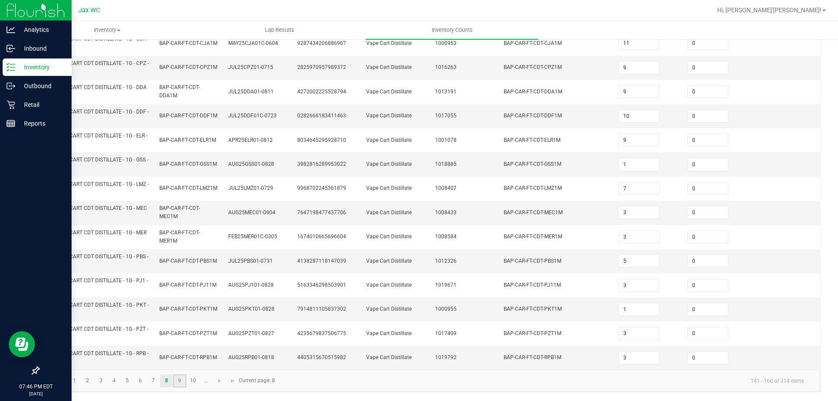
click at [182, 378] on link "9" at bounding box center [179, 381] width 13 height 13
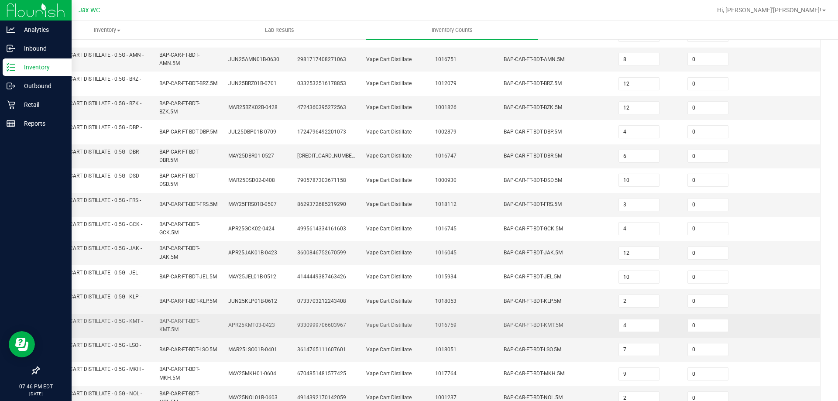
scroll to position [80, 0]
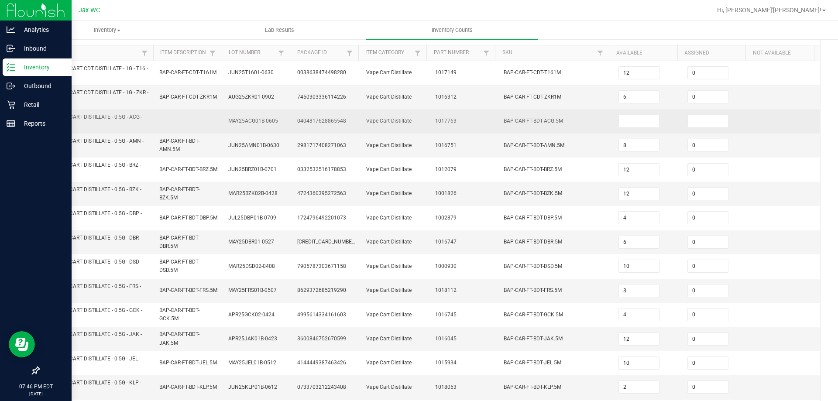
click at [613, 129] on td at bounding box center [647, 122] width 69 height 24
click at [619, 123] on input at bounding box center [639, 121] width 40 height 12
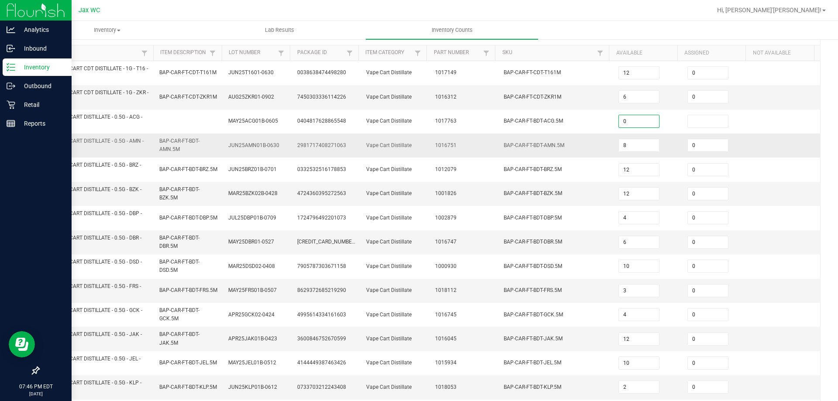
click at [474, 149] on td "1016751" at bounding box center [464, 146] width 69 height 24
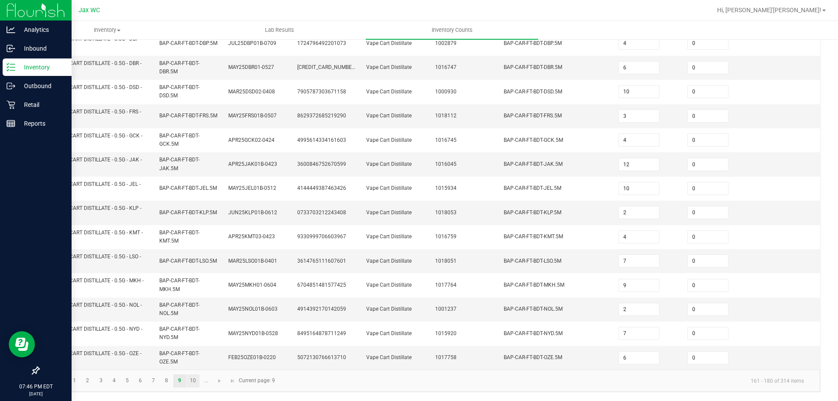
scroll to position [0, 0]
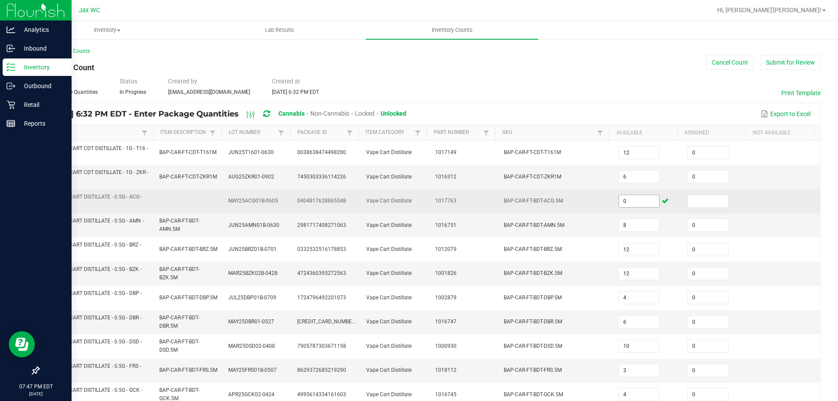
click at [620, 200] on input "0" at bounding box center [639, 201] width 40 height 12
click at [619, 206] on input "1" at bounding box center [639, 201] width 40 height 12
click at [631, 198] on input "1" at bounding box center [639, 201] width 40 height 12
drag, startPoint x: 629, startPoint y: 203, endPoint x: 551, endPoint y: 195, distance: 77.7
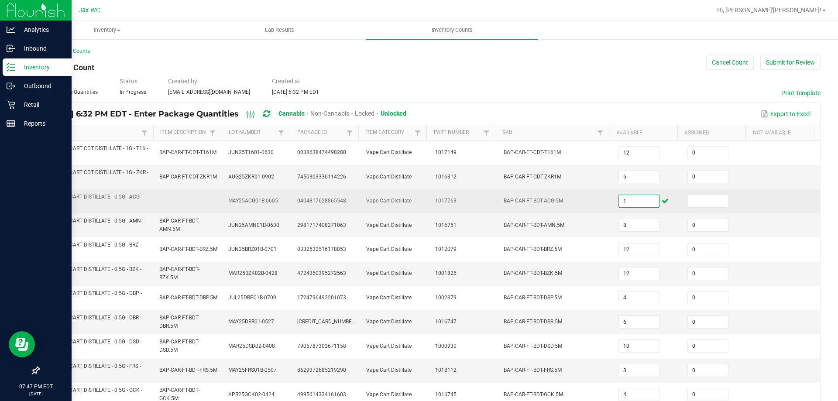
click at [551, 195] on tr "FT - VAPE CART DISTILLATE - 0.5G - ACG - SAT MAY25ACG01B-0605 0404817628865548 …" at bounding box center [429, 201] width 781 height 24
click at [553, 195] on td "BAP-CAR-FT-BDT-ACG.5M" at bounding box center [556, 201] width 115 height 24
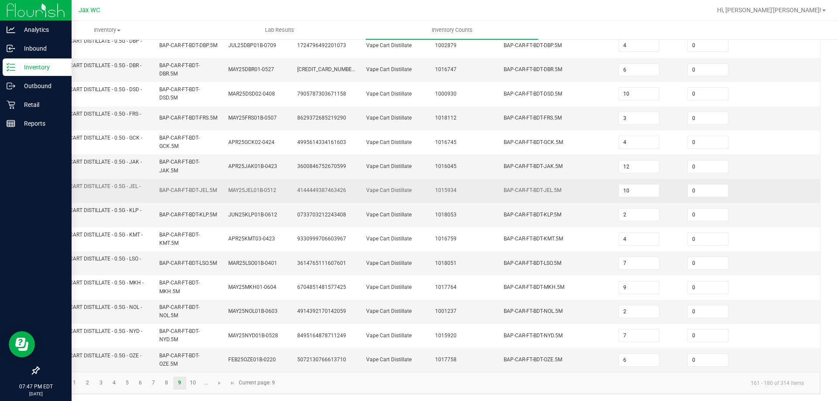
scroll to position [255, 0]
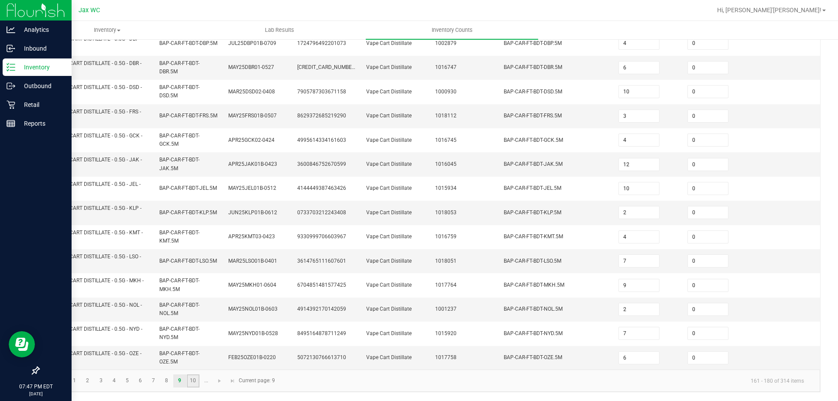
click at [195, 378] on link "10" at bounding box center [193, 381] width 13 height 13
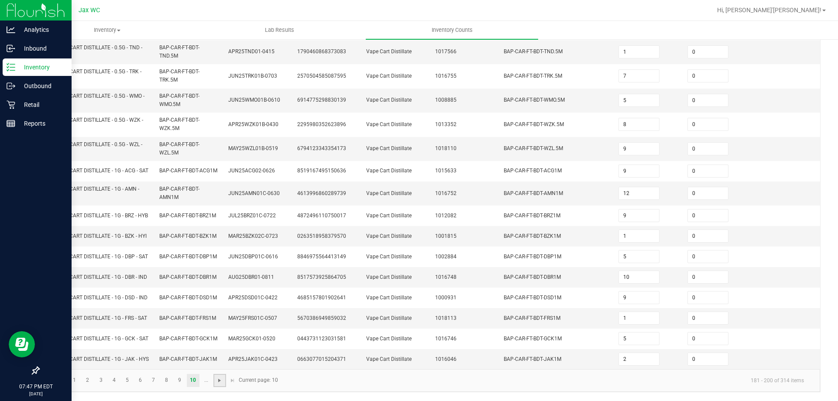
click at [221, 380] on span "Go to the next page" at bounding box center [219, 380] width 7 height 7
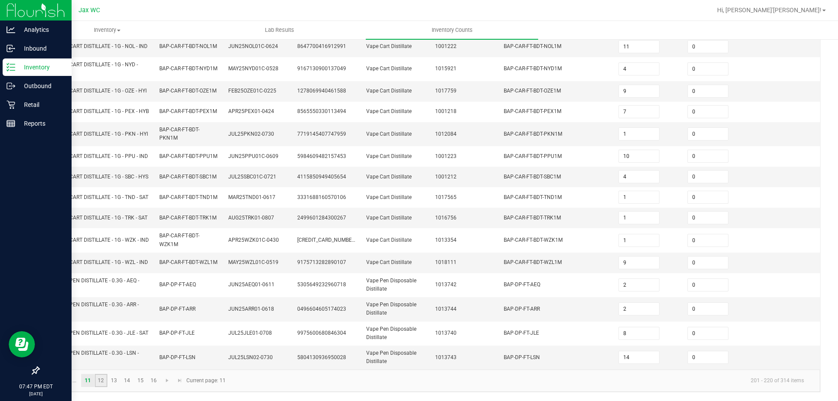
click at [101, 381] on link "12" at bounding box center [101, 380] width 13 height 13
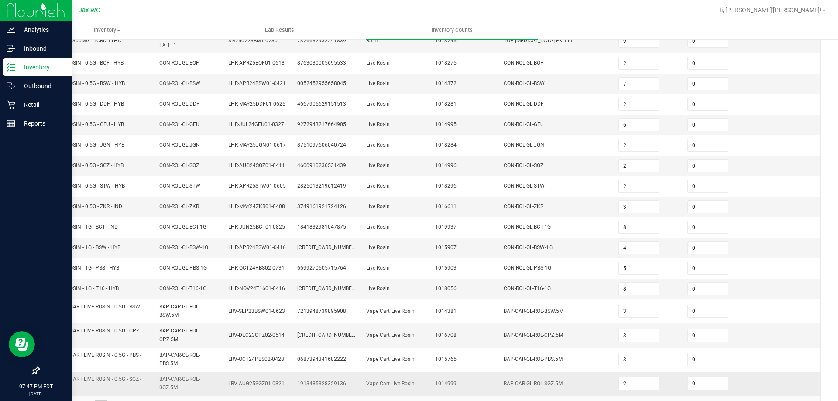
scroll to position [207, 0]
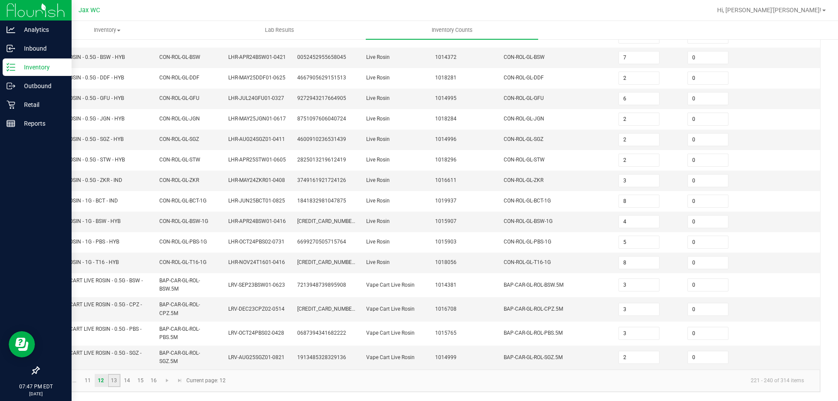
click at [112, 386] on link "13" at bounding box center [114, 380] width 13 height 13
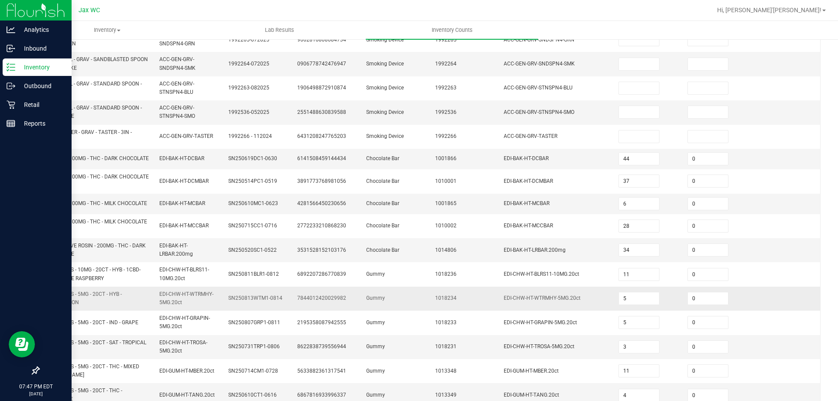
scroll to position [251, 0]
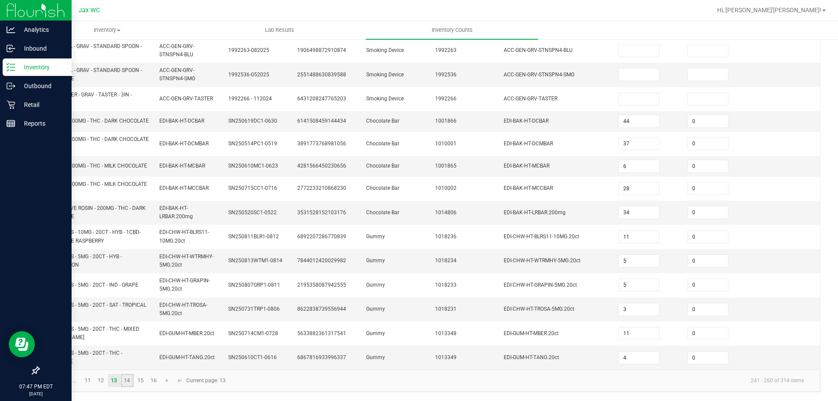
click at [127, 380] on link "14" at bounding box center [127, 380] width 13 height 13
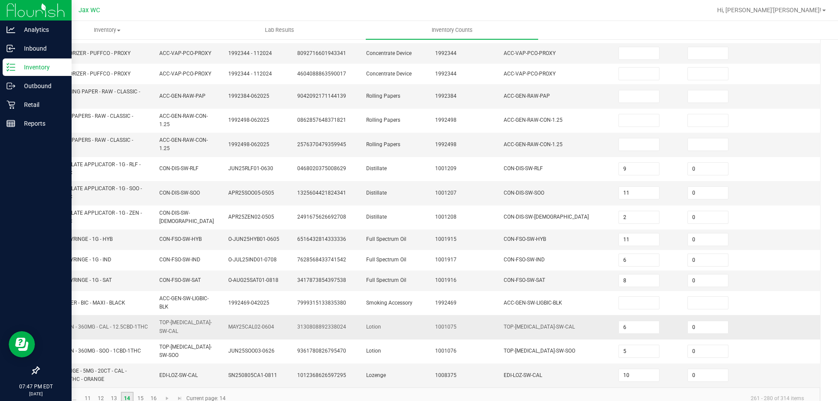
scroll to position [229, 0]
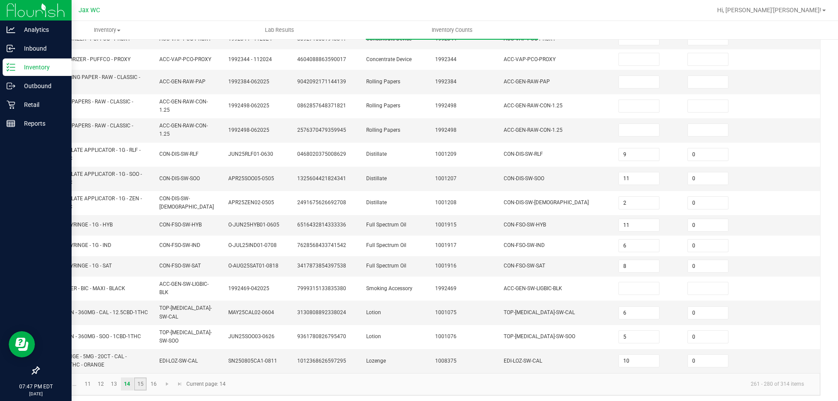
click at [141, 378] on link "15" at bounding box center [140, 384] width 13 height 13
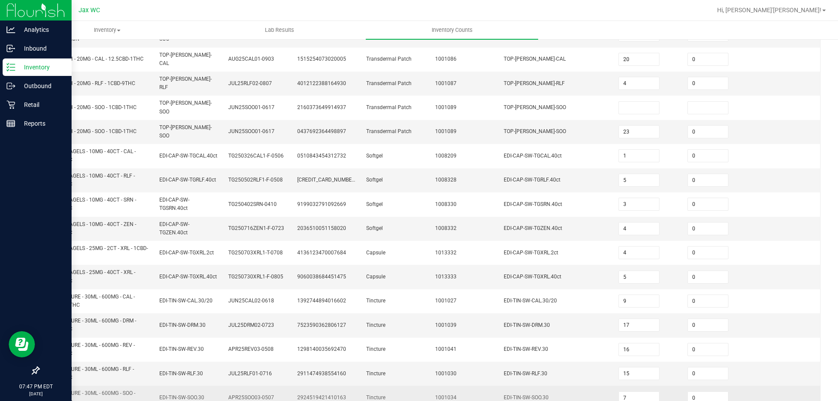
scroll to position [0, 0]
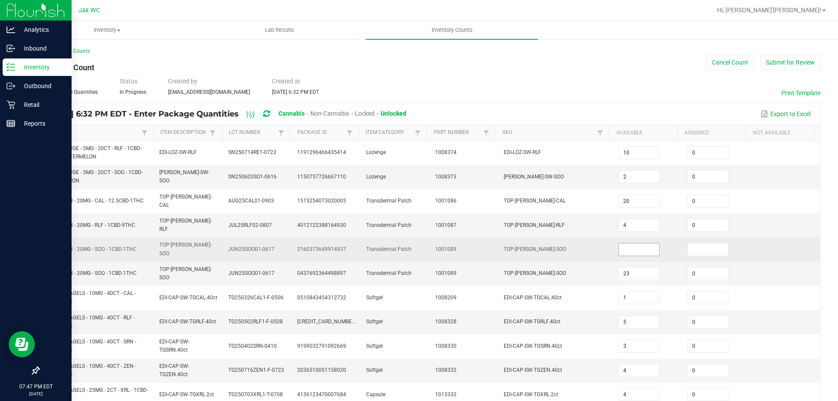
click at [621, 244] on input at bounding box center [639, 250] width 40 height 12
click at [627, 244] on input at bounding box center [639, 250] width 40 height 12
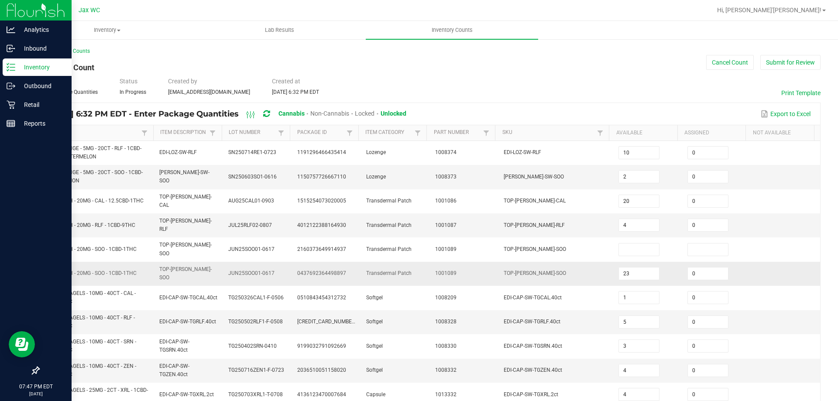
click at [629, 262] on td "23" at bounding box center [647, 274] width 69 height 24
click at [629, 268] on input "23" at bounding box center [639, 274] width 40 height 12
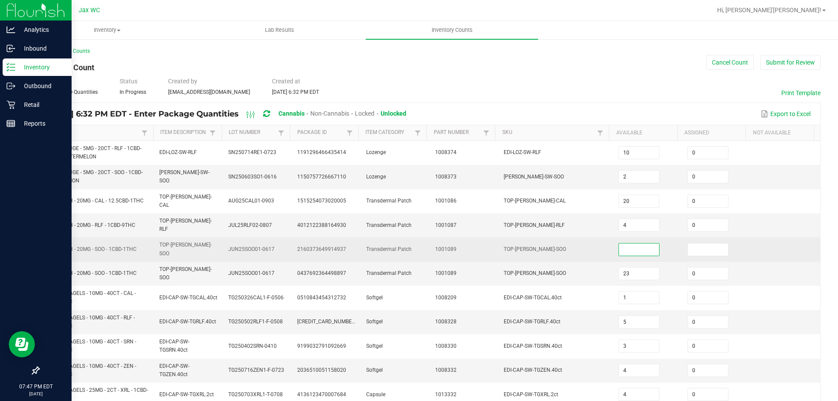
click at [628, 245] on input at bounding box center [639, 250] width 40 height 12
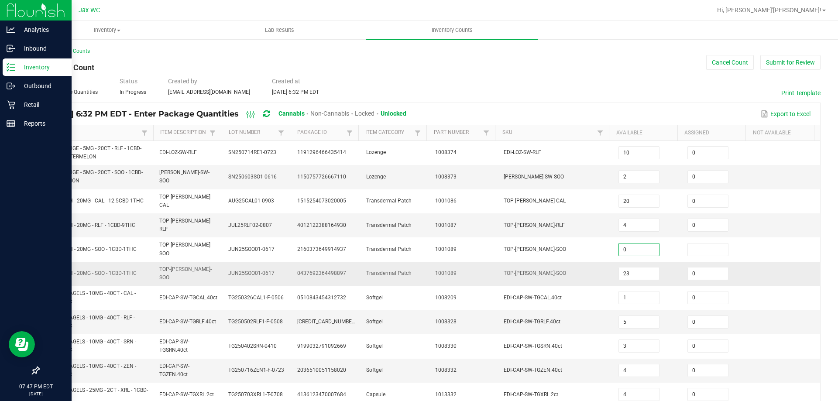
click at [592, 270] on td "TOP-PAT-SW-SOO" at bounding box center [556, 274] width 115 height 24
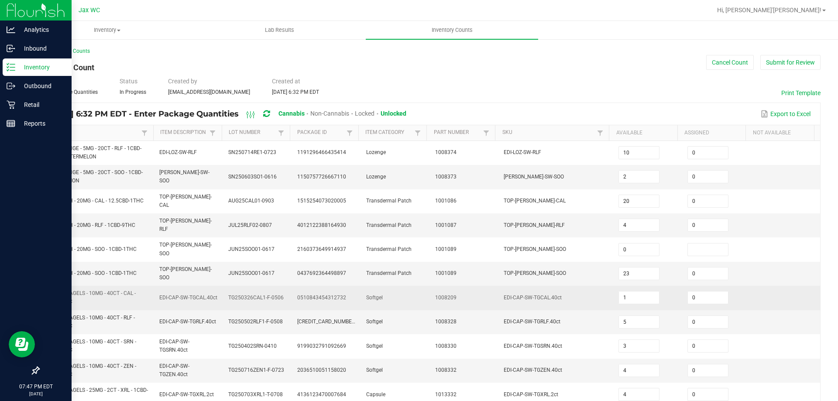
scroll to position [240, 0]
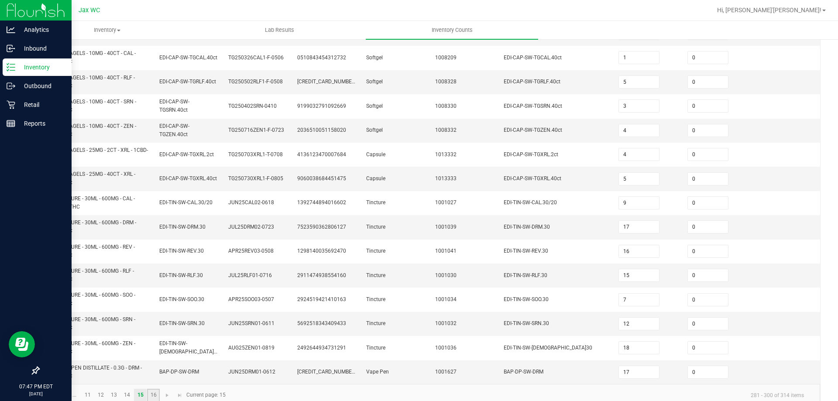
click at [149, 389] on link "16" at bounding box center [153, 395] width 13 height 13
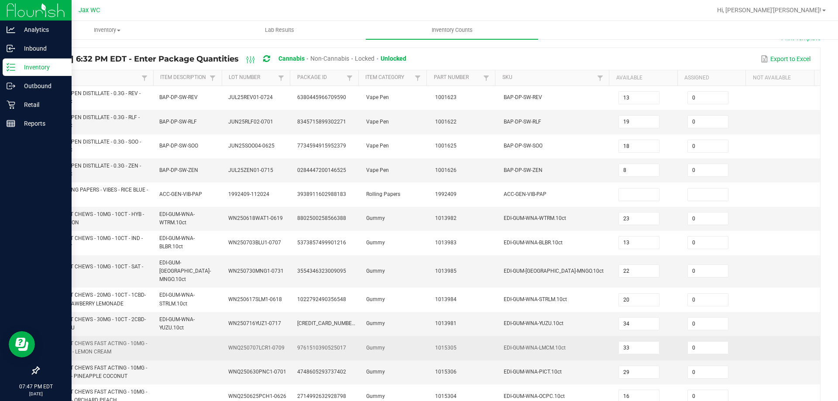
scroll to position [0, 0]
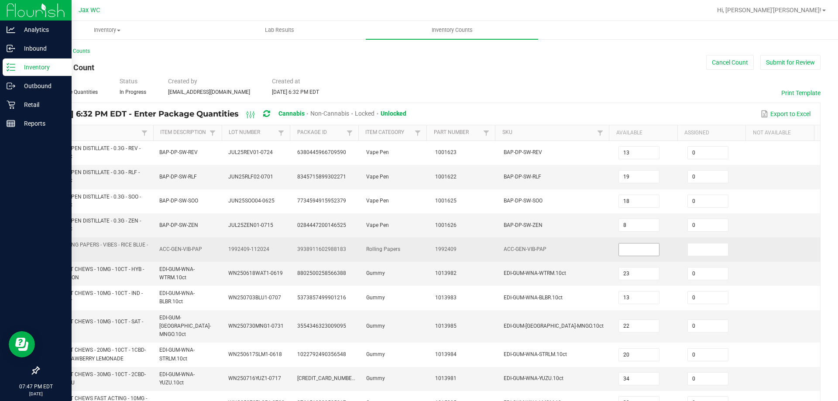
click at [634, 247] on input at bounding box center [639, 250] width 40 height 12
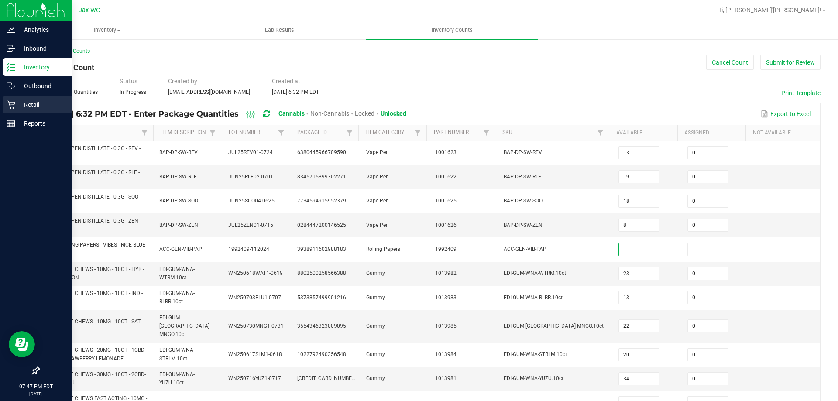
click at [34, 100] on p "Retail" at bounding box center [41, 105] width 52 height 10
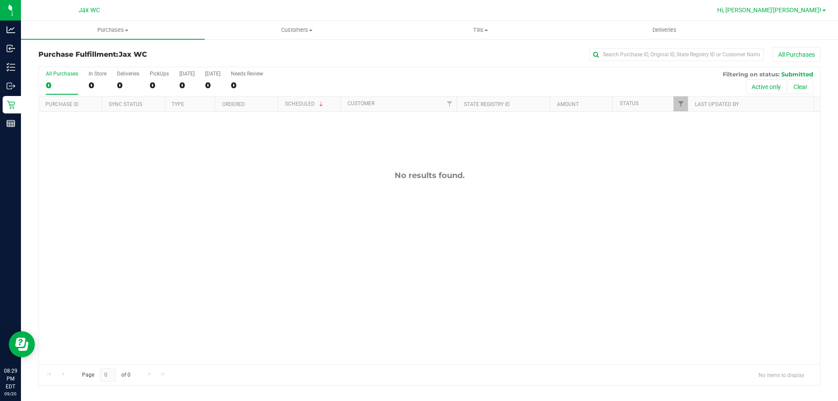
click at [810, 8] on span "Hi, [PERSON_NAME]'[PERSON_NAME]!" at bounding box center [769, 10] width 104 height 7
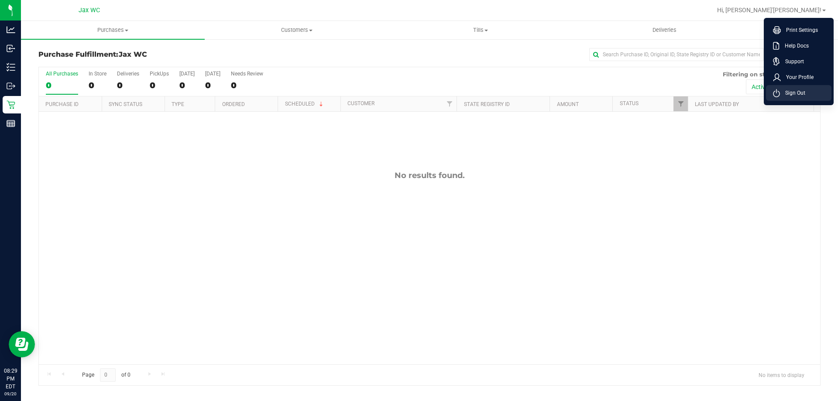
click at [799, 94] on span "Sign Out" at bounding box center [792, 93] width 25 height 9
